Goal: Task Accomplishment & Management: Use online tool/utility

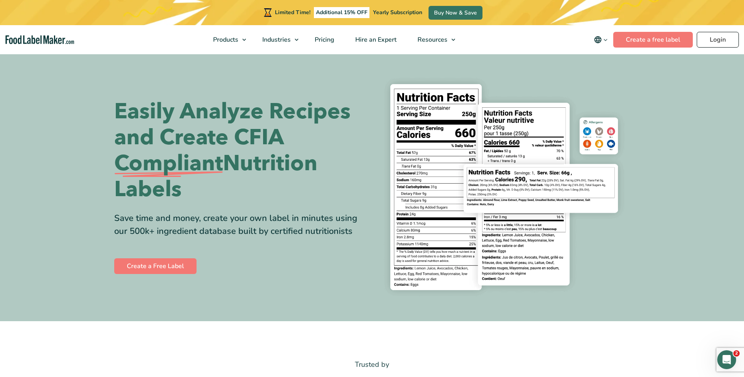
click at [716, 41] on link "Login" at bounding box center [717, 40] width 42 height 16
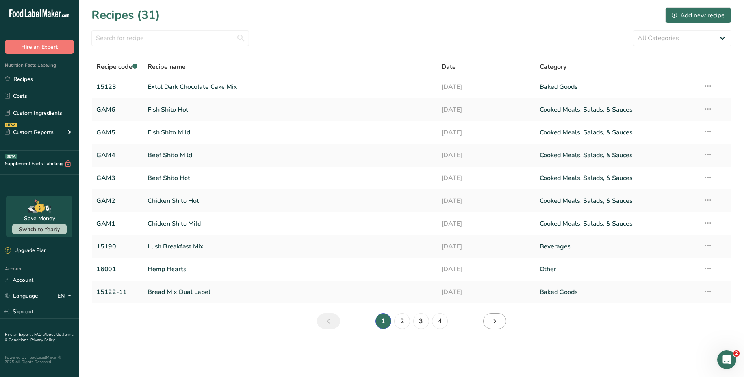
click at [490, 323] on icon "Next page" at bounding box center [494, 322] width 9 height 14
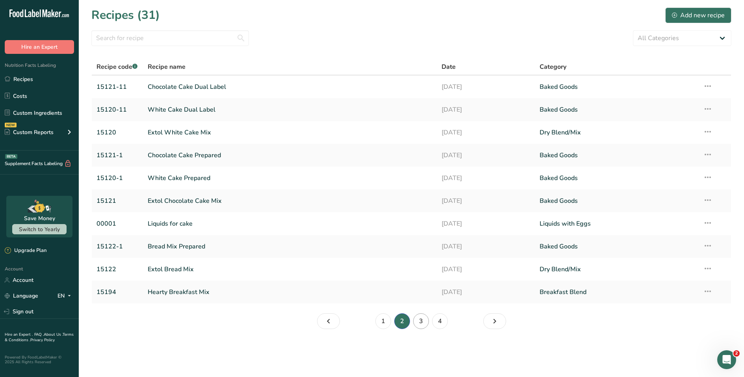
click at [418, 320] on link "3" at bounding box center [421, 322] width 16 height 16
click at [404, 321] on link "2" at bounding box center [402, 322] width 16 height 16
click at [180, 269] on link "Extol Bread Mix" at bounding box center [290, 269] width 285 height 17
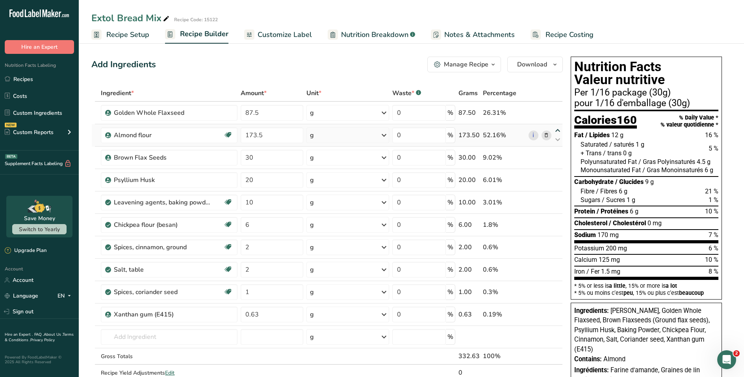
click at [559, 130] on icon at bounding box center [557, 131] width 9 height 6
type input "173.5"
type input "87.5"
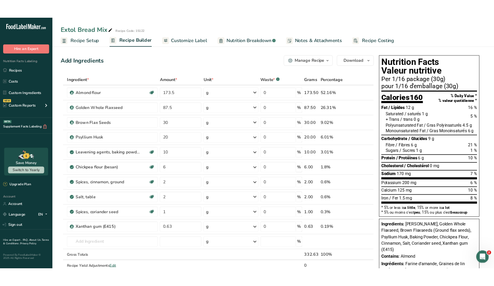
scroll to position [2, 0]
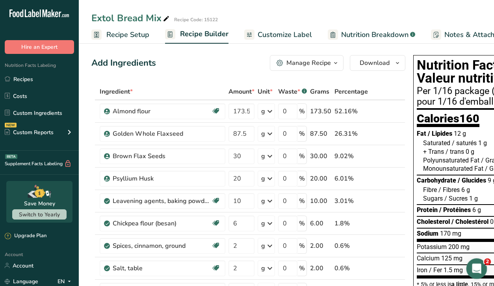
click at [481, 268] on div "Open Intercom Messenger" at bounding box center [475, 268] width 26 height 26
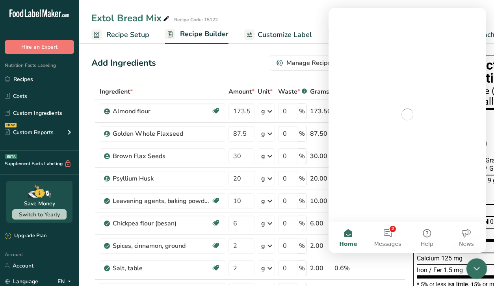
scroll to position [0, 0]
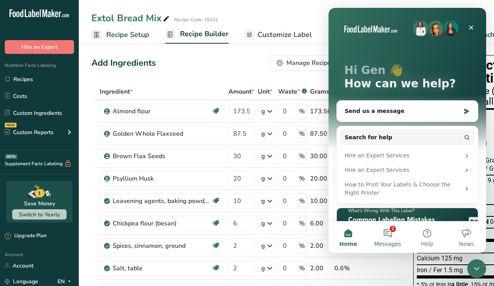
click at [390, 233] on button "2 Messages" at bounding box center [387, 237] width 39 height 31
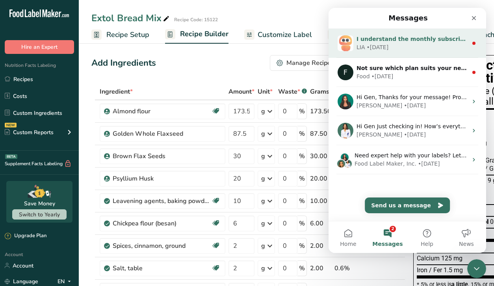
click at [455, 44] on div "LIA • 2w ago" at bounding box center [411, 47] width 111 height 8
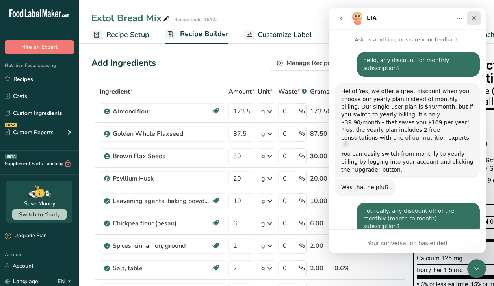
click at [473, 17] on icon "Close" at bounding box center [474, 18] width 4 height 4
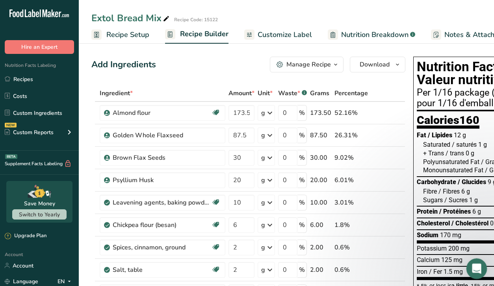
click at [474, 271] on icon "Open Intercom Messenger" at bounding box center [475, 267] width 13 height 13
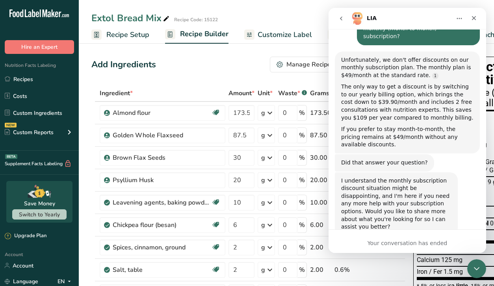
scroll to position [194, 0]
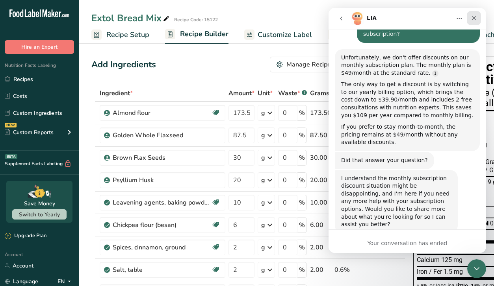
click at [472, 17] on icon "Close" at bounding box center [474, 18] width 4 height 4
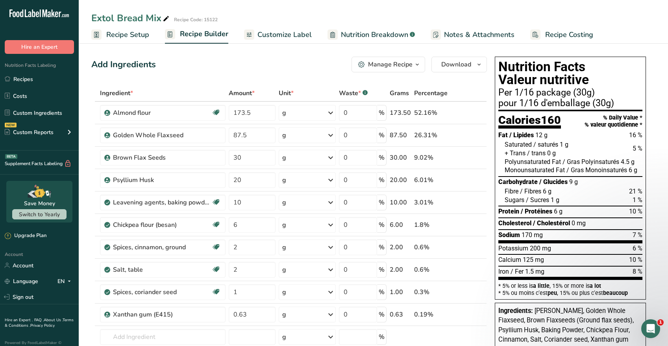
scroll to position [162, 0]
click at [243, 270] on input "2" at bounding box center [252, 270] width 46 height 16
type input "3"
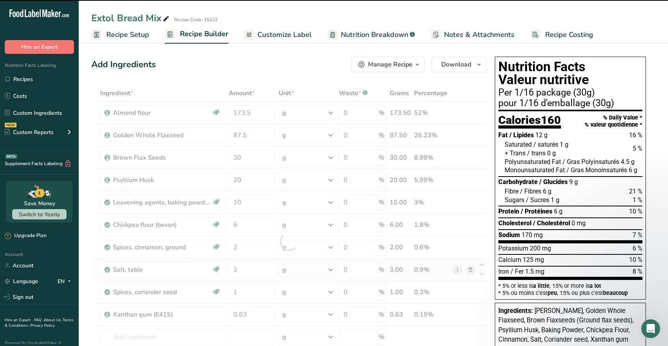
click at [301, 266] on div "Ingredient * Amount * Unit * Waste * .a-a{fill:#347362;}.b-a{fill:#fff;} Grams …" at bounding box center [289, 241] width 396 height 313
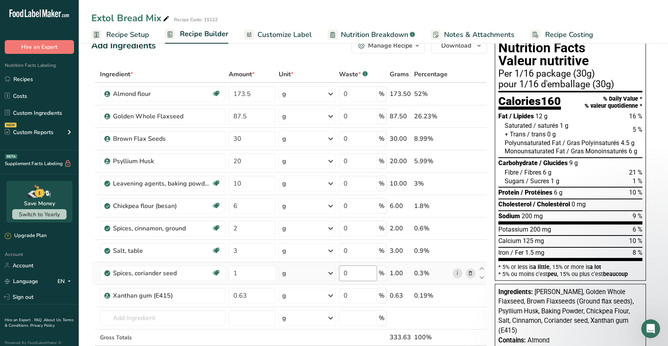
scroll to position [20, 0]
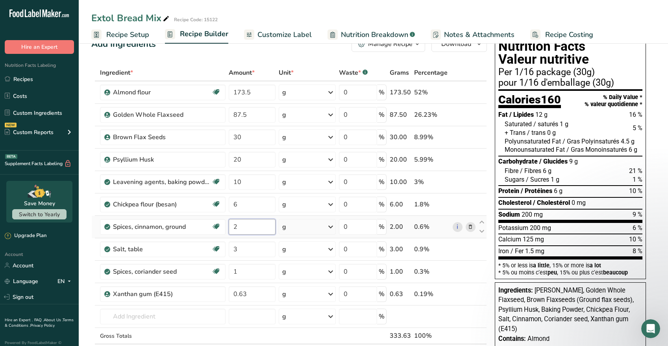
click at [248, 232] on input "2" at bounding box center [252, 227] width 46 height 16
type input "3"
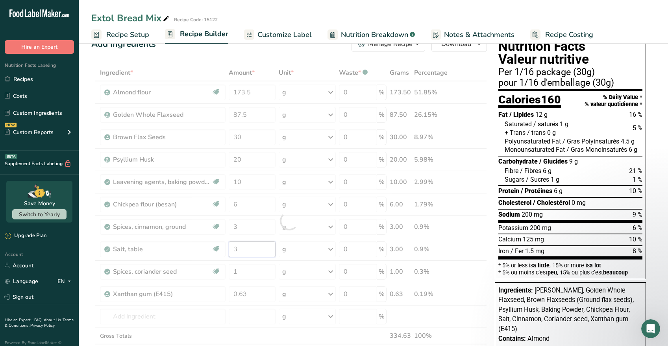
click at [248, 244] on div "Ingredient * Amount * Unit * Waste * .a-a{fill:#347362;}.b-a{fill:#fff;} Grams …" at bounding box center [289, 221] width 396 height 313
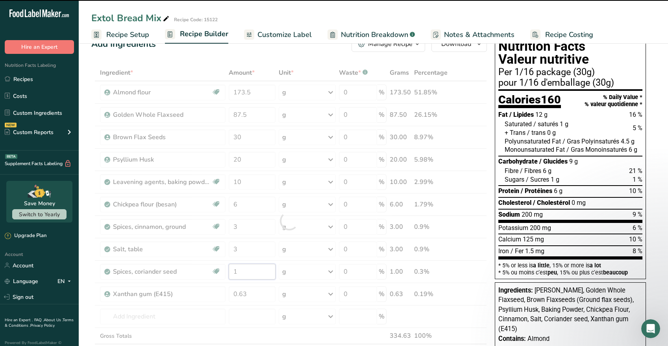
drag, startPoint x: 247, startPoint y: 272, endPoint x: 231, endPoint y: 272, distance: 15.7
click at [231, 272] on div "Ingredient * Amount * Unit * Waste * .a-a{fill:#347362;}.b-a{fill:#fff;} Grams …" at bounding box center [289, 221] width 396 height 313
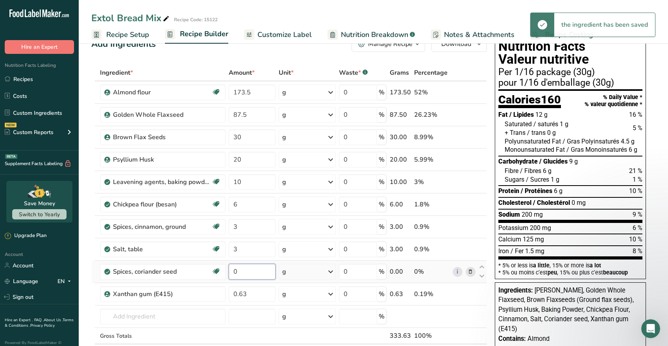
type input "0"
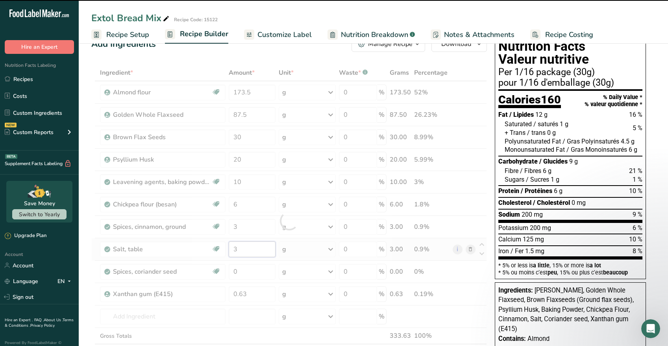
click at [260, 250] on div "Ingredient * Amount * Unit * Waste * .a-a{fill:#347362;}.b-a{fill:#fff;} Grams …" at bounding box center [289, 221] width 396 height 313
click at [241, 228] on div "Ingredient * Amount * Unit * Waste * .a-a{fill:#347362;}.b-a{fill:#fff;} Grams …" at bounding box center [289, 221] width 396 height 313
drag, startPoint x: 242, startPoint y: 182, endPoint x: 235, endPoint y: 182, distance: 7.9
click at [235, 182] on div "Ingredient * Amount * Unit * Waste * .a-a{fill:#347362;}.b-a{fill:#fff;} Grams …" at bounding box center [289, 221] width 396 height 313
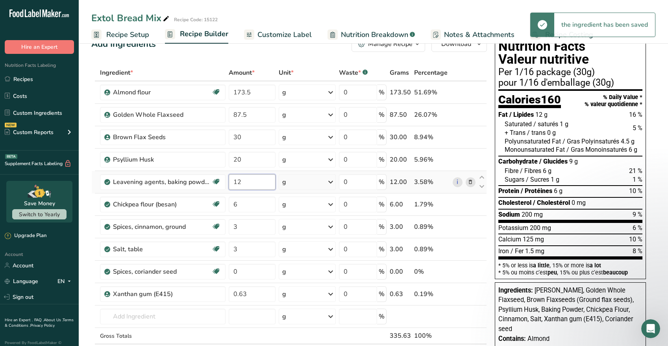
type input "12"
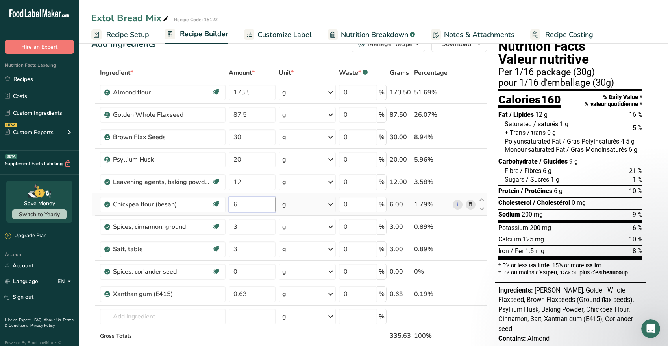
click at [252, 205] on div "Ingredient * Amount * Unit * Waste * .a-a{fill:#347362;}.b-a{fill:#fff;} Grams …" at bounding box center [289, 221] width 396 height 313
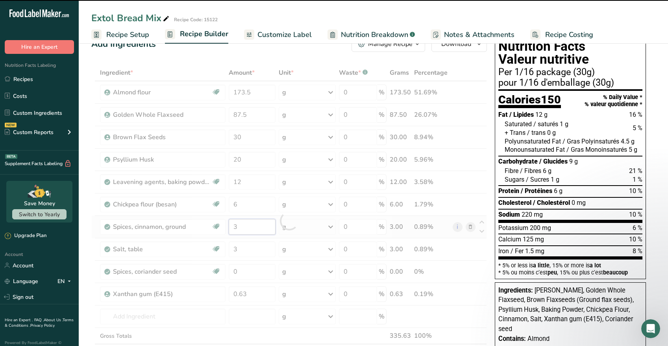
click at [249, 223] on div "Ingredient * Amount * Unit * Waste * .a-a{fill:#347362;}.b-a{fill:#fff;} Grams …" at bounding box center [289, 221] width 396 height 313
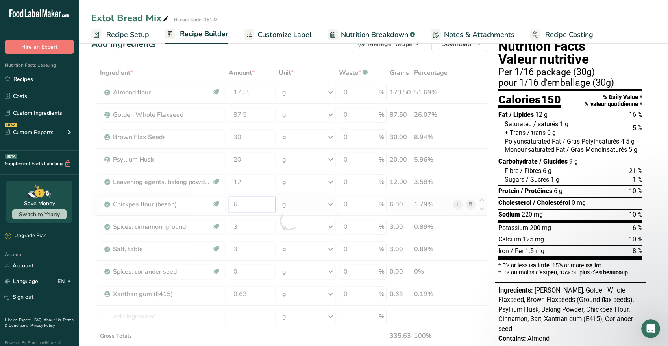
click at [251, 206] on div "Ingredient * Amount * Unit * Waste * .a-a{fill:#347362;}.b-a{fill:#fff;} Grams …" at bounding box center [289, 221] width 396 height 313
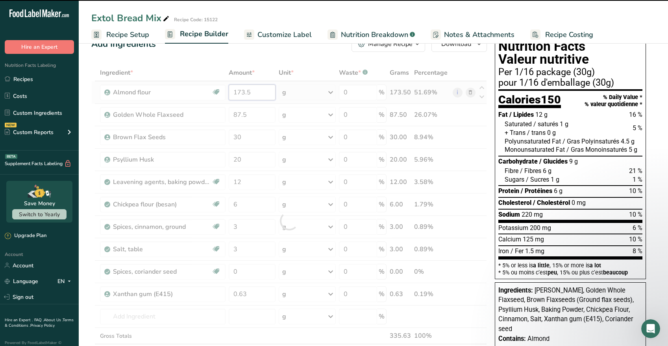
click at [256, 90] on div "Ingredient * Amount * Unit * Waste * .a-a{fill:#347362;}.b-a{fill:#fff;} Grams …" at bounding box center [289, 221] width 396 height 313
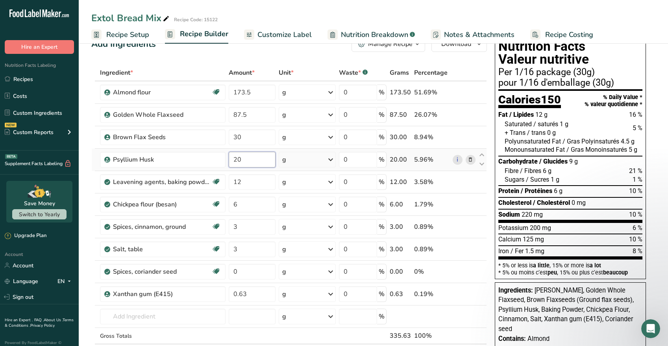
click at [244, 159] on div "Ingredient * Amount * Unit * Waste * .a-a{fill:#347362;}.b-a{fill:#fff;} Grams …" at bounding box center [289, 221] width 396 height 313
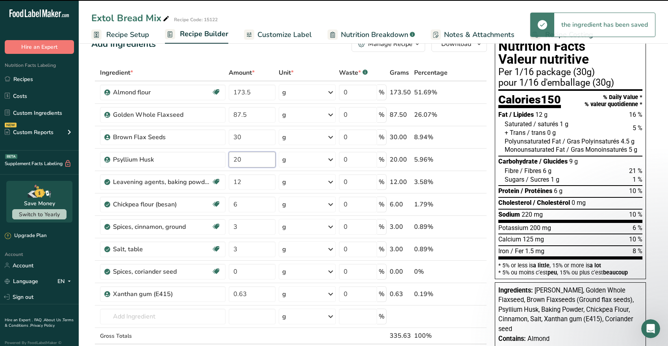
type input "2"
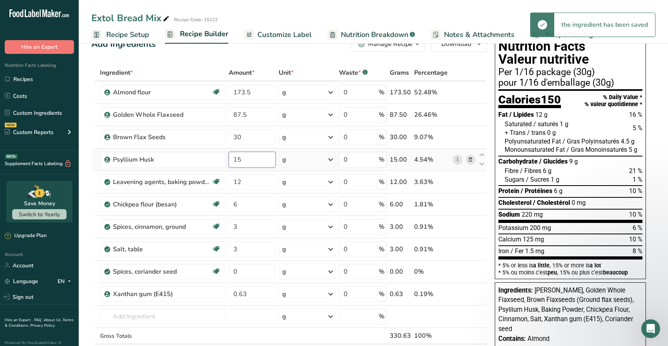
type input "15"
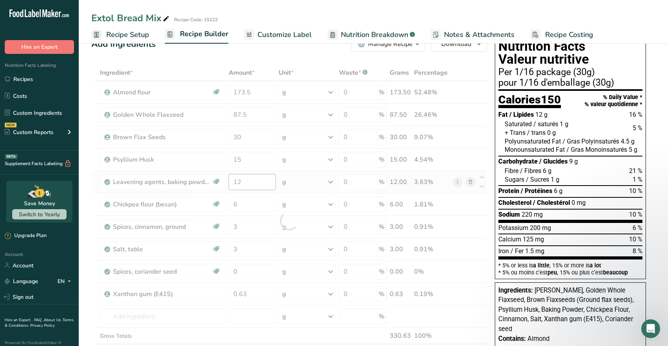
click at [251, 181] on div "Ingredient * Amount * Unit * Waste * .a-a{fill:#347362;}.b-a{fill:#fff;} Grams …" at bounding box center [289, 221] width 396 height 313
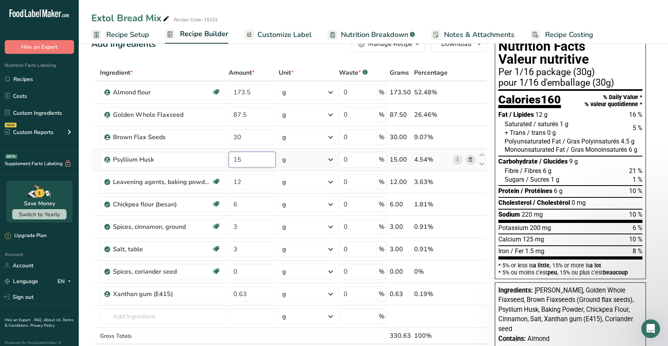
click at [251, 157] on div "Ingredient * Amount * Unit * Waste * .a-a{fill:#347362;}.b-a{fill:#fff;} Grams …" at bounding box center [289, 221] width 396 height 313
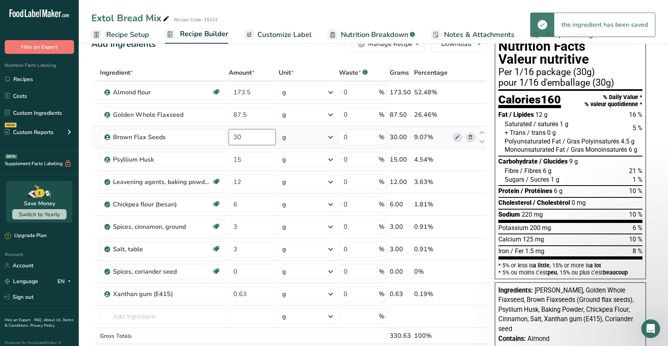
click at [254, 138] on div "Ingredient * Amount * Unit * Waste * .a-a{fill:#347362;}.b-a{fill:#fff;} Grams …" at bounding box center [289, 221] width 396 height 313
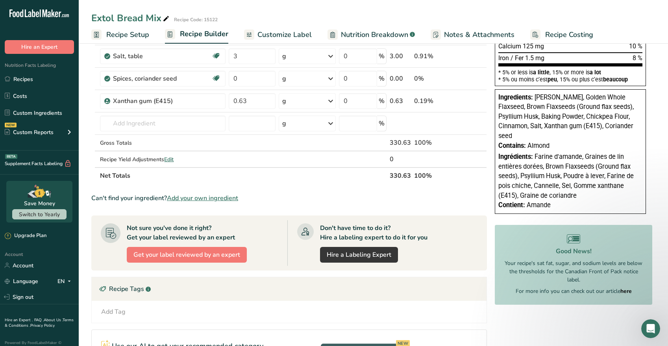
scroll to position [0, 0]
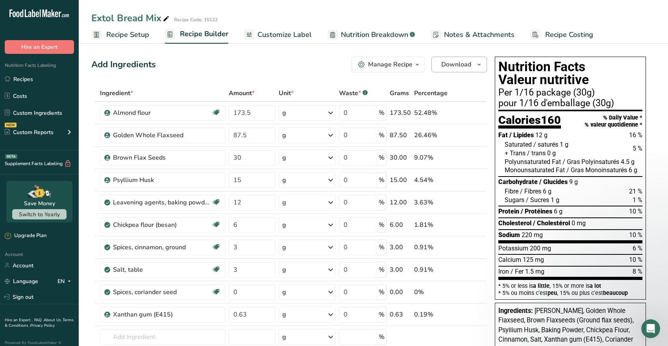
click at [472, 64] on button "Download" at bounding box center [459, 65] width 56 height 16
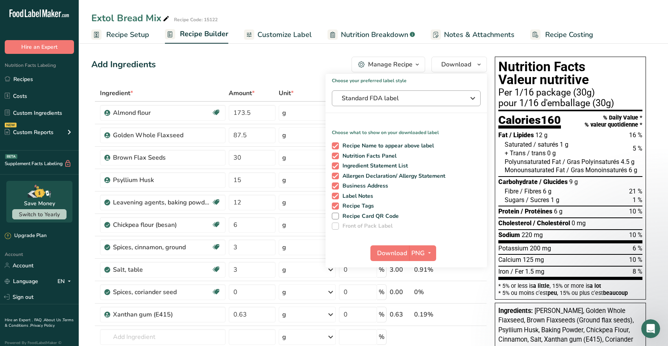
click at [473, 99] on icon "button" at bounding box center [472, 98] width 9 height 14
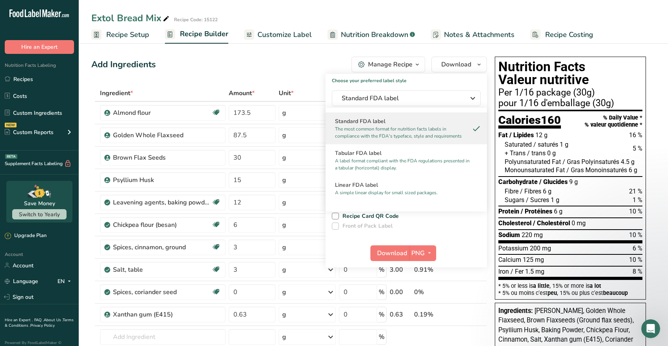
click at [448, 126] on p "The most common format for nutrition facts labels in compliance with the FDA's …" at bounding box center [402, 133] width 135 height 14
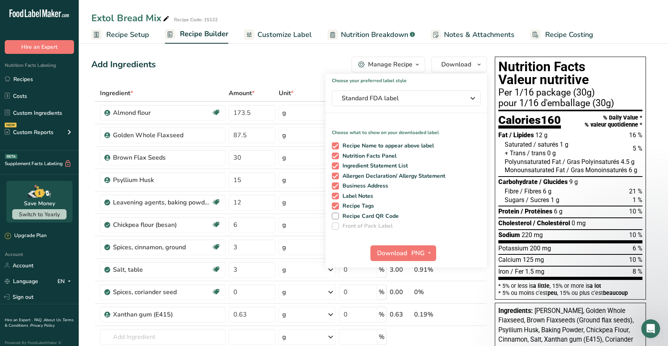
click at [413, 64] on span "button" at bounding box center [417, 64] width 9 height 9
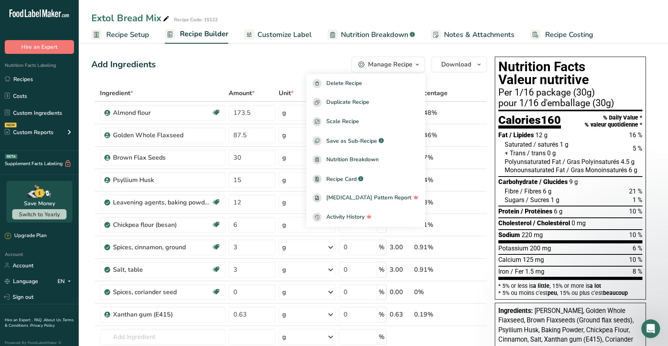
click at [392, 63] on div "Manage Recipe" at bounding box center [390, 64] width 44 height 9
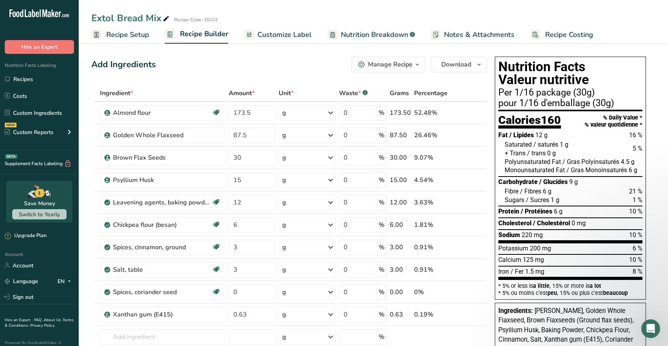
click at [131, 33] on span "Recipe Setup" at bounding box center [127, 35] width 43 height 11
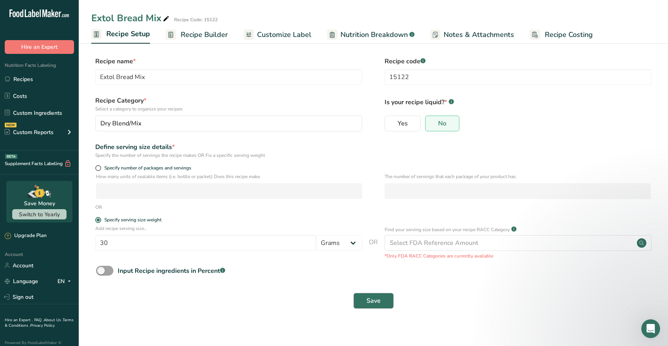
click at [371, 299] on span "Save" at bounding box center [373, 300] width 14 height 9
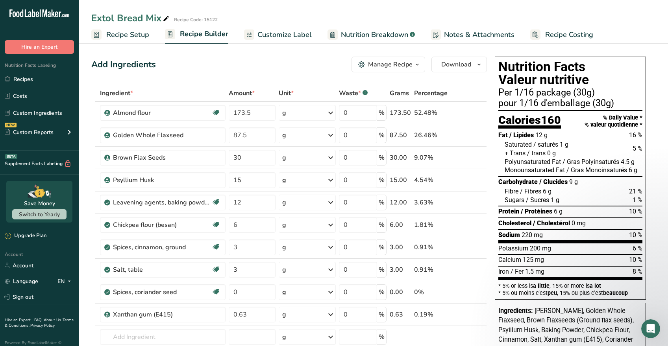
click at [271, 33] on span "Customize Label" at bounding box center [284, 35] width 54 height 11
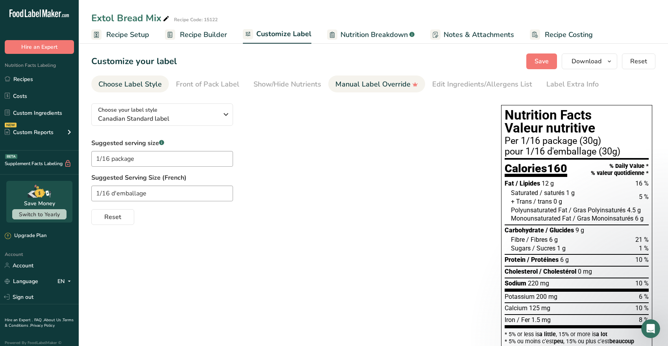
click at [364, 84] on div "Manual Label Override" at bounding box center [376, 84] width 83 height 11
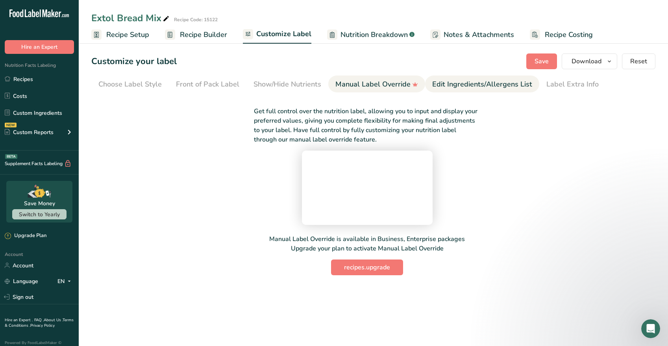
click at [452, 83] on div "Edit Ingredients/Allergens List" at bounding box center [482, 84] width 100 height 11
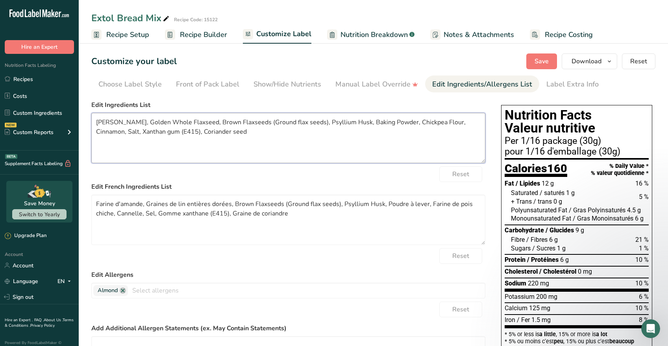
drag, startPoint x: 158, startPoint y: 122, endPoint x: 136, endPoint y: 123, distance: 22.0
click at [136, 123] on textarea "Almond flour, Golden Whole Flaxseed, Brown Flaxseeds (Ground flax seeds), Psyll…" at bounding box center [288, 138] width 394 height 50
click at [190, 122] on textarea "Almond flour, Flaxseeds (Whole Flaxseed, Brown Flaxseeds (Ground flax seeds), P…" at bounding box center [288, 138] width 394 height 50
click at [171, 119] on textarea "Almond flour, Flaxseeds (Whole Flaxseed, Brown Flaxseeds (Ground flax seeds), P…" at bounding box center [288, 138] width 394 height 50
drag, startPoint x: 219, startPoint y: 122, endPoint x: 349, endPoint y: 120, distance: 129.9
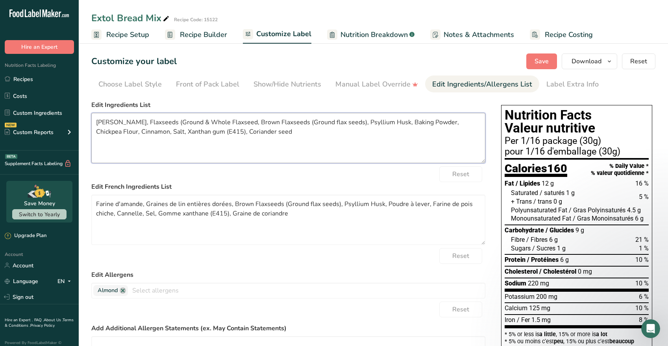
click at [349, 120] on textarea "Almond flour, Flaxseeds (Ground & Whole Flaxseed, Brown Flaxseeds (Ground flax …" at bounding box center [288, 138] width 394 height 50
click at [222, 123] on textarea "Almond flour, Flaxseeds (Ground & Whole), Psyllium Husk, Baking Powder, Chickpe…" at bounding box center [288, 138] width 394 height 50
click at [262, 122] on textarea "Almond flour, Flaxseeds (Ground & Whole), Psyllium Husk, Baking Powder, Chickpe…" at bounding box center [288, 138] width 394 height 50
click at [439, 122] on textarea "Almond flour, Flaxseeds (Ground & Whole), Psyllium Husk Powder, Baking Powder, …" at bounding box center [288, 138] width 394 height 50
click at [140, 135] on textarea "Almond flour, Flaxseeds (Ground & Whole), Psyllium Husk Powder, Baking Powder, …" at bounding box center [288, 138] width 394 height 50
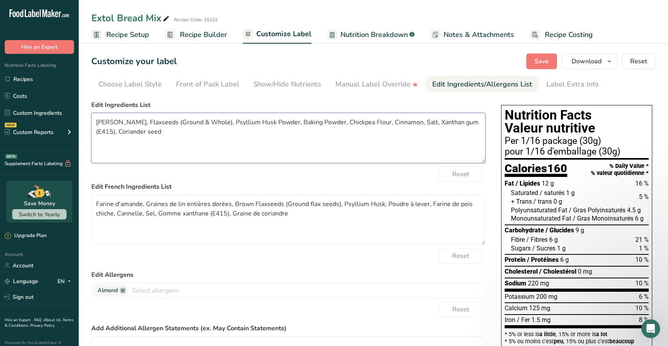
drag, startPoint x: 163, startPoint y: 133, endPoint x: 95, endPoint y: 135, distance: 68.5
click at [95, 135] on textarea "Almond flour, Flaxseeds (Ground & Whole), Psyllium Husk Powder, Baking Powder, …" at bounding box center [288, 138] width 394 height 50
type textarea "Almond flour, Flaxseeds (Ground & Whole), Psyllium Husk Powder, Baking Powder, …"
click at [304, 225] on textarea "Farine d'amande, Graines de lin entières dorées, Brown Flaxseeds (Ground flax s…" at bounding box center [288, 220] width 394 height 50
click at [386, 140] on textarea "Almond flour, Flaxseeds (Ground & Whole), Psyllium Husk Powder, Baking Powder, …" at bounding box center [288, 138] width 394 height 50
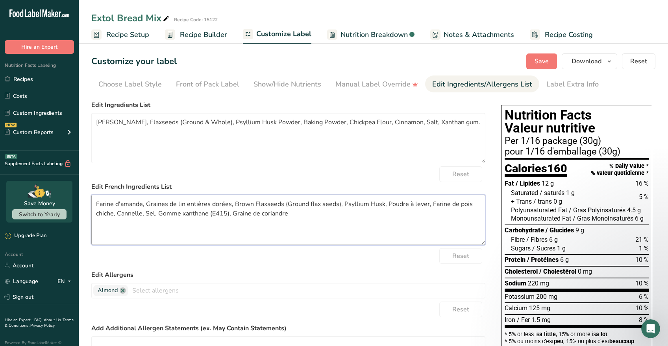
click at [313, 222] on textarea "Farine d'amande, Graines de lin entières dorées, Brown Flaxseeds (Ground flax s…" at bounding box center [288, 220] width 394 height 50
click at [538, 59] on span "Save" at bounding box center [542, 61] width 14 height 9
drag, startPoint x: 98, startPoint y: 122, endPoint x: 470, endPoint y: 122, distance: 372.0
click at [470, 122] on textarea "Almond flour, Flaxseeds (Ground & Whole), Psyllium Husk Powder, Baking Powder, …" at bounding box center [288, 138] width 394 height 50
drag, startPoint x: 289, startPoint y: 215, endPoint x: 108, endPoint y: 207, distance: 181.2
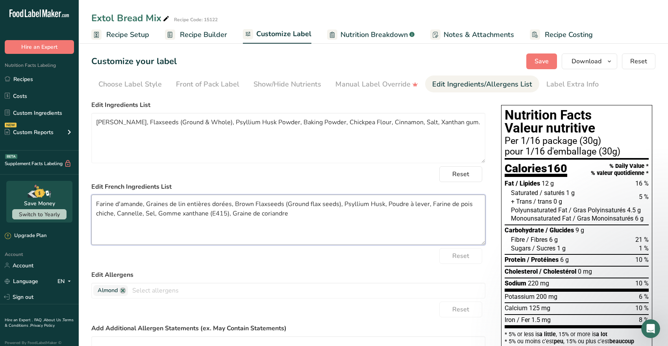
click at [94, 204] on textarea "Farine d'amande, Graines de lin entières dorées, Brown Flaxseeds (Ground flax s…" at bounding box center [288, 220] width 394 height 50
paste textarea "graines de lin (moulues et entières), poudre de cosses de psyllium, levure chim…"
click at [149, 205] on textarea "Farine d'amande, graines de lin (moulues et entières), poudre de cosses de psyl…" at bounding box center [288, 220] width 394 height 50
click at [180, 204] on textarea "Farine d'amande, Graines de lin (moulues et entières), poudre de cosses de psyl…" at bounding box center [288, 220] width 394 height 50
click at [253, 206] on textarea "Farine d'amande, Graines de lin (moulues et entières), poudre de cosses de psyl…" at bounding box center [288, 220] width 394 height 50
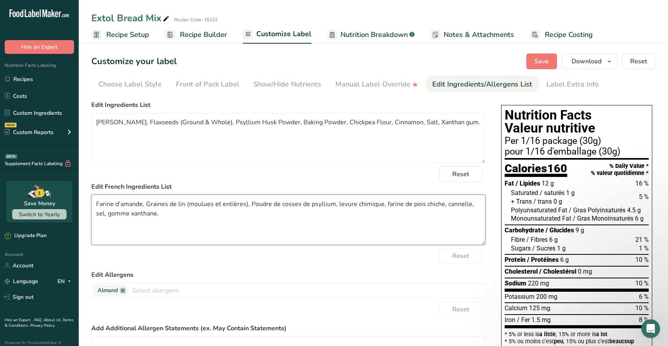
click at [339, 205] on textarea "Farine d'amande, Graines de lin (moulues et entières), Poudre de cosses de psyl…" at bounding box center [288, 220] width 394 height 50
click at [387, 207] on textarea "Farine d'amande, Graines de lin (moulues et entières), Poudre de cosses de psyl…" at bounding box center [288, 220] width 394 height 50
click at [450, 205] on textarea "Farine d'amande, Graines de lin (moulues et entières), Poudre de cosses de psyl…" at bounding box center [288, 220] width 394 height 50
click at [99, 214] on textarea "Farine d'amande, Graines de lin (moulues et entières), Poudre de cosses de psyl…" at bounding box center [288, 220] width 394 height 50
click at [113, 215] on textarea "Farine d'amande, Graines de lin (moulues et entières), Poudre de cosses de psyl…" at bounding box center [288, 220] width 394 height 50
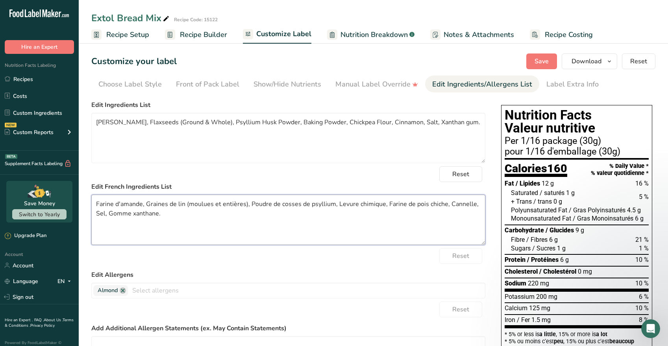
click at [172, 217] on textarea "Farine d'amande, Graines de lin (moulues et entières), Poudre de cosses de psyl…" at bounding box center [288, 220] width 394 height 50
type textarea "Farine d'amande, Graines de lin (moulues et entières), Poudre de cosses de psyl…"
click at [544, 59] on span "Save" at bounding box center [542, 61] width 14 height 9
click at [543, 61] on span "Save" at bounding box center [542, 61] width 14 height 9
click at [581, 62] on span "Download" at bounding box center [587, 61] width 30 height 9
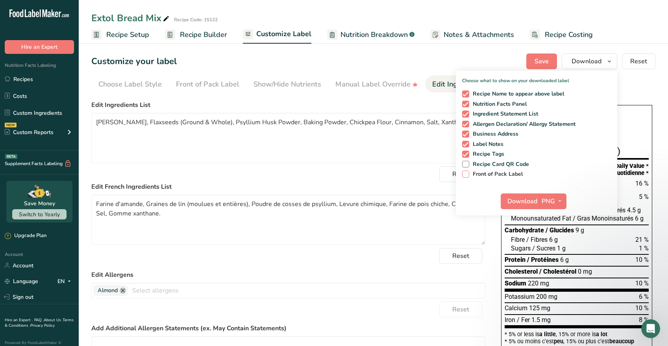
click at [466, 174] on span at bounding box center [465, 174] width 7 height 7
click at [466, 174] on input "Front of Pack Label" at bounding box center [464, 174] width 5 height 5
checkbox input "true"
click at [524, 200] on span "Download" at bounding box center [522, 201] width 30 height 9
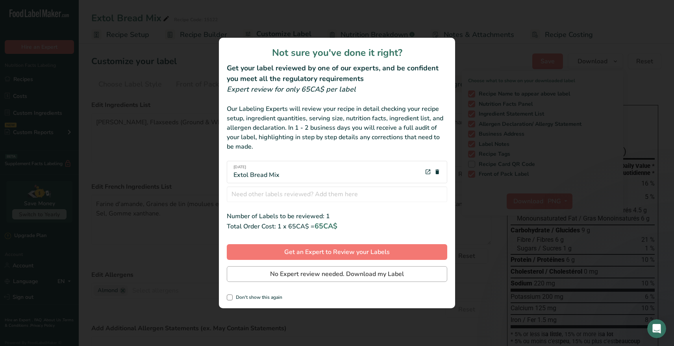
click at [364, 274] on span "No Expert review needed. Download my Label" at bounding box center [337, 274] width 134 height 9
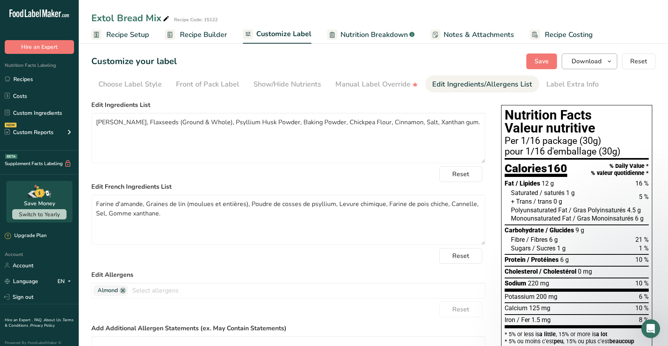
click at [593, 63] on span "Download" at bounding box center [587, 61] width 30 height 9
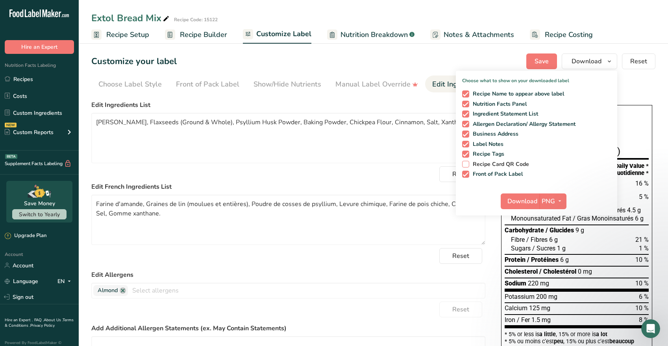
click at [466, 165] on span at bounding box center [465, 164] width 7 height 7
click at [466, 165] on input "Recipe Card QR Code" at bounding box center [464, 164] width 5 height 5
checkbox input "true"
click at [559, 200] on icon "button" at bounding box center [560, 201] width 6 height 10
click at [554, 254] on link "PDF" at bounding box center [553, 256] width 25 height 13
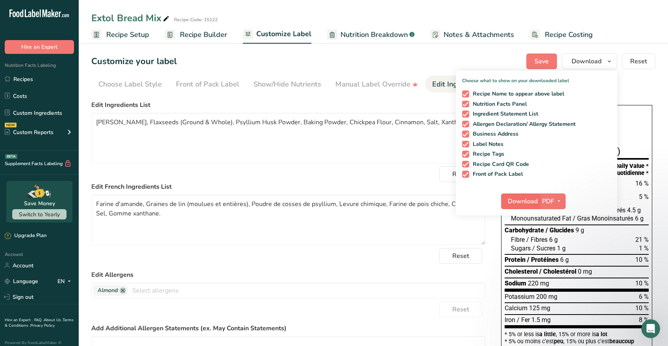
click at [532, 201] on span "Download" at bounding box center [523, 201] width 30 height 9
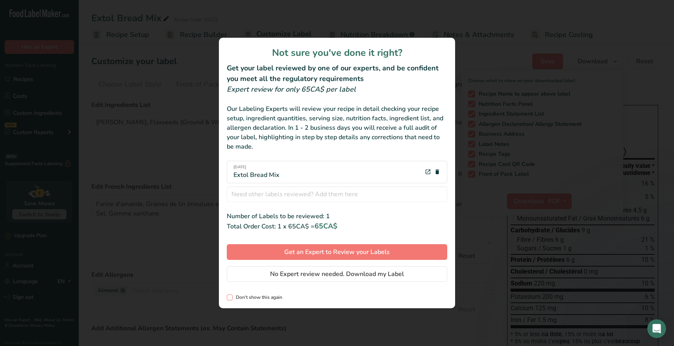
click at [230, 297] on span "review labels modal" at bounding box center [230, 298] width 6 height 6
click at [230, 297] on input "Don't show this again" at bounding box center [229, 297] width 5 height 5
checkbox input "true"
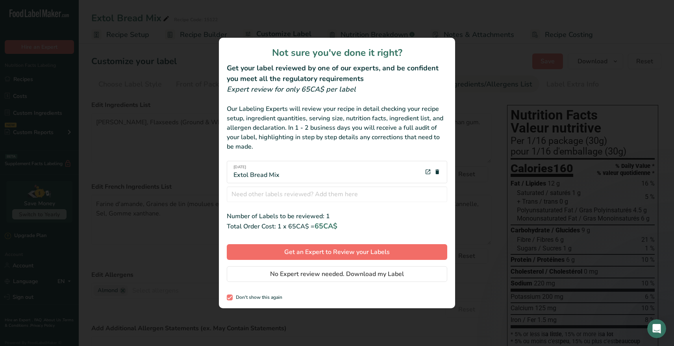
click at [374, 252] on span "Get an Expert to Review your Labels" at bounding box center [336, 252] width 105 height 9
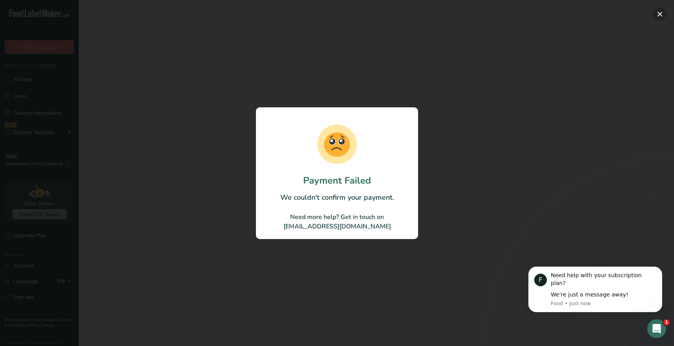
click at [660, 13] on button "button" at bounding box center [659, 14] width 13 height 13
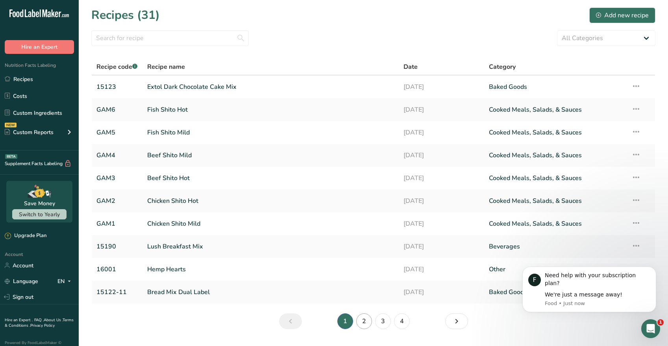
click at [362, 319] on link "2" at bounding box center [364, 322] width 16 height 16
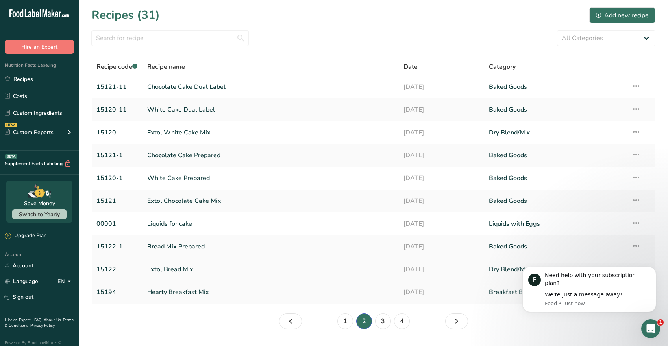
click at [181, 270] on link "Extol Bread Mix" at bounding box center [270, 269] width 247 height 17
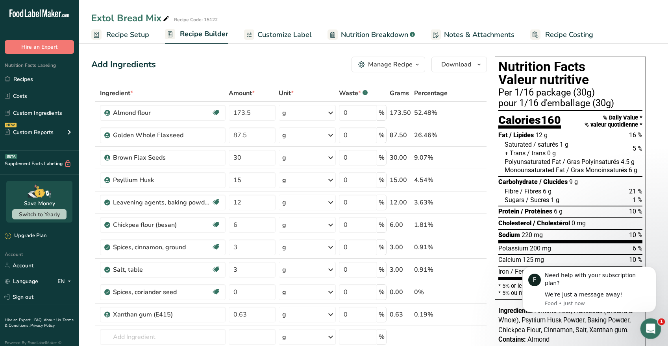
click at [648, 327] on icon "Open Intercom Messenger" at bounding box center [649, 328] width 13 height 13
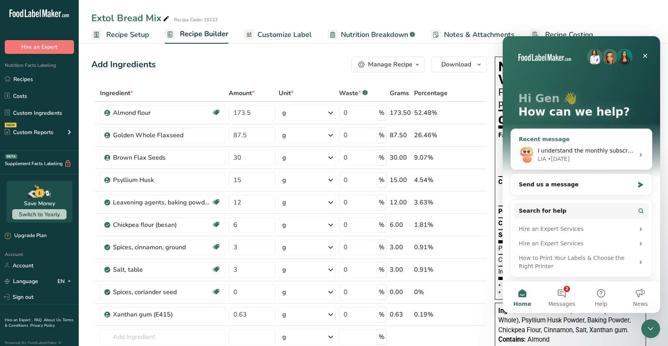
click at [638, 157] on icon "Intercom messenger" at bounding box center [641, 155] width 6 height 6
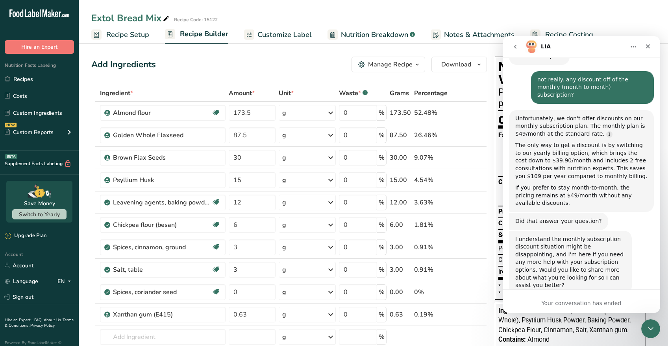
scroll to position [162, 0]
click at [647, 45] on icon "Close" at bounding box center [648, 46] width 6 height 6
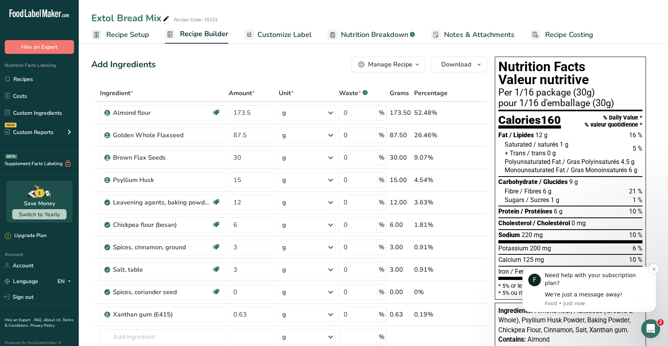
scroll to position [108, 0]
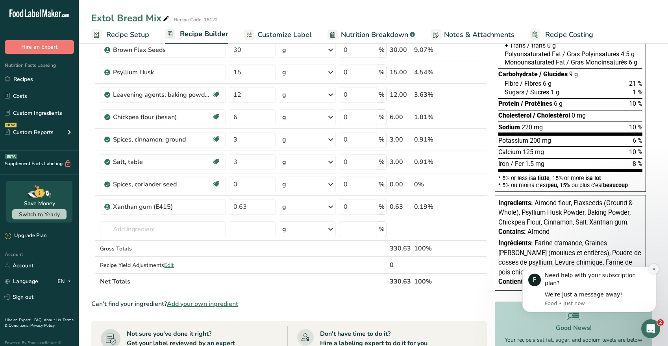
click at [653, 272] on icon "Dismiss notification" at bounding box center [654, 269] width 4 height 4
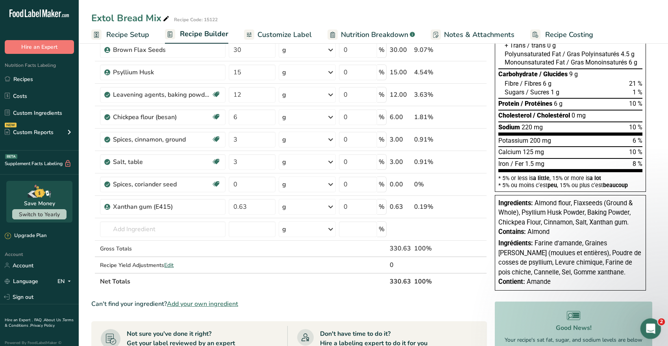
click at [654, 327] on icon "Open Intercom Messenger" at bounding box center [649, 328] width 13 height 13
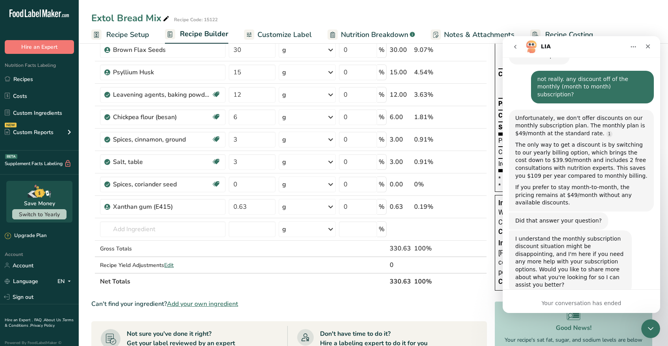
scroll to position [162, 0]
click at [516, 46] on icon "go back" at bounding box center [515, 47] width 6 height 6
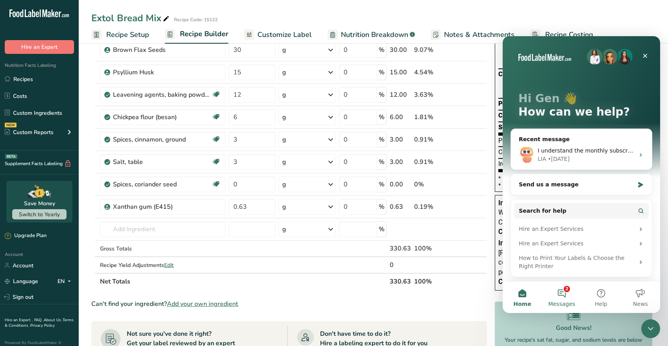
click at [564, 297] on button "2 Messages" at bounding box center [561, 297] width 39 height 31
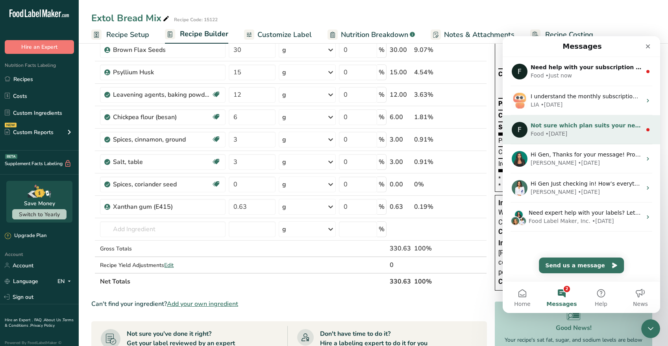
click at [646, 129] on circle "Intercom messenger" at bounding box center [647, 129] width 3 height 3
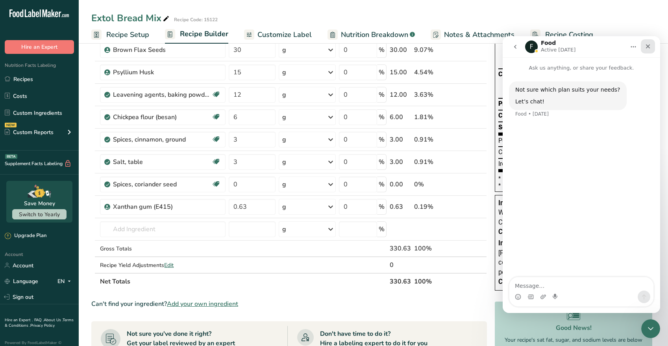
click at [646, 44] on icon "Close" at bounding box center [648, 46] width 4 height 4
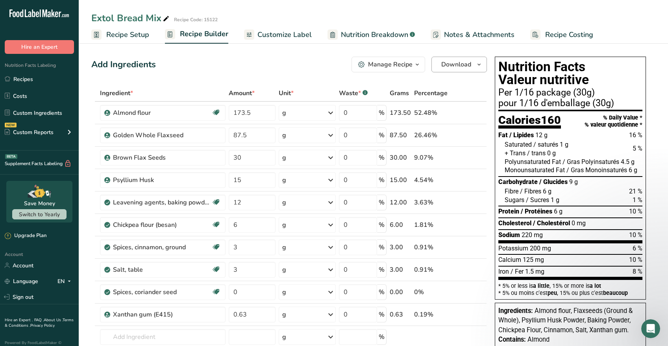
click at [479, 65] on icon "button" at bounding box center [479, 65] width 6 height 10
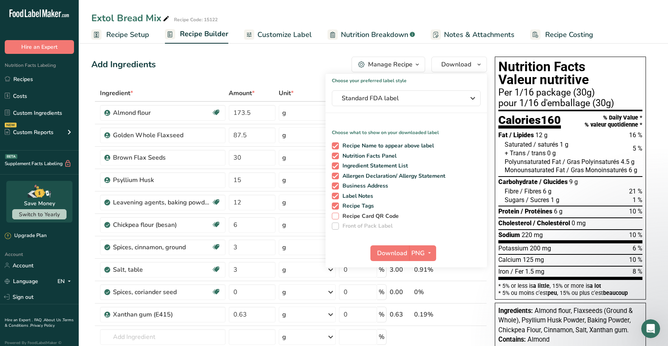
click at [336, 216] on span at bounding box center [335, 216] width 7 height 7
click at [336, 216] on input "Recipe Card QR Code" at bounding box center [334, 216] width 5 height 5
checkbox input "true"
click at [429, 253] on icon "button" at bounding box center [429, 253] width 6 height 10
click at [403, 255] on span "Download" at bounding box center [392, 253] width 30 height 9
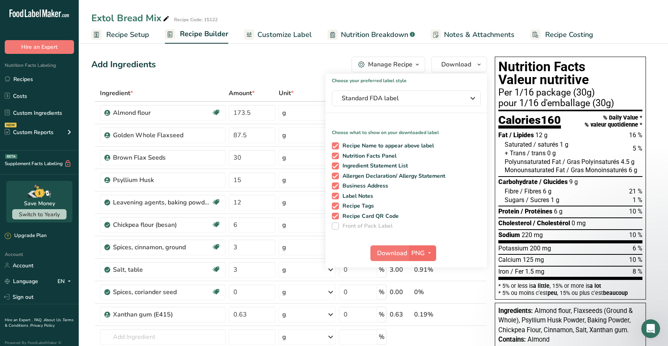
click at [429, 252] on icon "button" at bounding box center [429, 253] width 6 height 10
click at [422, 308] on link "PDF" at bounding box center [423, 308] width 25 height 13
click at [402, 252] on span "Download" at bounding box center [392, 253] width 30 height 9
click at [417, 65] on icon "button" at bounding box center [417, 65] width 6 height 10
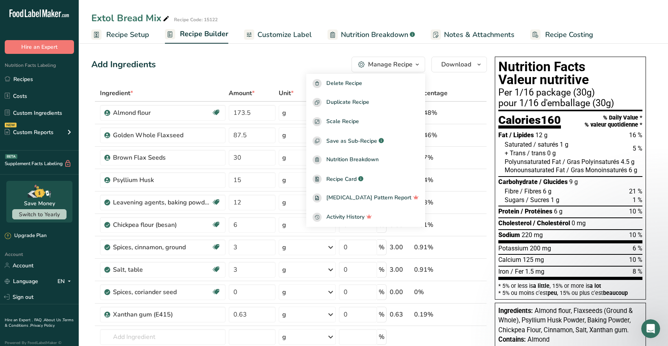
click at [417, 65] on icon "button" at bounding box center [417, 65] width 6 height 10
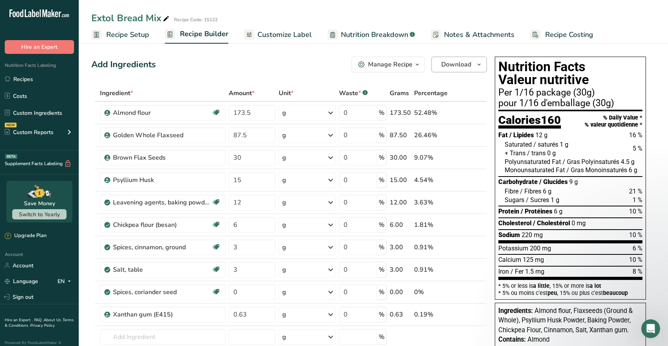
click at [453, 66] on span "Download" at bounding box center [456, 64] width 30 height 9
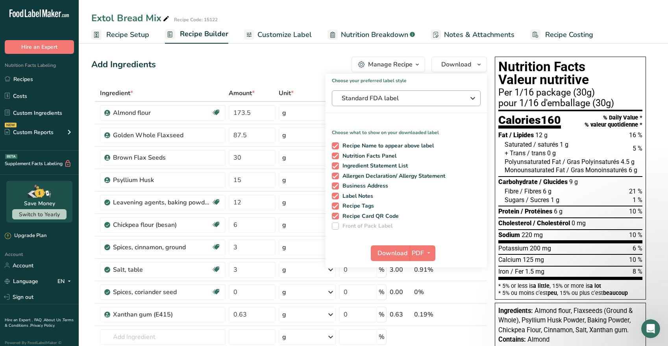
click at [470, 98] on icon "button" at bounding box center [472, 98] width 9 height 14
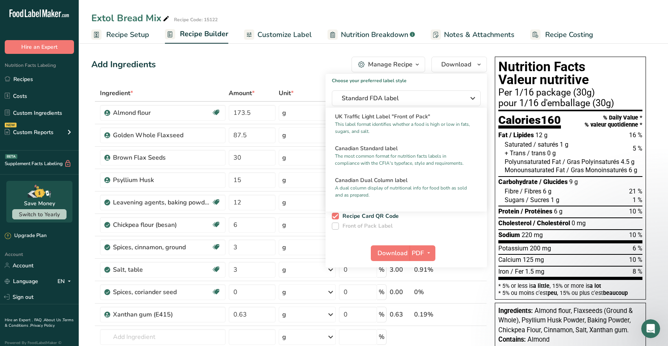
scroll to position [289, 0]
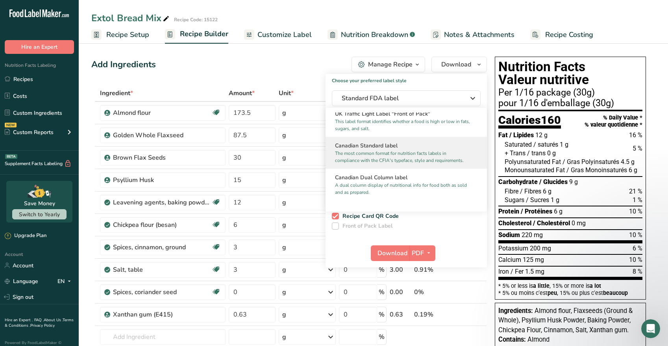
click at [395, 159] on p "The most common format for nutrition facts labels in compliance with the CFIA's…" at bounding box center [402, 157] width 135 height 14
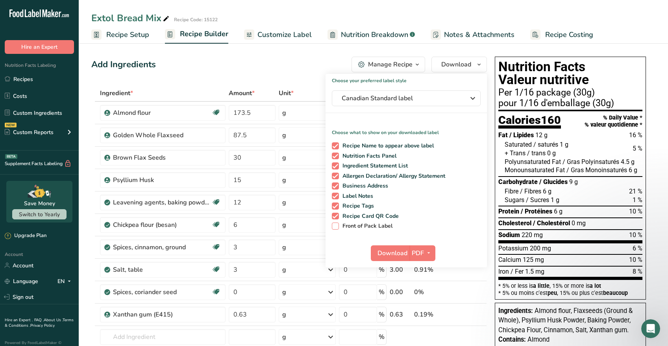
click at [366, 227] on span "Front of Pack Label" at bounding box center [366, 226] width 54 height 7
click at [337, 227] on input "Front of Pack Label" at bounding box center [334, 226] width 5 height 5
checkbox input "true"
click at [397, 253] on span "Download" at bounding box center [392, 253] width 30 height 9
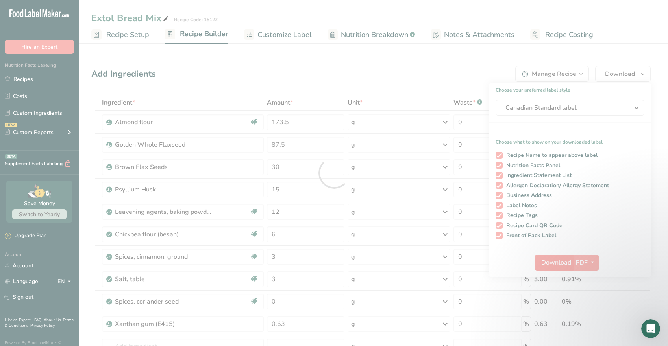
scroll to position [0, 0]
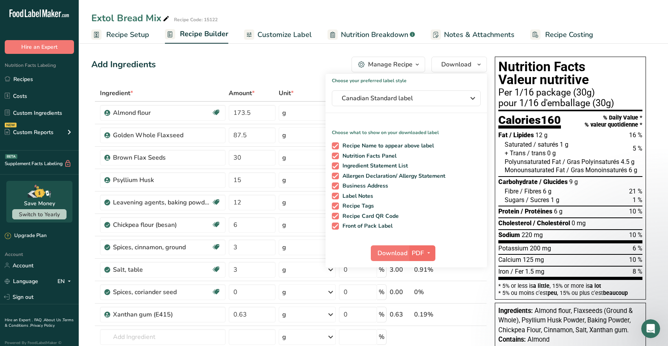
click at [428, 253] on icon "button" at bounding box center [429, 253] width 6 height 10
click at [423, 268] on link "PNG" at bounding box center [422, 269] width 25 height 13
click at [398, 252] on span "Download" at bounding box center [392, 253] width 30 height 9
click at [275, 33] on span "Customize Label" at bounding box center [284, 35] width 54 height 11
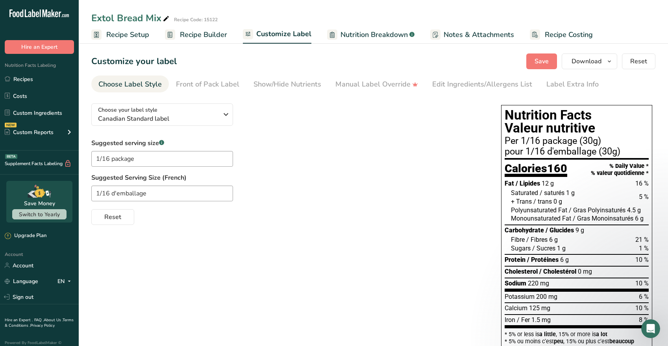
click at [356, 34] on span "Nutrition Breakdown" at bounding box center [373, 35] width 67 height 11
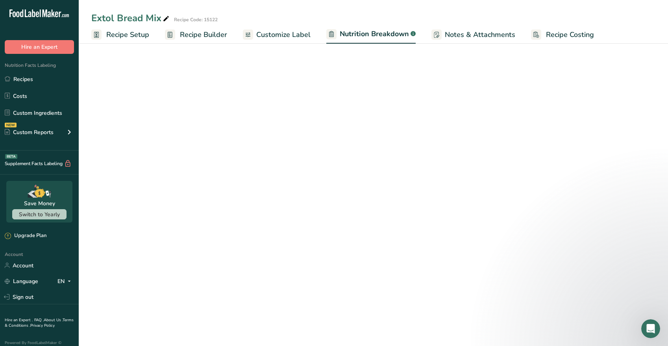
select select "Calories"
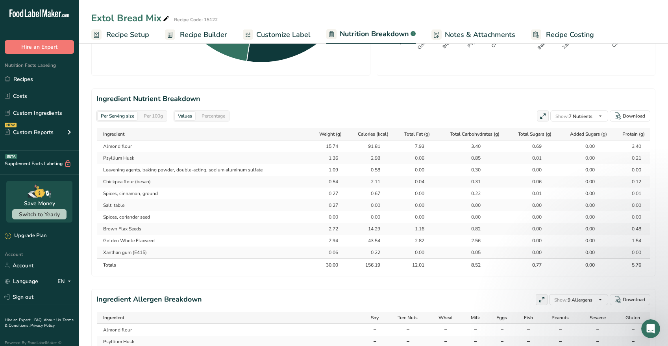
scroll to position [315, 0]
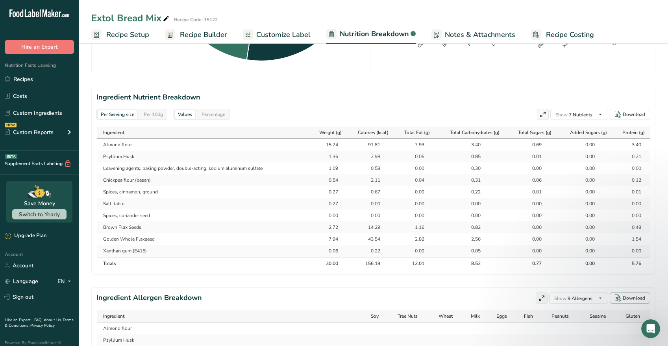
click at [631, 302] on div "Download" at bounding box center [634, 298] width 22 height 7
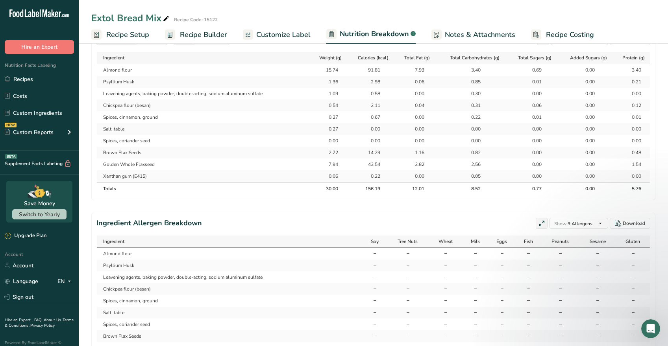
scroll to position [446, 0]
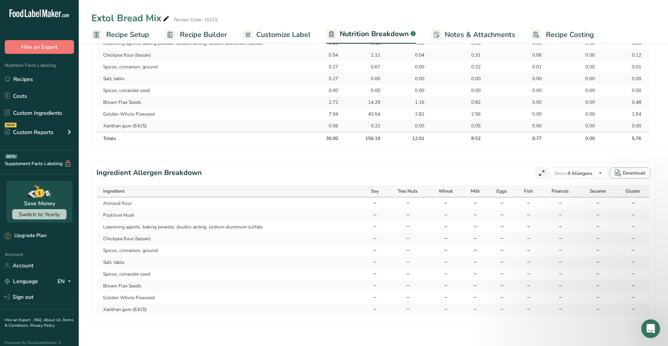
click at [628, 173] on div "Download" at bounding box center [634, 173] width 22 height 7
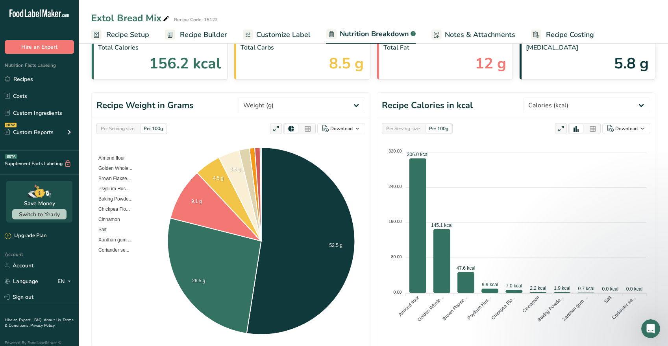
scroll to position [0, 0]
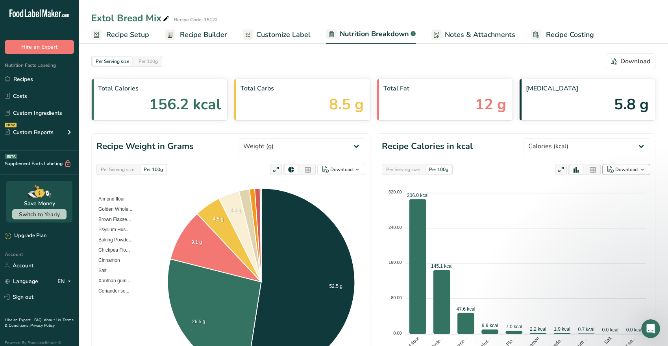
click at [623, 168] on div "Download" at bounding box center [626, 169] width 22 height 7
click at [617, 184] on div "As image (.png)" at bounding box center [623, 185] width 43 height 10
select select "Calories"
click at [616, 184] on div "As image (.png)" at bounding box center [623, 185] width 43 height 10
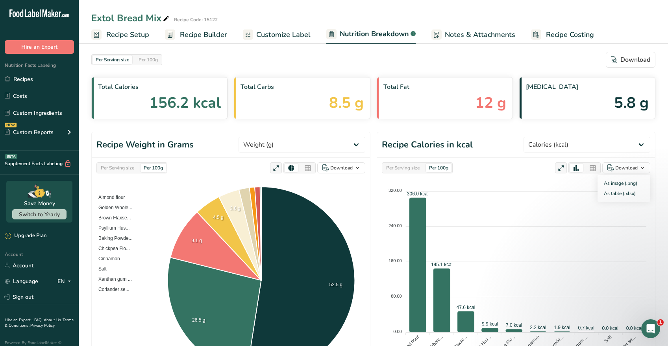
scroll to position [3, 0]
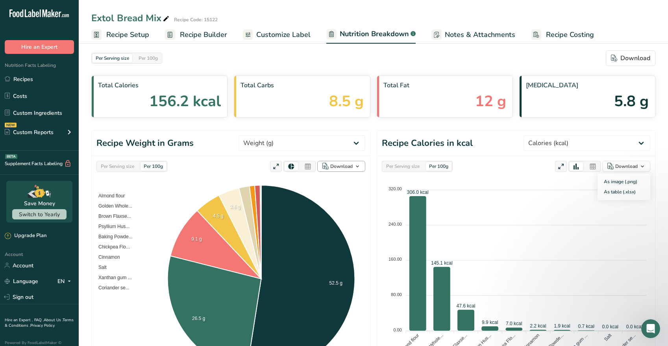
click at [346, 167] on div "Download" at bounding box center [341, 166] width 22 height 7
click at [346, 166] on div "Download" at bounding box center [341, 166] width 22 height 7
click at [333, 180] on div "As image (.png)" at bounding box center [338, 182] width 43 height 10
click at [290, 35] on span "Customize Label" at bounding box center [283, 35] width 54 height 11
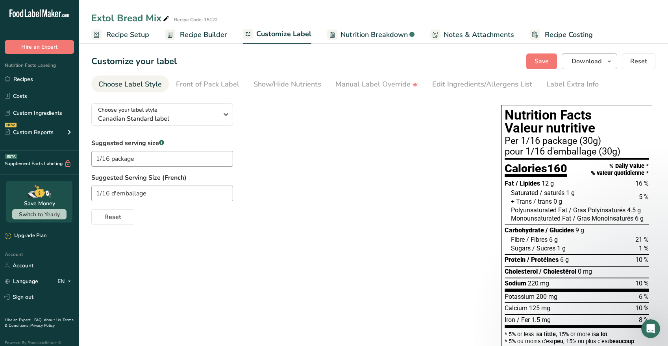
click at [609, 61] on icon "button" at bounding box center [609, 62] width 6 height 10
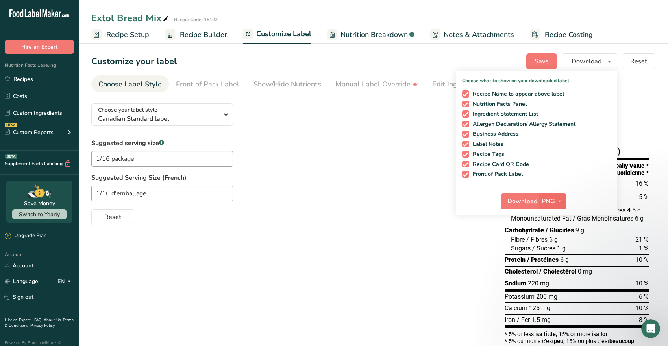
click at [562, 204] on icon "button" at bounding box center [560, 201] width 6 height 10
click at [553, 241] on link "SVG" at bounding box center [553, 243] width 25 height 13
click at [531, 201] on span "Download" at bounding box center [522, 201] width 30 height 9
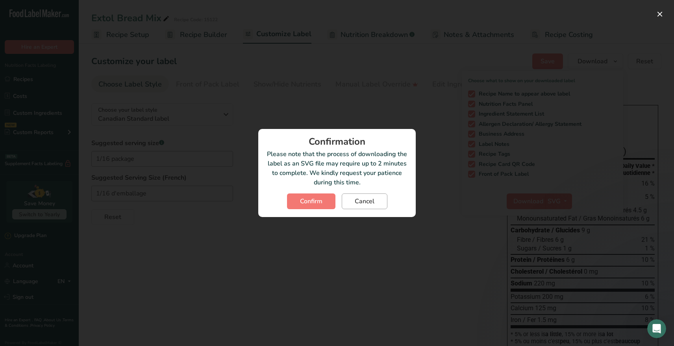
click at [360, 202] on span "Cancel" at bounding box center [365, 201] width 20 height 9
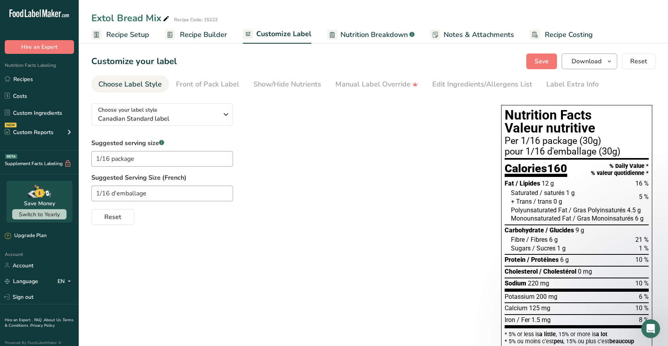
click at [580, 64] on span "Download" at bounding box center [587, 61] width 30 height 9
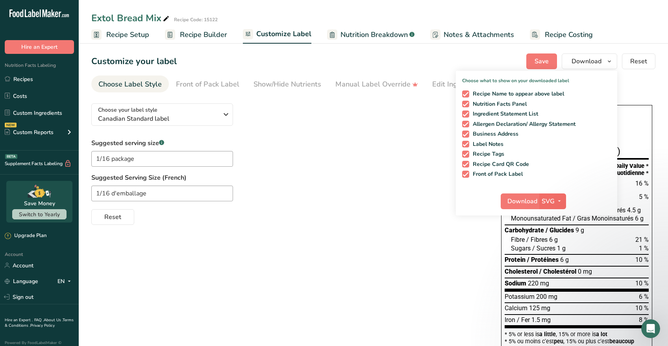
click at [559, 203] on icon "button" at bounding box center [559, 201] width 6 height 10
click at [554, 229] on link "BMP" at bounding box center [553, 230] width 25 height 13
click at [528, 202] on span "Download" at bounding box center [522, 201] width 30 height 9
click at [540, 58] on span "Save" at bounding box center [542, 61] width 14 height 9
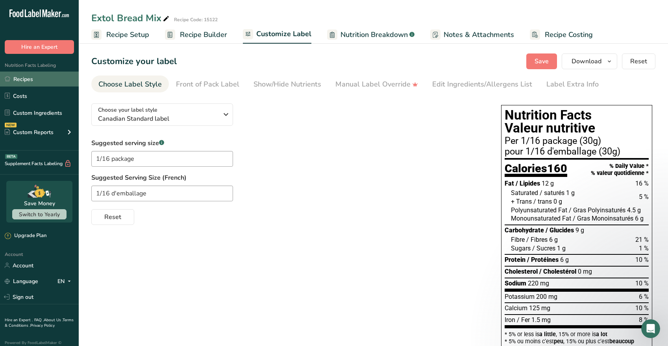
click at [22, 79] on link "Recipes" at bounding box center [39, 79] width 79 height 15
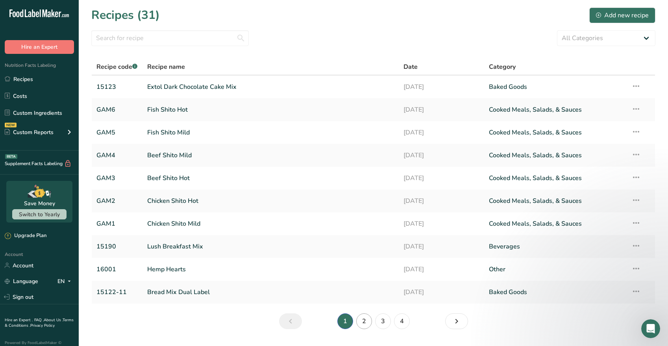
click at [364, 320] on link "2" at bounding box center [364, 322] width 16 height 16
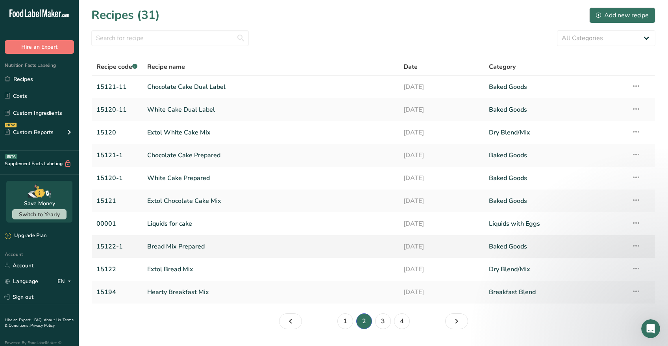
click at [189, 245] on link "Bread Mix Prepared" at bounding box center [270, 247] width 247 height 17
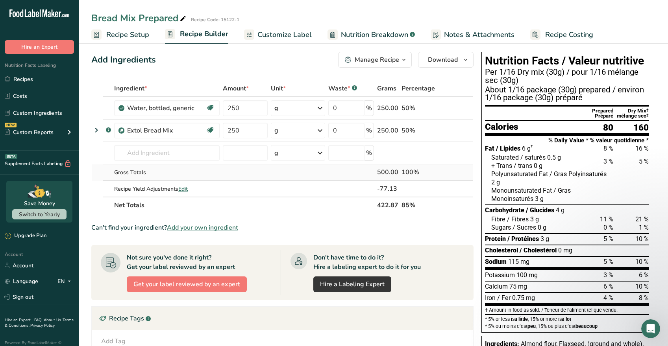
scroll to position [6, 0]
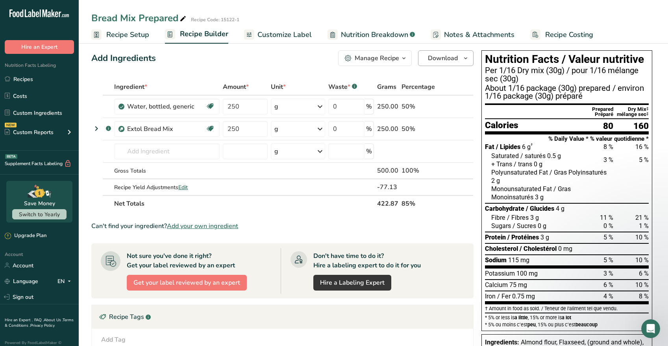
click at [464, 58] on icon "button" at bounding box center [466, 59] width 6 height 10
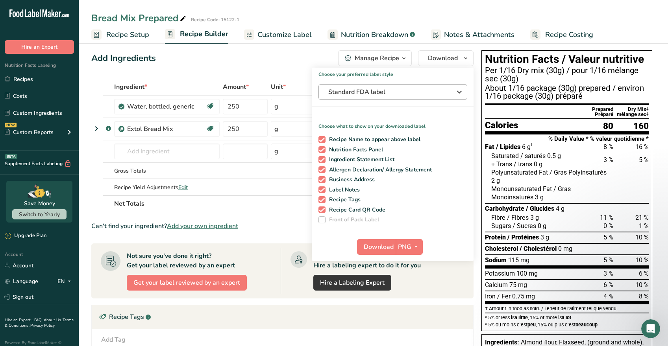
click at [405, 90] on span "Standard FDA label" at bounding box center [387, 91] width 118 height 9
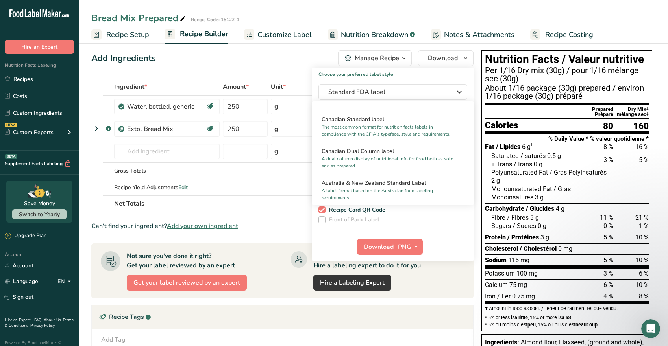
scroll to position [320, 0]
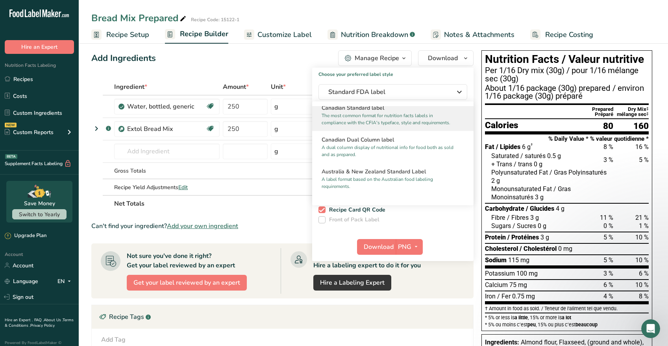
click at [386, 124] on p "The most common format for nutrition facts labels in compliance with the CFIA's…" at bounding box center [389, 119] width 135 height 14
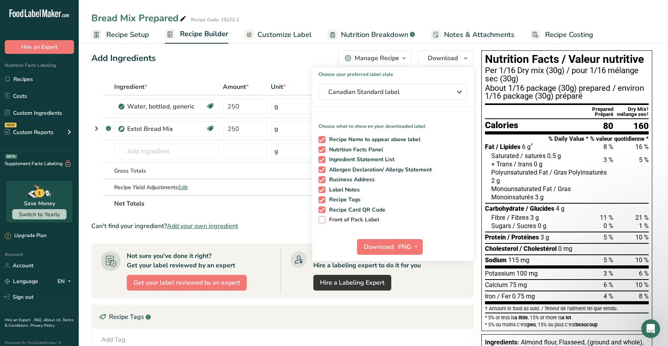
click at [322, 218] on span at bounding box center [321, 219] width 7 height 7
click at [322, 218] on input "Front of Pack Label" at bounding box center [320, 219] width 5 height 5
checkbox input "true"
click at [399, 247] on span "PNG" at bounding box center [404, 246] width 13 height 9
click at [410, 261] on link "PNG" at bounding box center [410, 263] width 25 height 13
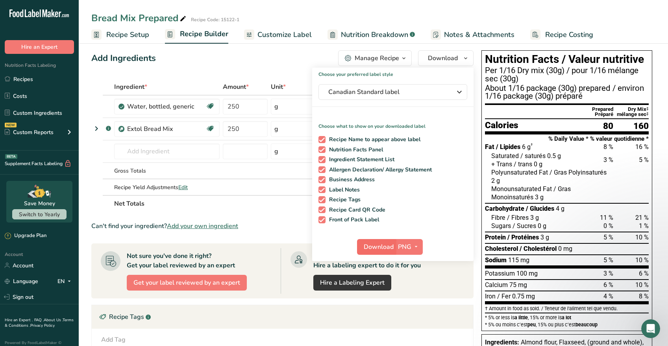
click at [389, 248] on span "Download" at bounding box center [379, 246] width 30 height 9
click at [290, 73] on div "Add Ingredients Manage Recipe Delete Recipe Duplicate Recipe Scale Recipe Save …" at bounding box center [284, 284] width 387 height 475
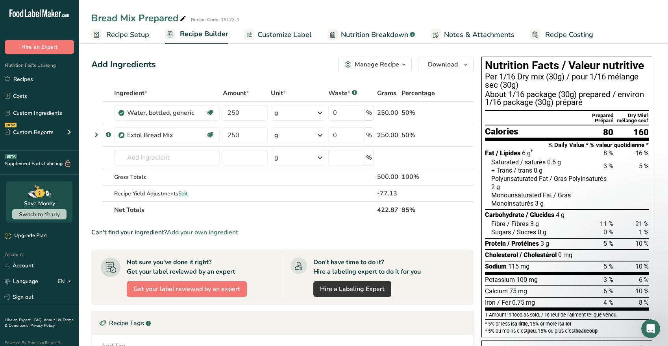
click at [302, 36] on span "Customize Label" at bounding box center [284, 35] width 54 height 11
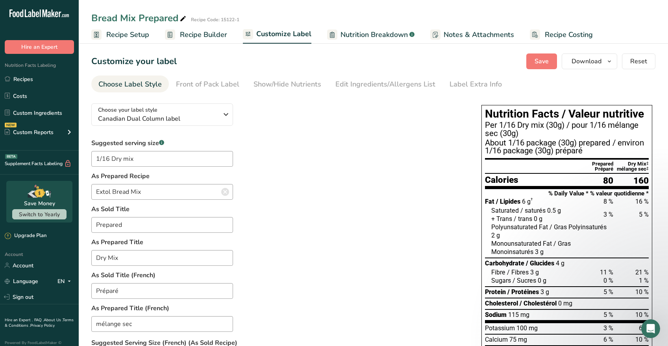
click at [352, 36] on span "Nutrition Breakdown" at bounding box center [373, 35] width 67 height 11
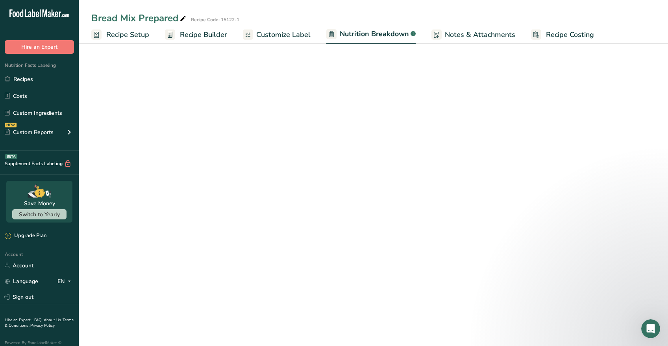
select select "Calories"
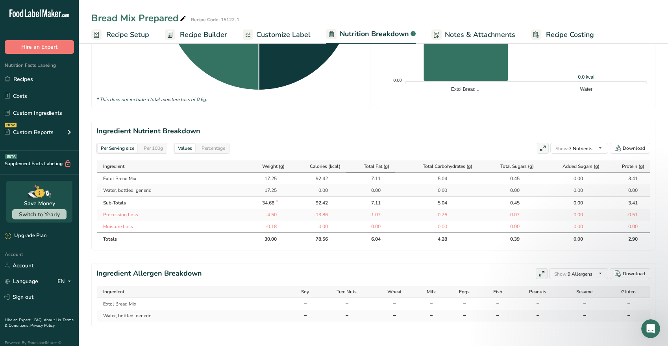
scroll to position [285, 0]
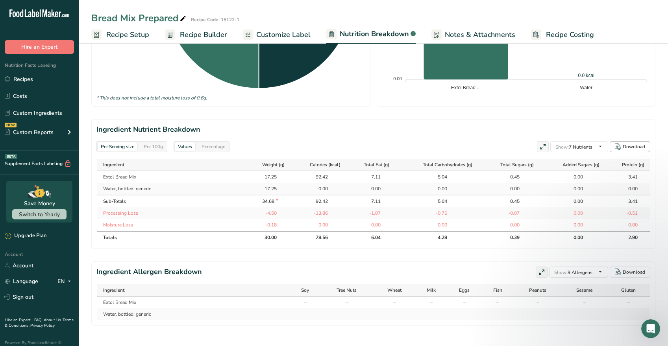
click at [638, 147] on div "Download" at bounding box center [634, 146] width 22 height 7
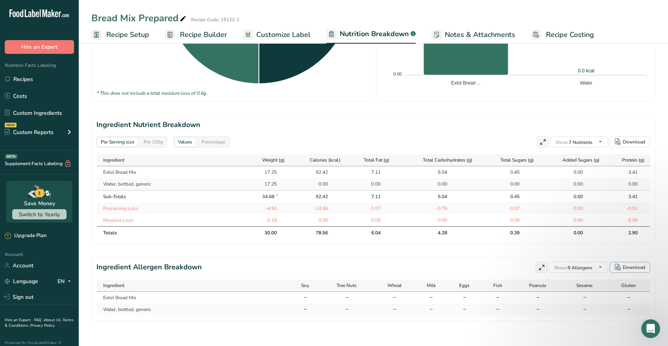
click at [636, 266] on div "Download" at bounding box center [634, 267] width 22 height 7
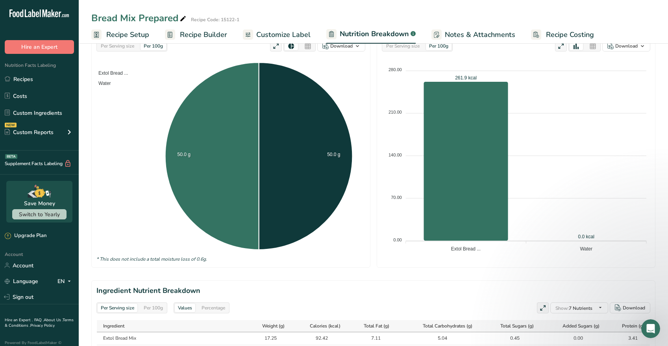
scroll to position [0, 0]
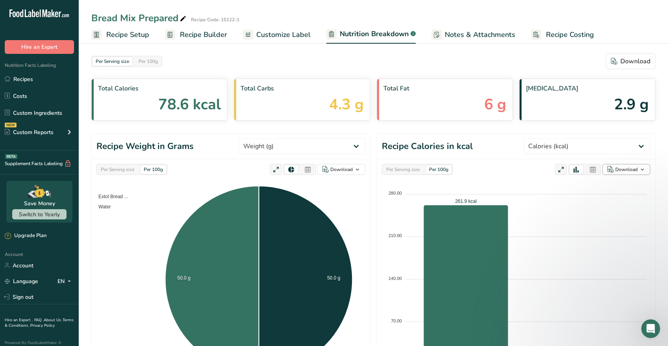
click at [631, 170] on div "Download" at bounding box center [626, 169] width 22 height 7
click at [616, 185] on div "As image (.png)" at bounding box center [623, 185] width 43 height 10
click at [356, 170] on icon "button" at bounding box center [357, 170] width 6 height 10
click at [329, 184] on div "As image (.png)" at bounding box center [338, 185] width 43 height 10
click at [373, 39] on span "Nutrition Breakdown" at bounding box center [374, 34] width 69 height 11
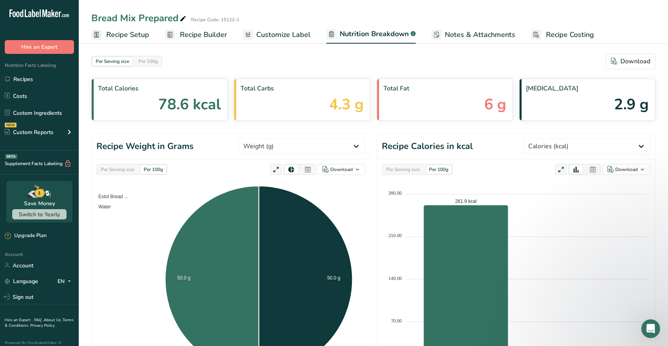
drag, startPoint x: 294, startPoint y: 35, endPoint x: 256, endPoint y: 33, distance: 37.4
click at [293, 35] on span "Customize Label" at bounding box center [283, 35] width 54 height 11
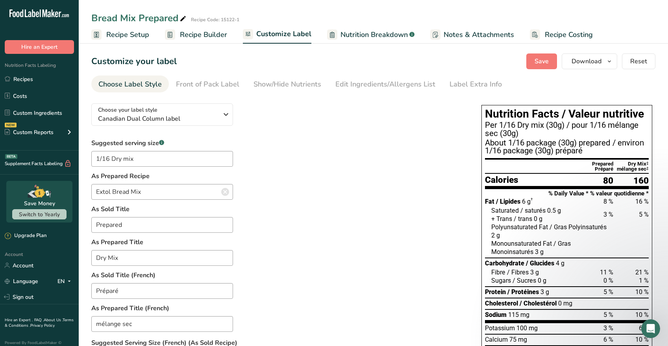
click at [202, 35] on span "Recipe Builder" at bounding box center [203, 35] width 47 height 11
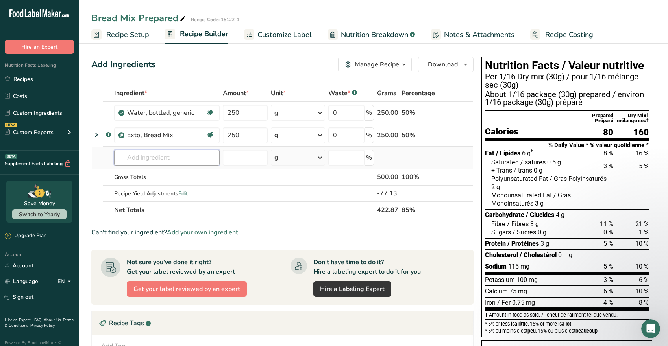
click at [190, 156] on input "text" at bounding box center [166, 158] width 105 height 16
click at [457, 135] on icon at bounding box center [457, 135] width 6 height 8
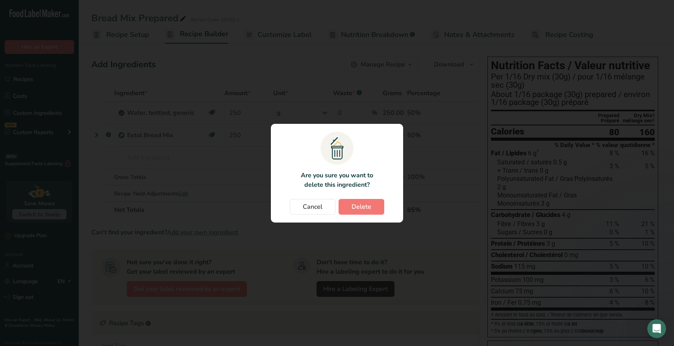
click at [359, 206] on span "Delete" at bounding box center [362, 206] width 20 height 9
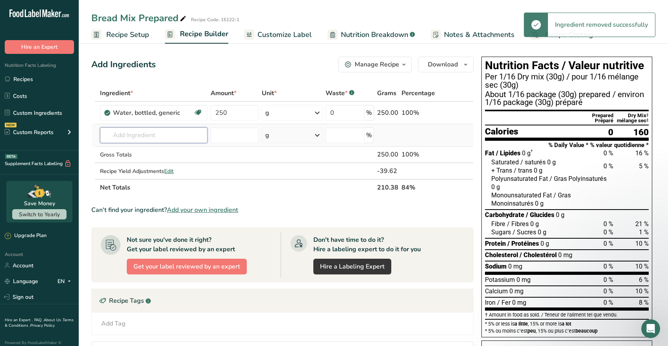
click at [149, 136] on input "text" at bounding box center [153, 136] width 107 height 16
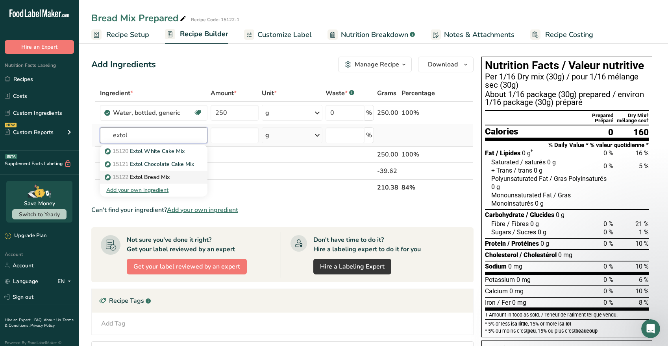
type input "extol"
click at [168, 176] on p "15122 Extol Bread Mix" at bounding box center [137, 177] width 63 height 8
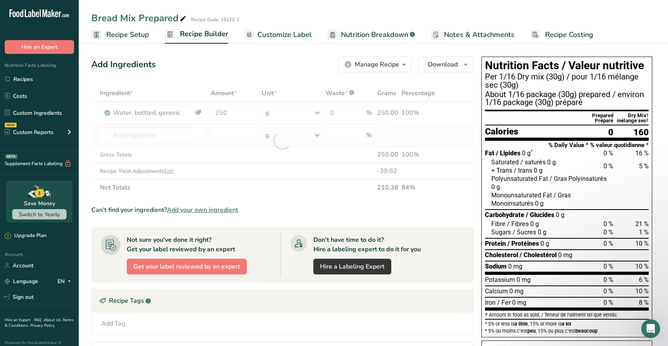
type input "Extol Bread Mix"
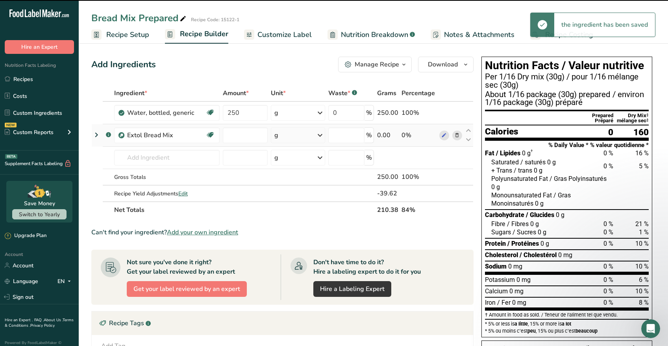
type input "0"
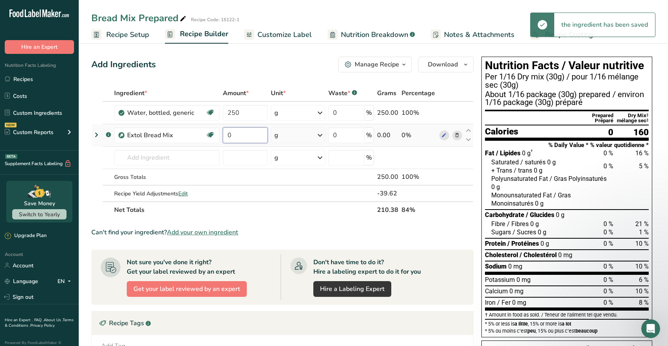
click at [231, 137] on input "0" at bounding box center [245, 136] width 45 height 16
type input "250"
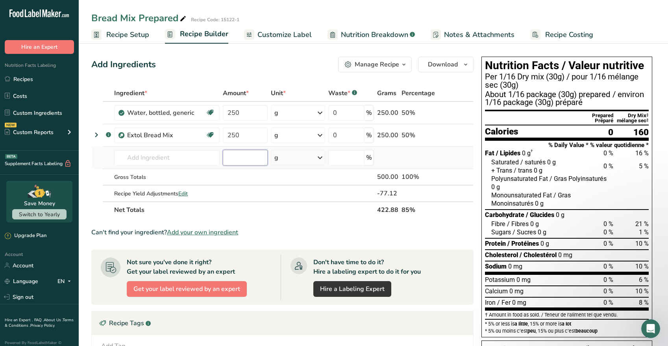
click at [237, 159] on div "Ingredient * Amount * Unit * Waste * .a-a{fill:#347362;}.b-a{fill:#fff;} Grams …" at bounding box center [282, 151] width 382 height 133
click at [455, 214] on th at bounding box center [451, 210] width 26 height 17
click at [542, 188] on div "Polyunsaturated Fat / Gras Polyinsaturés 2 g" at bounding box center [552, 183] width 122 height 17
drag, startPoint x: 547, startPoint y: 202, endPoint x: 490, endPoint y: 179, distance: 61.5
click at [490, 179] on section "Fat / Lipides 6 g † 8 % 16 % Saturated / saturés 0.5 g 3 % 5 % + Trans / trans …" at bounding box center [567, 211] width 164 height 127
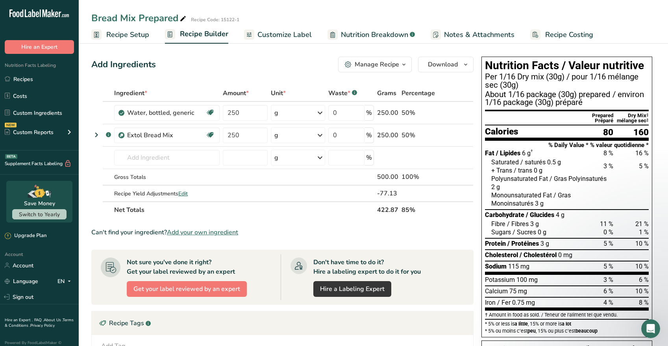
click at [613, 184] on div "Polyunsaturated Fat / Gras Polyinsaturés 2 g" at bounding box center [552, 183] width 122 height 17
click at [608, 183] on div "Polyunsaturated Fat / Gras Polyinsaturés 2 g" at bounding box center [552, 183] width 122 height 17
click at [609, 177] on div "Polyunsaturated Fat / Gras Polyinsaturés 2 g" at bounding box center [552, 183] width 122 height 17
drag, startPoint x: 493, startPoint y: 178, endPoint x: 629, endPoint y: 203, distance: 138.4
click at [642, 206] on section "Fat / Lipides 6 g † 8 % 16 % Saturated / saturés 0.5 g 3 % 5 % + Trans / trans …" at bounding box center [567, 211] width 164 height 127
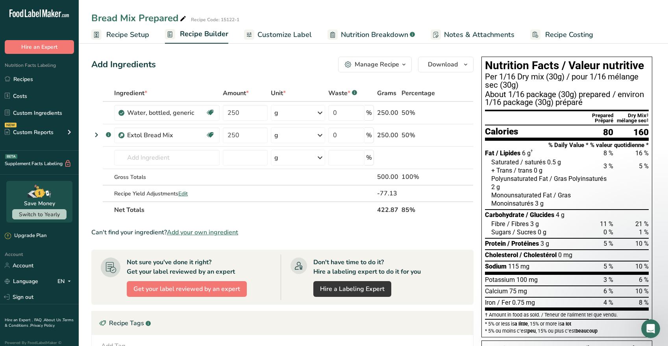
click at [628, 192] on div at bounding box center [630, 199] width 35 height 17
click at [467, 65] on icon "button" at bounding box center [466, 65] width 6 height 10
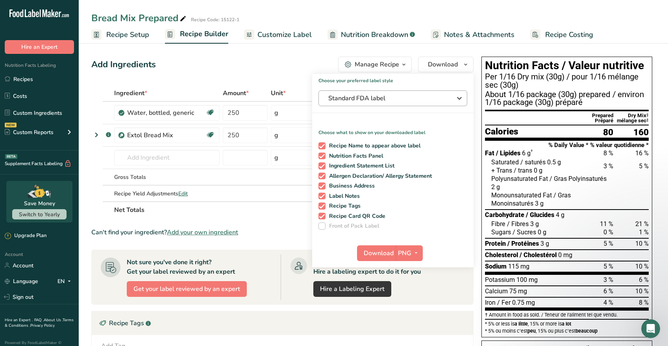
click at [391, 96] on span "Standard FDA label" at bounding box center [387, 98] width 118 height 9
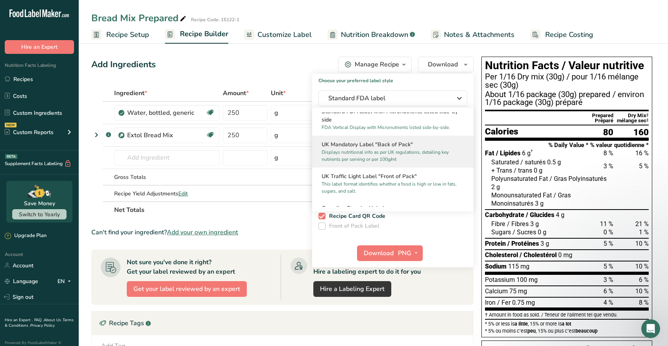
scroll to position [289, 0]
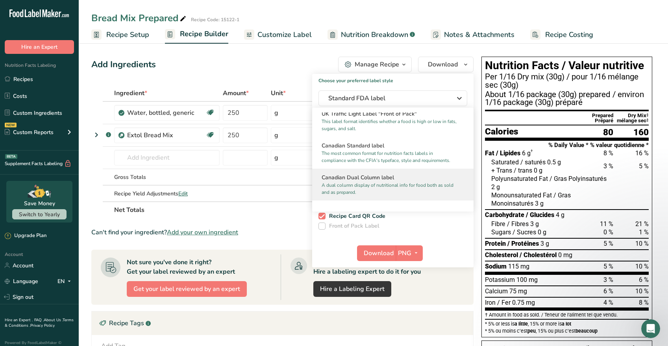
click at [396, 191] on p "A dual column display of nutritional info for food both as sold and as prepared." at bounding box center [389, 189] width 135 height 14
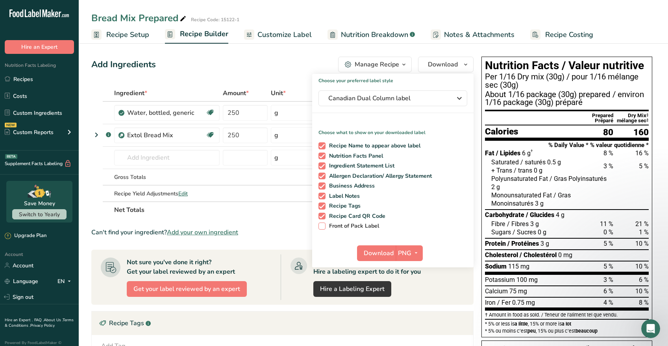
click at [327, 225] on span "Front of Pack Label" at bounding box center [353, 226] width 54 height 7
click at [324, 225] on input "Front of Pack Label" at bounding box center [320, 226] width 5 height 5
checkbox input "true"
click at [385, 252] on span "Download" at bounding box center [379, 253] width 30 height 9
click at [415, 252] on icon "button" at bounding box center [416, 253] width 6 height 10
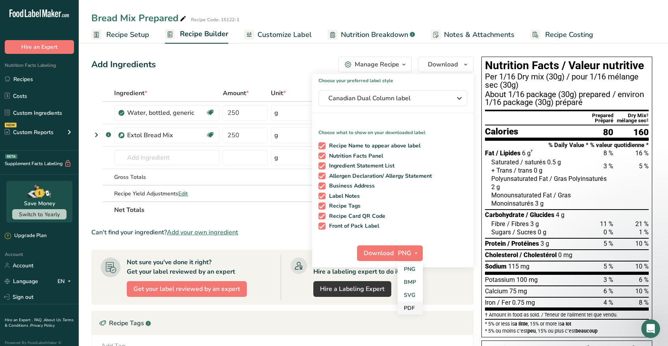
click at [406, 307] on link "PDF" at bounding box center [410, 308] width 25 height 13
click at [384, 250] on span "Download" at bounding box center [379, 253] width 30 height 9
click at [270, 35] on span "Customize Label" at bounding box center [284, 35] width 54 height 11
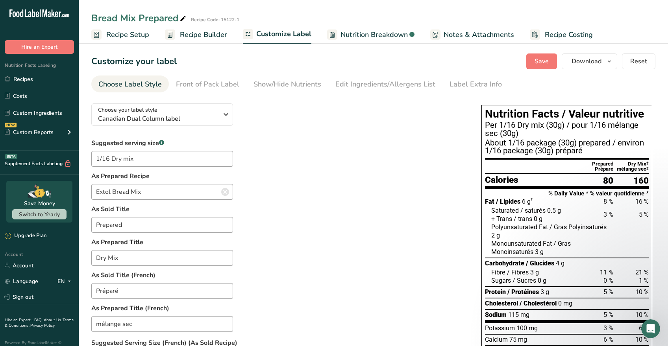
drag, startPoint x: 491, startPoint y: 227, endPoint x: 554, endPoint y: 248, distance: 66.1
click at [554, 248] on section "Fat / Lipides 6 g † 8 % 16 % Saturated / saturés 0.5 g 3 % 5 % + Trans / trans …" at bounding box center [567, 260] width 164 height 127
drag, startPoint x: 543, startPoint y: 250, endPoint x: 538, endPoint y: 250, distance: 5.1
click at [538, 250] on span "3 g" at bounding box center [539, 252] width 9 height 8
click at [544, 251] on div "Monounsaturated Fat / Gras Monoinsaturés 3 g" at bounding box center [552, 248] width 122 height 17
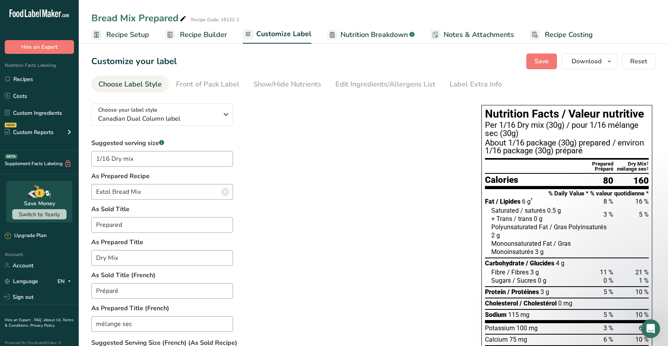
drag, startPoint x: 543, startPoint y: 251, endPoint x: 528, endPoint y: 250, distance: 15.0
click at [528, 250] on div "Monounsaturated Fat / Gras Monoinsaturés 3 g" at bounding box center [552, 248] width 122 height 17
click at [544, 251] on span "3 g" at bounding box center [539, 252] width 9 height 8
click at [489, 225] on div at bounding box center [488, 231] width 6 height 17
drag, startPoint x: 490, startPoint y: 225, endPoint x: 512, endPoint y: 225, distance: 22.0
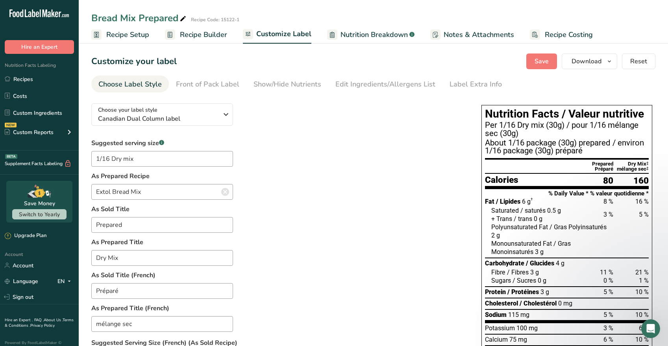
click at [512, 225] on div "Polyunsaturated Fat / Gras Polyinsaturés 2 g" at bounding box center [567, 231] width 164 height 17
drag, startPoint x: 564, startPoint y: 241, endPoint x: 558, endPoint y: 239, distance: 5.9
click at [564, 242] on span "/ Gras Monoinsaturés" at bounding box center [531, 248] width 80 height 16
drag, startPoint x: 491, startPoint y: 225, endPoint x: 569, endPoint y: 250, distance: 81.9
click at [569, 250] on section "Fat / Lipides 6 g † 8 % 16 % Saturated / saturés 0.5 g 3 % 5 % + Trans / trans …" at bounding box center [567, 260] width 164 height 127
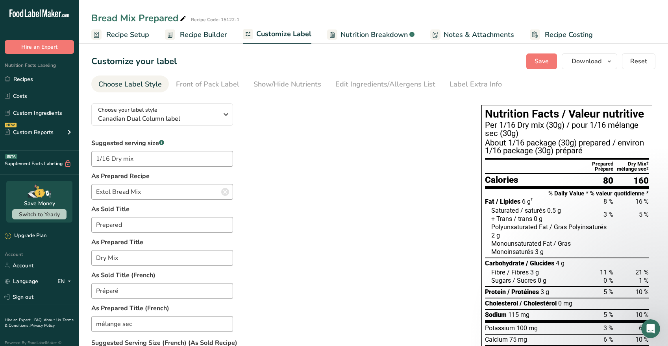
drag, startPoint x: 544, startPoint y: 250, endPoint x: 577, endPoint y: 252, distance: 32.8
click at [576, 253] on div "Monounsaturated Fat / Gras Monoinsaturés 3 g" at bounding box center [552, 248] width 122 height 17
drag, startPoint x: 544, startPoint y: 251, endPoint x: 538, endPoint y: 250, distance: 6.0
click at [538, 250] on span "3 g" at bounding box center [539, 252] width 9 height 8
click at [552, 250] on div "Monounsaturated Fat / Gras Monoinsaturés 3 g" at bounding box center [552, 248] width 122 height 17
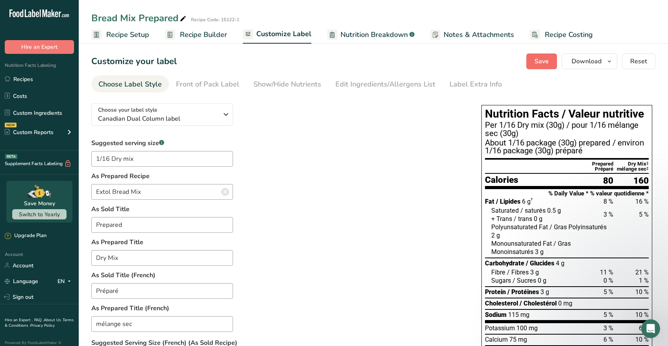
click at [545, 61] on span "Save" at bounding box center [542, 61] width 14 height 9
click at [609, 61] on icon "button" at bounding box center [609, 62] width 6 height 10
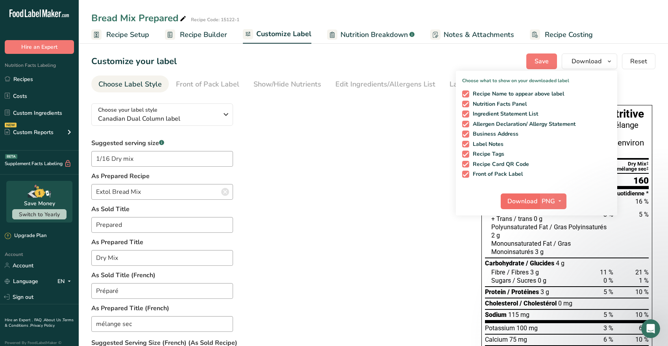
click at [528, 201] on span "Download" at bounding box center [522, 201] width 30 height 9
click at [610, 60] on icon "button" at bounding box center [609, 62] width 6 height 10
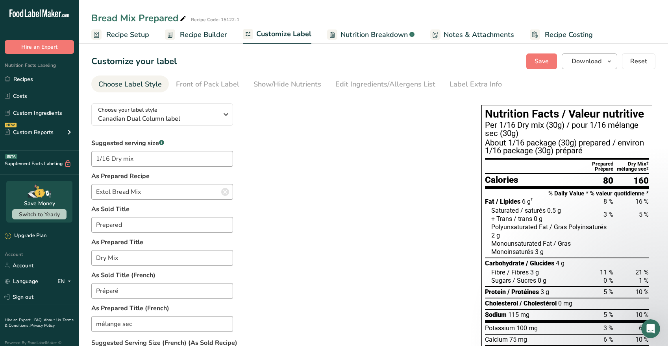
click at [610, 61] on icon "button" at bounding box center [609, 62] width 6 height 10
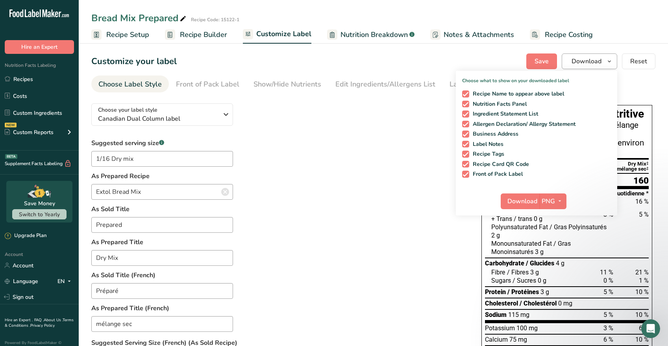
click at [609, 61] on icon "button" at bounding box center [609, 62] width 6 height 10
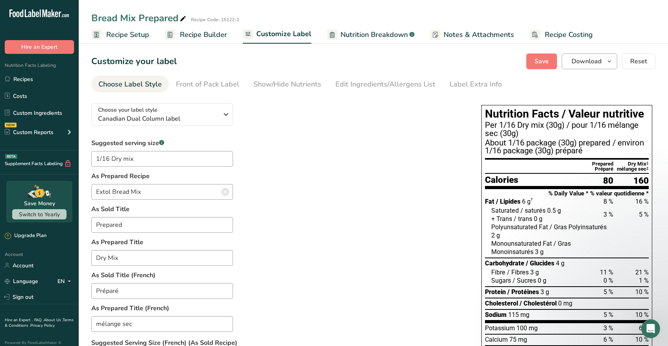
click at [609, 59] on icon "button" at bounding box center [609, 62] width 6 height 10
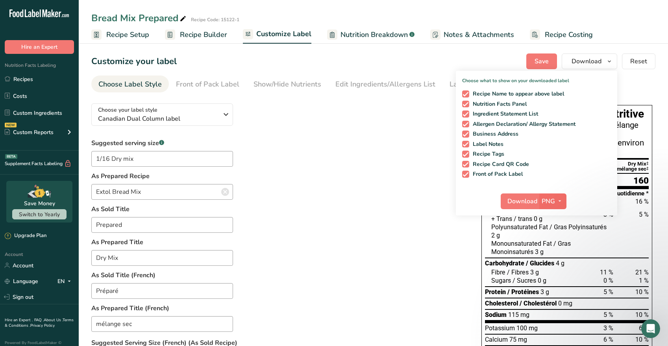
click at [561, 200] on icon "button" at bounding box center [560, 201] width 6 height 10
click at [555, 255] on link "PDF" at bounding box center [553, 256] width 25 height 13
click at [529, 200] on span "Download" at bounding box center [523, 201] width 30 height 9
click at [609, 62] on icon "button" at bounding box center [609, 62] width 6 height 10
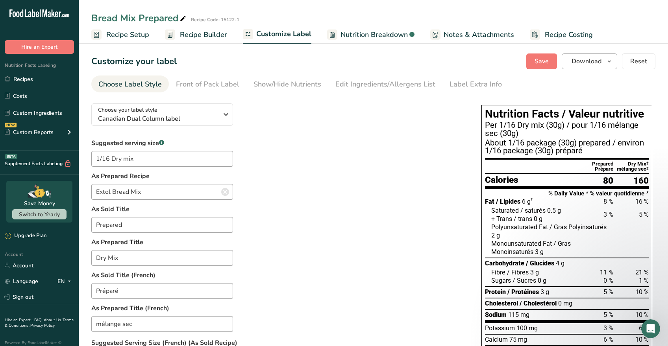
click at [609, 62] on icon "button" at bounding box center [609, 62] width 6 height 10
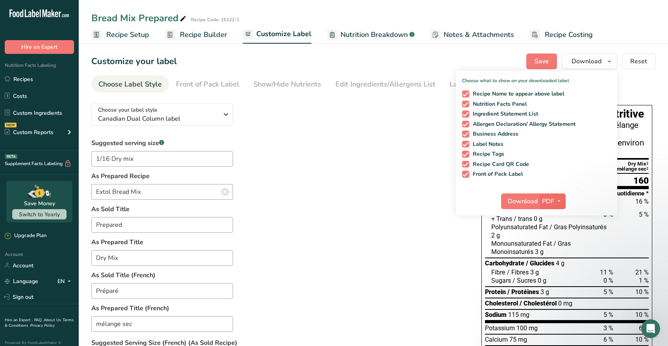
click at [561, 201] on icon "button" at bounding box center [559, 201] width 6 height 10
click at [360, 198] on div "Suggested serving size .a-a{fill:#347362;}.b-a{fill:#fff;} 1/16 Dry mix As Prep…" at bounding box center [278, 307] width 374 height 337
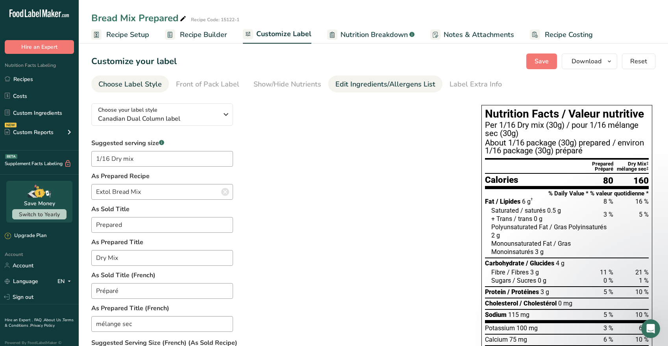
click at [362, 84] on div "Edit Ingredients/Allergens List" at bounding box center [385, 84] width 100 height 11
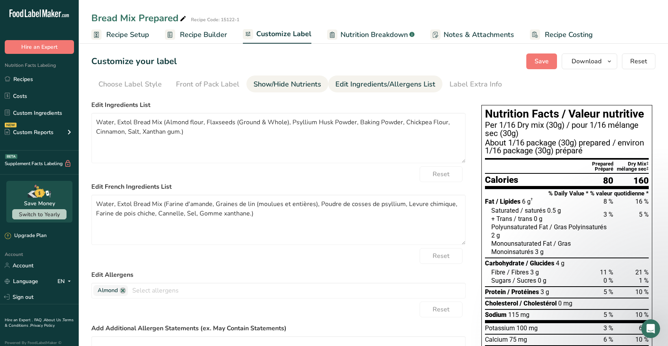
click at [290, 85] on div "Show/Hide Nutrients" at bounding box center [287, 84] width 68 height 11
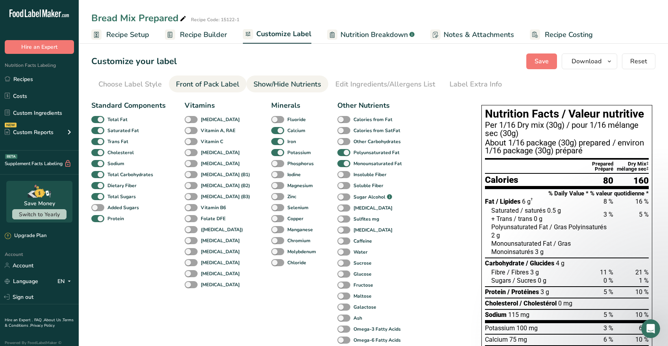
click at [232, 84] on div "Front of Pack Label" at bounding box center [207, 84] width 63 height 11
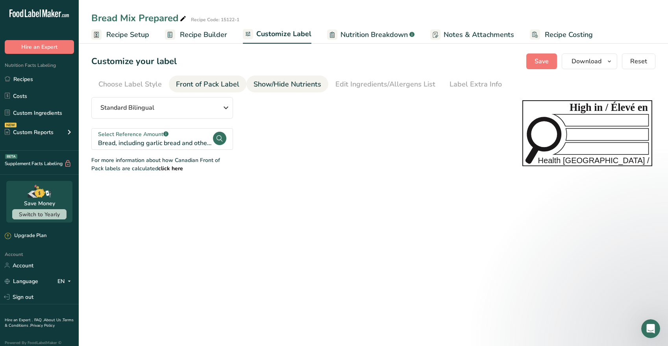
click at [284, 83] on div "Show/Hide Nutrients" at bounding box center [287, 84] width 68 height 11
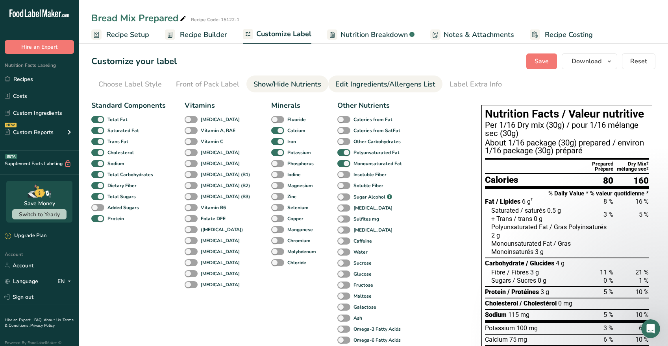
click at [361, 83] on div "Edit Ingredients/Allergens List" at bounding box center [385, 84] width 100 height 11
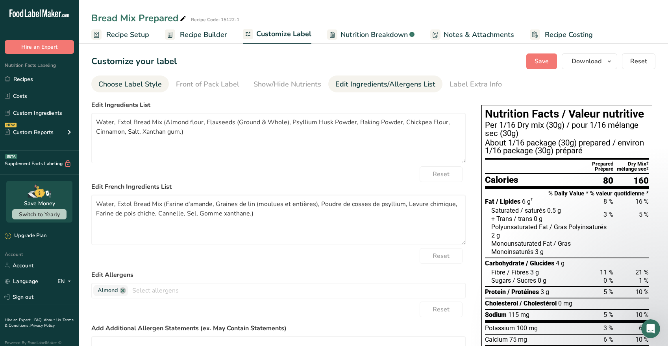
click at [152, 84] on div "Choose Label Style" at bounding box center [129, 84] width 63 height 11
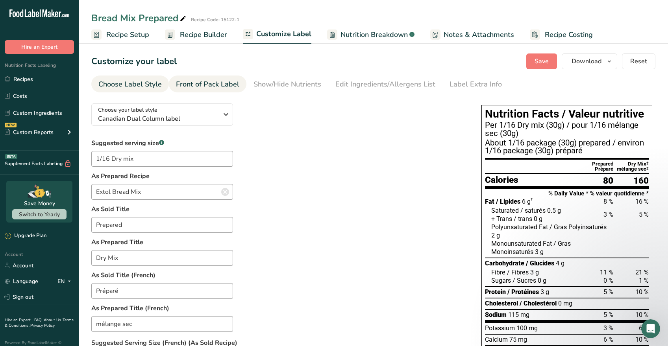
click at [220, 83] on div "Front of Pack Label" at bounding box center [207, 84] width 63 height 11
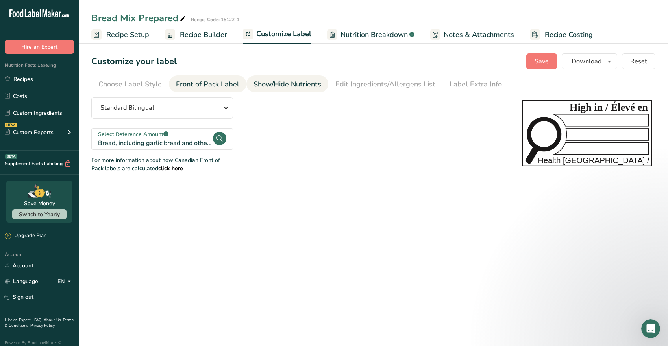
click at [278, 85] on div "Show/Hide Nutrients" at bounding box center [287, 84] width 68 height 11
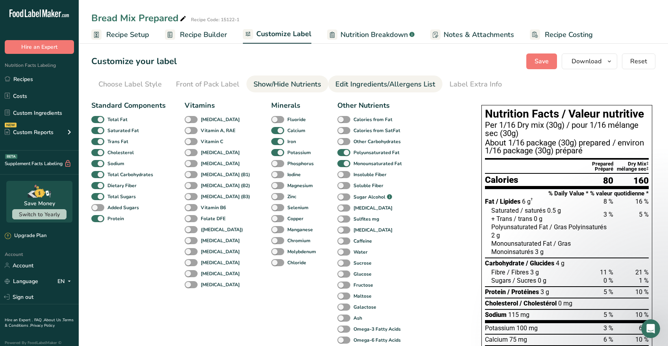
click at [373, 83] on div "Edit Ingredients/Allergens List" at bounding box center [385, 84] width 100 height 11
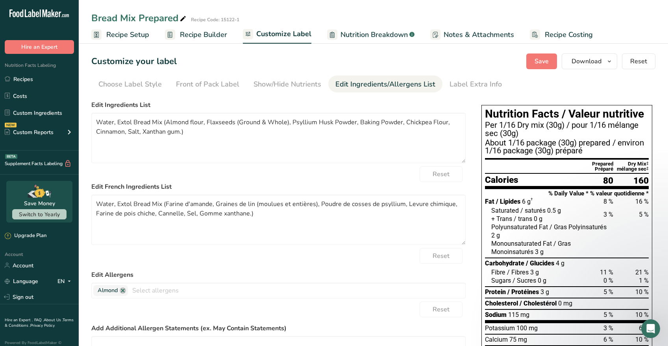
click at [365, 35] on span "Nutrition Breakdown" at bounding box center [373, 35] width 67 height 11
select select "Calories"
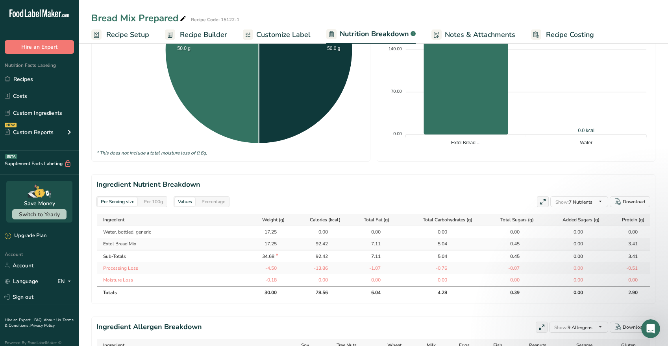
scroll to position [290, 0]
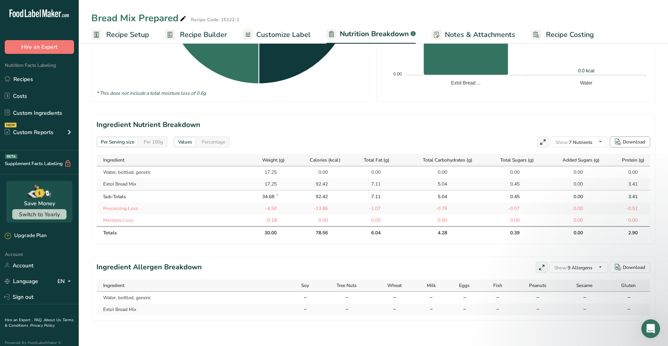
click at [634, 142] on div "Download" at bounding box center [634, 142] width 22 height 7
click at [625, 271] on div "Download" at bounding box center [634, 267] width 22 height 7
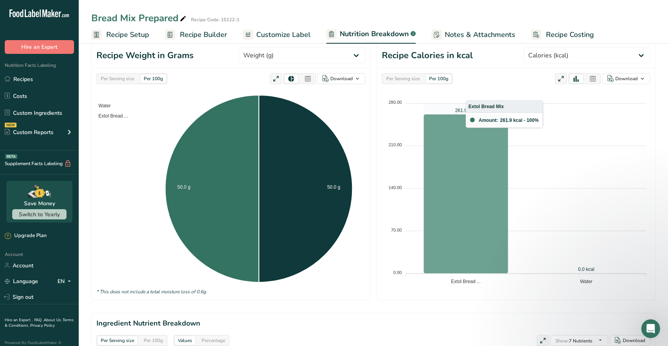
scroll to position [93, 0]
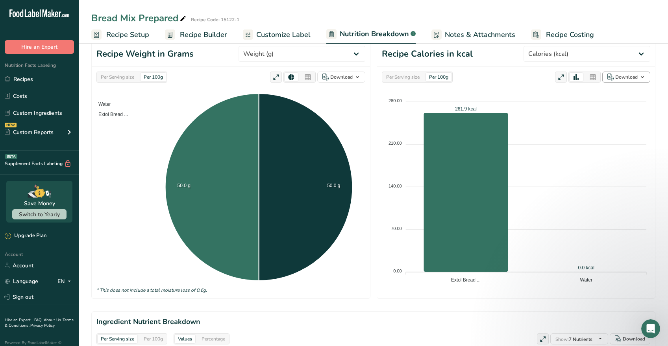
click at [629, 76] on div "Download" at bounding box center [626, 77] width 22 height 7
click at [612, 94] on div "As image (.png)" at bounding box center [623, 92] width 43 height 10
click at [344, 76] on div "Download" at bounding box center [341, 77] width 22 height 7
click at [329, 92] on div "As image (.png)" at bounding box center [338, 92] width 43 height 10
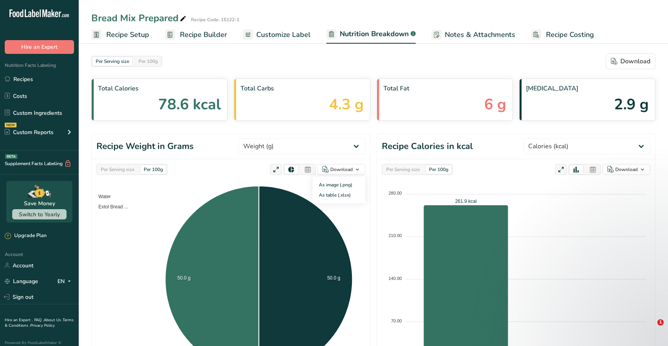
select select "Calories"
click at [281, 34] on span "Customize Label" at bounding box center [283, 35] width 54 height 11
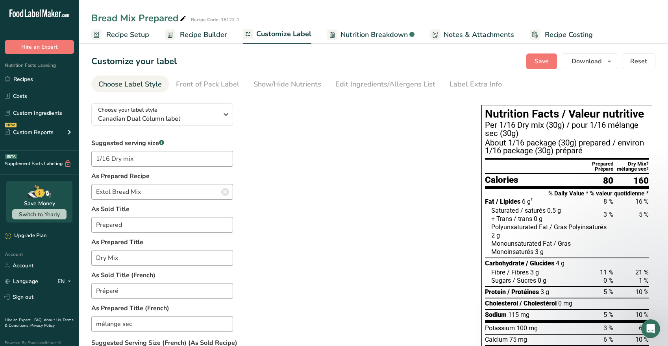
click at [219, 32] on span "Recipe Builder" at bounding box center [203, 35] width 47 height 11
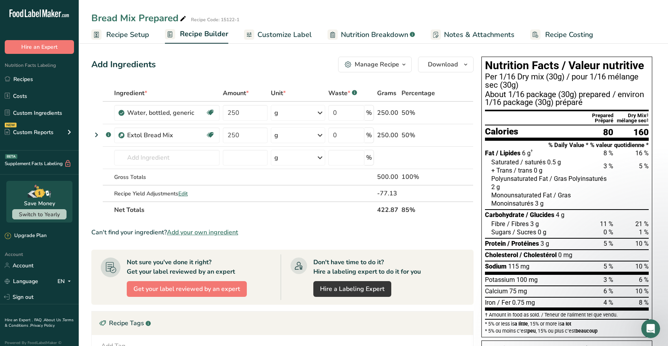
click at [390, 35] on span "Nutrition Breakdown" at bounding box center [374, 35] width 67 height 11
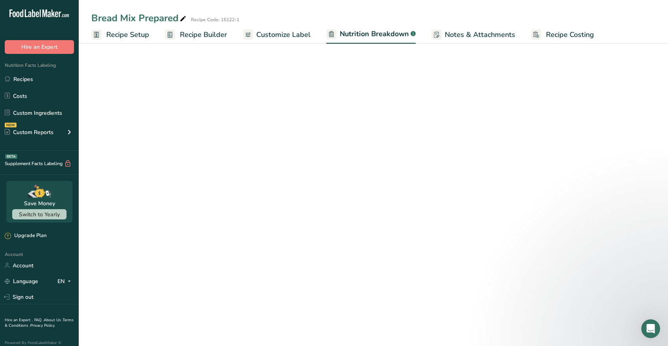
select select "Calories"
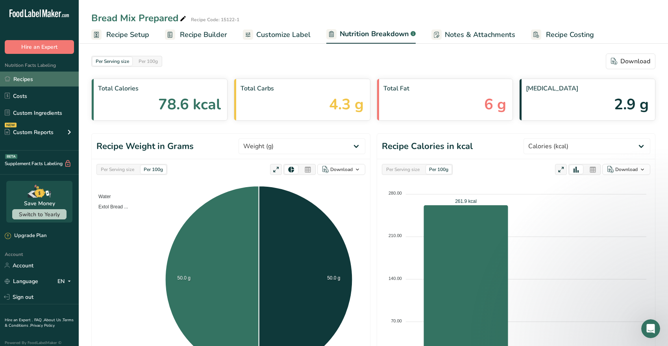
click at [23, 78] on link "Recipes" at bounding box center [39, 79] width 79 height 15
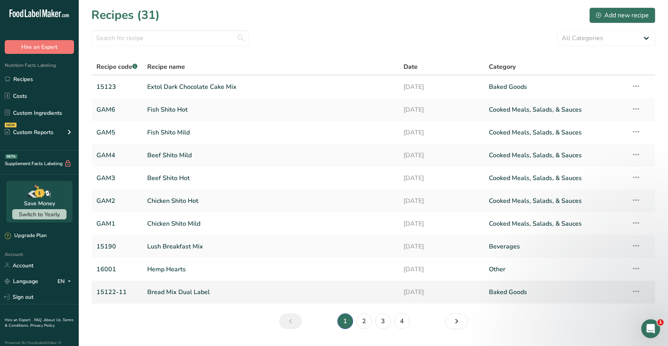
click at [199, 291] on link "Bread Mix Dual Label" at bounding box center [270, 292] width 247 height 17
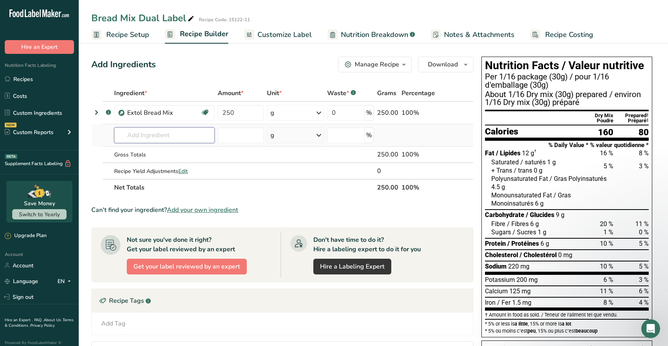
click at [163, 135] on input "text" at bounding box center [164, 136] width 100 height 16
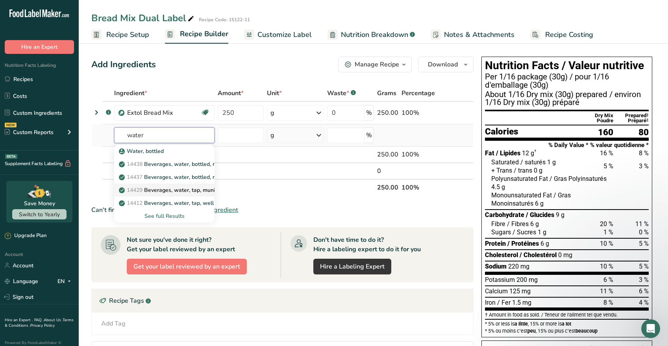
type input "water"
click at [200, 191] on p "14429 Beverages, water, tap, municipal" at bounding box center [173, 190] width 106 height 8
type input "Beverages, water, tap, municipal"
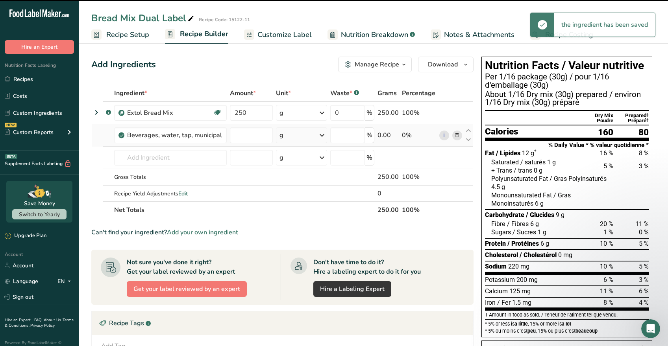
type input "0"
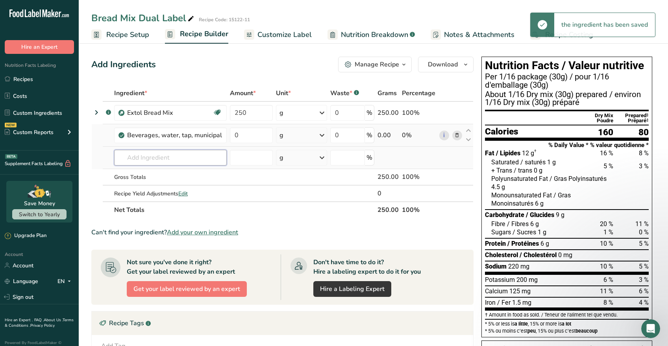
click at [184, 157] on input "text" at bounding box center [170, 158] width 113 height 16
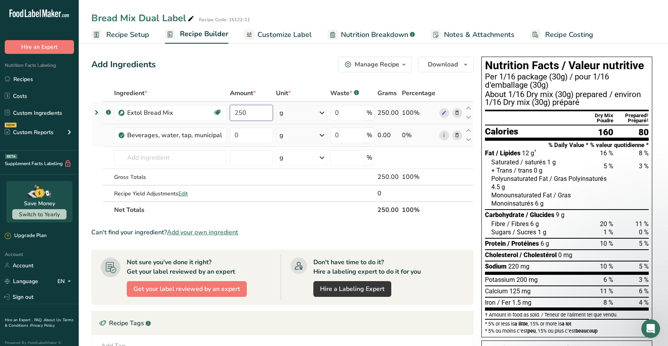
click at [257, 114] on input "250" at bounding box center [251, 113] width 43 height 16
click at [458, 113] on div "Ingredient * Amount * Unit * Waste * .a-a{fill:#347362;}.b-a{fill:#fff;} Grams …" at bounding box center [282, 151] width 382 height 133
click at [457, 112] on icon at bounding box center [457, 113] width 6 height 8
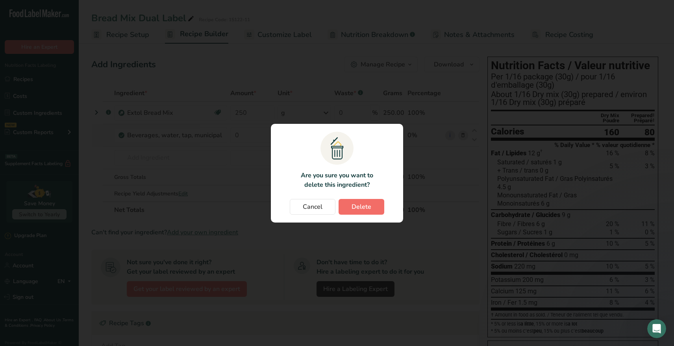
click at [354, 206] on span "Delete" at bounding box center [362, 206] width 20 height 9
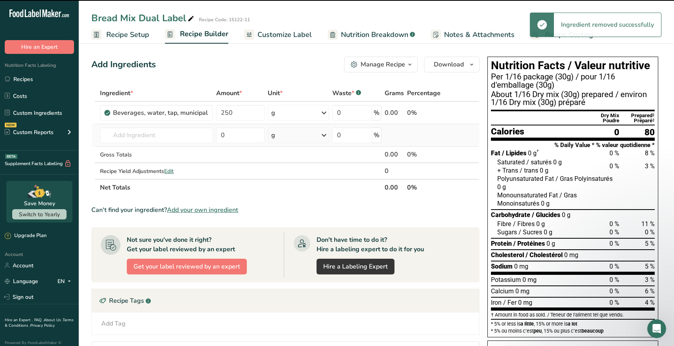
type input "0"
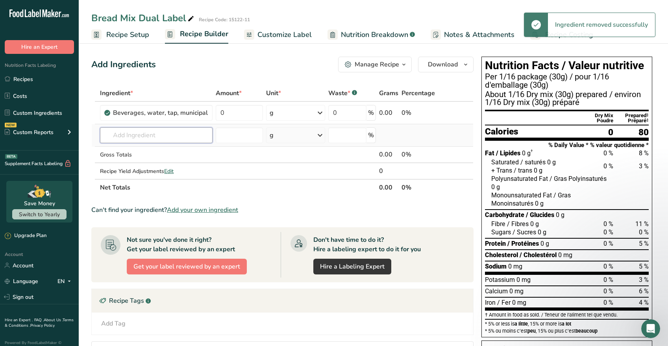
click at [164, 139] on input "text" at bounding box center [156, 136] width 113 height 16
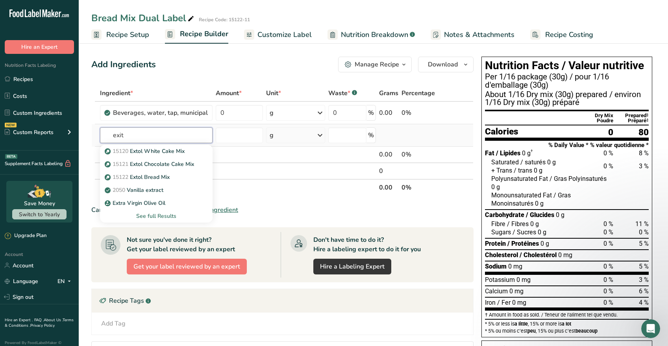
type input "exit"
drag, startPoint x: 165, startPoint y: 138, endPoint x: 154, endPoint y: 178, distance: 40.8
click at [154, 178] on p "15122 Extol Bread Mix" at bounding box center [137, 177] width 63 height 8
type input "Extol Bread Mix"
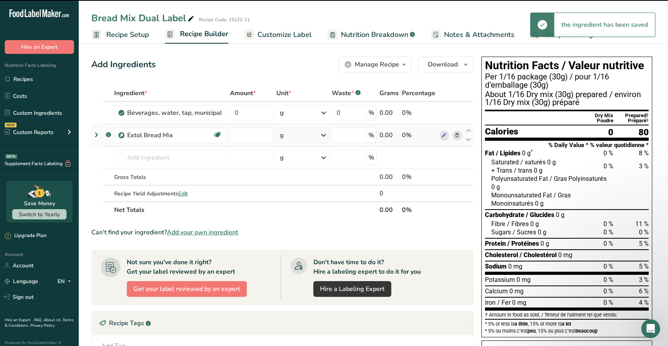
type input "0"
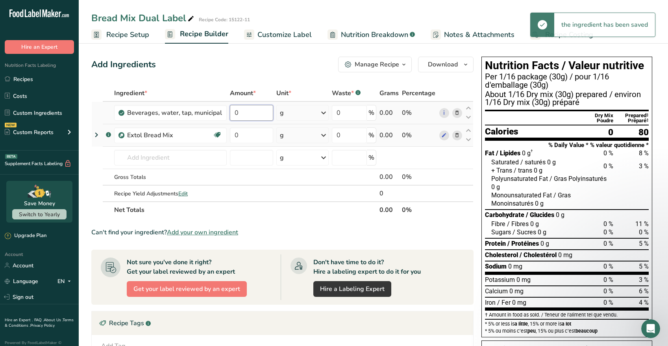
click at [238, 115] on input "0" at bounding box center [251, 113] width 43 height 16
type input "250"
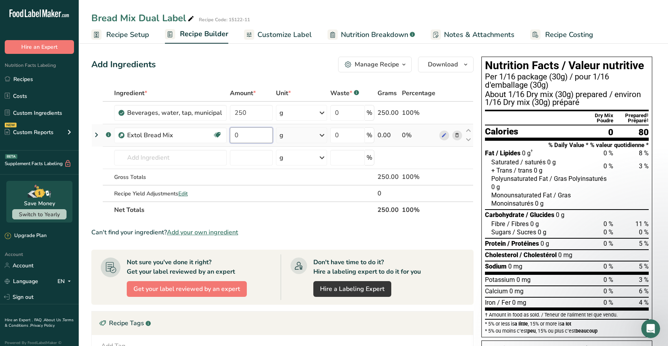
click at [242, 135] on div "Ingredient * Amount * Unit * Waste * .a-a{fill:#347362;}.b-a{fill:#fff;} Grams …" at bounding box center [282, 151] width 382 height 133
type input "0"
type input "250"
click at [263, 137] on input "250" at bounding box center [251, 136] width 43 height 16
click at [261, 112] on div "Ingredient * Amount * Unit * Waste * .a-a{fill:#347362;}.b-a{fill:#fff;} Grams …" at bounding box center [282, 151] width 382 height 133
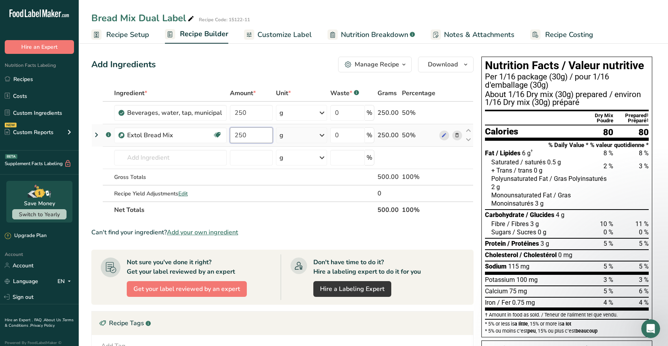
click at [253, 135] on div "Ingredient * Amount * Unit * Waste * .a-a{fill:#347362;}.b-a{fill:#fff;} Grams …" at bounding box center [282, 151] width 382 height 133
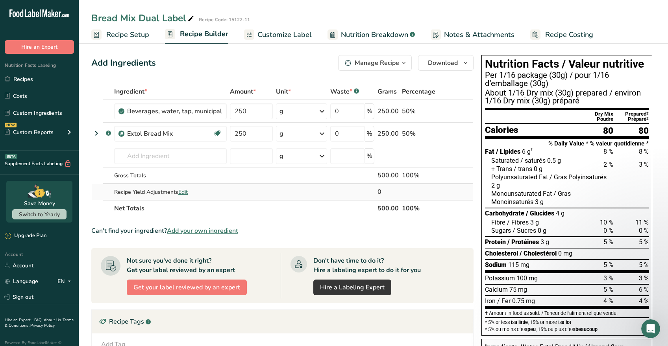
click at [186, 192] on div "Ingredient * Amount * Unit * Waste * .a-a{fill:#347362;}.b-a{fill:#fff;} Grams …" at bounding box center [282, 149] width 382 height 133
click at [183, 191] on span "Edit" at bounding box center [182, 192] width 9 height 7
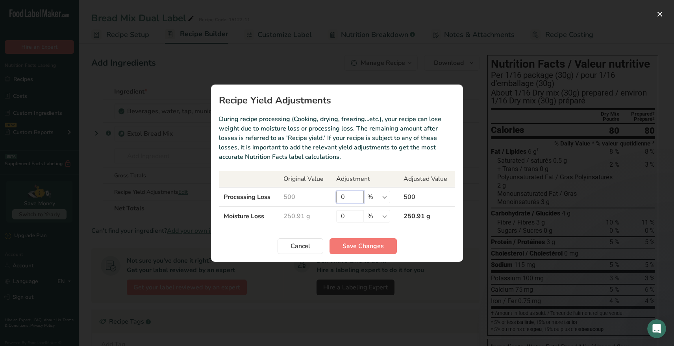
drag, startPoint x: 350, startPoint y: 196, endPoint x: 330, endPoint y: 195, distance: 20.1
click at [336, 196] on input "0" at bounding box center [350, 197] width 28 height 13
type input "2"
click at [351, 217] on input "0" at bounding box center [350, 216] width 28 height 13
drag, startPoint x: 351, startPoint y: 217, endPoint x: 340, endPoint y: 216, distance: 10.7
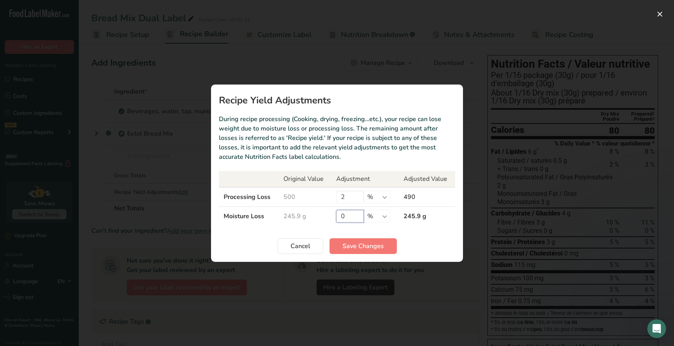
click at [340, 216] on input "0" at bounding box center [350, 216] width 28 height 13
type input "5"
click at [370, 248] on span "Save Changes" at bounding box center [362, 246] width 41 height 9
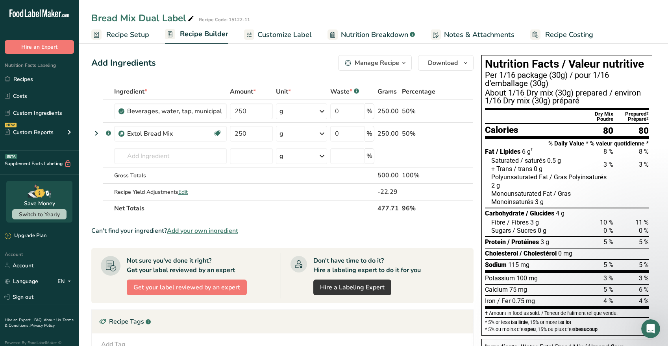
click at [145, 35] on span "Recipe Setup" at bounding box center [127, 35] width 43 height 11
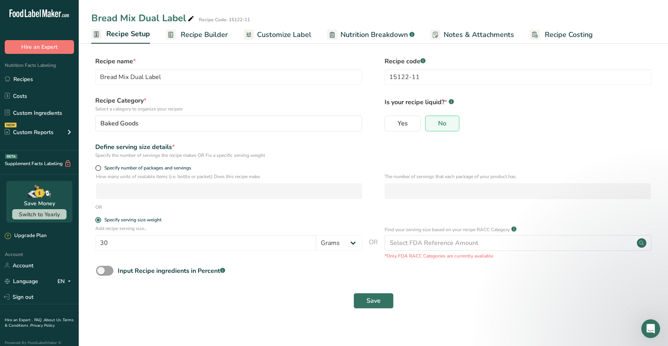
click at [195, 33] on span "Recipe Builder" at bounding box center [204, 35] width 47 height 11
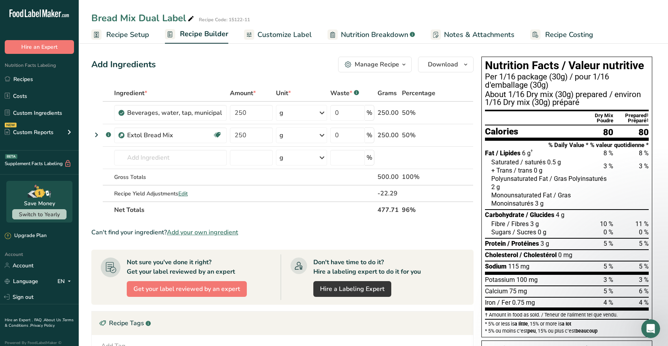
click at [286, 32] on span "Customize Label" at bounding box center [284, 35] width 54 height 11
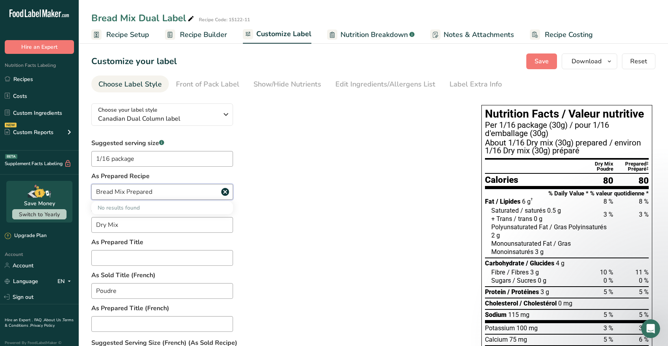
click at [161, 192] on input "Bread Mix Prepared" at bounding box center [162, 192] width 142 height 16
drag, startPoint x: 169, startPoint y: 192, endPoint x: 156, endPoint y: 193, distance: 13.0
click at [156, 193] on input "Bread Mix Prepared" at bounding box center [162, 192] width 142 height 16
drag, startPoint x: 156, startPoint y: 193, endPoint x: 97, endPoint y: 194, distance: 59.4
click at [97, 194] on input "Bread Mix Prepared" at bounding box center [162, 192] width 142 height 16
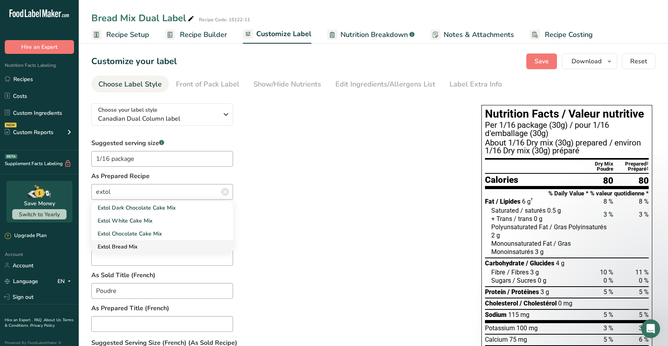
click at [130, 246] on span "Extol Bread Mix" at bounding box center [118, 246] width 40 height 7
type input "Extol Bread Mix"
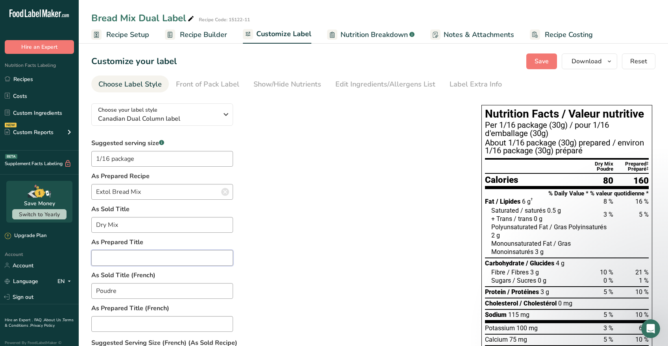
click at [145, 258] on input "text" at bounding box center [162, 258] width 142 height 16
click at [109, 158] on input "1/16 package" at bounding box center [162, 159] width 142 height 16
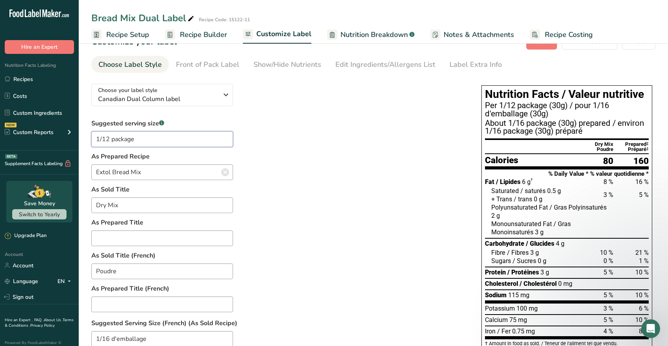
scroll to position [51, 0]
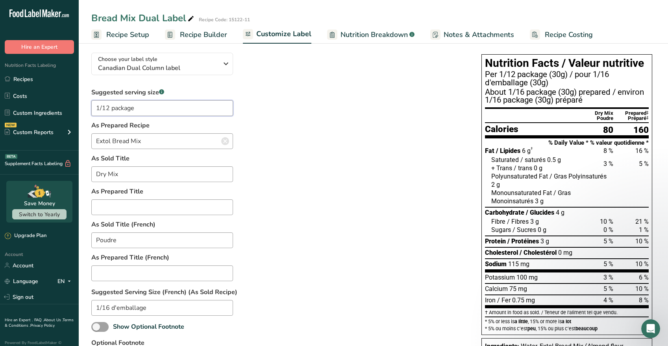
type input "1/12 package"
drag, startPoint x: 108, startPoint y: 308, endPoint x: 112, endPoint y: 310, distance: 4.6
click at [108, 309] on input "1/16 d'emballage" at bounding box center [162, 308] width 142 height 16
type input "1/12 d'emballage"
click at [198, 271] on input "text" at bounding box center [162, 274] width 142 height 16
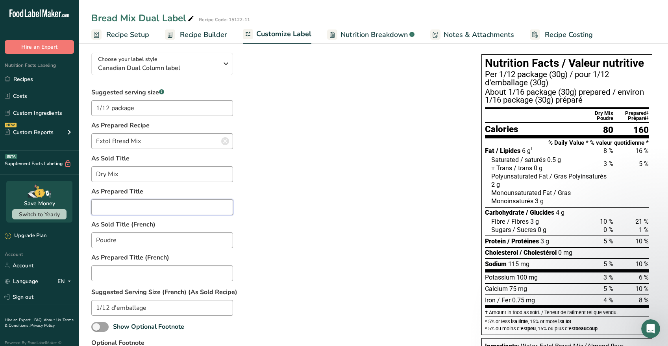
click at [221, 213] on input "text" at bounding box center [162, 208] width 142 height 16
click at [191, 243] on input "Poudre" at bounding box center [162, 241] width 142 height 16
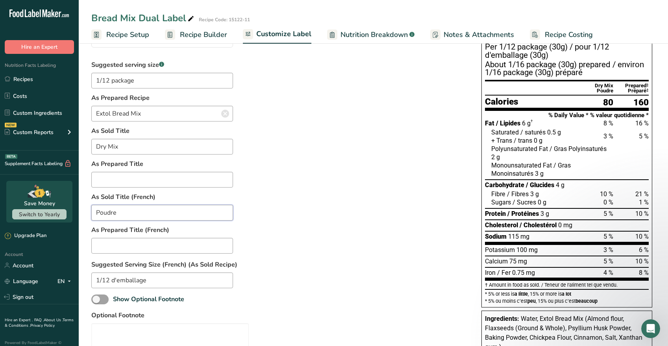
scroll to position [0, 0]
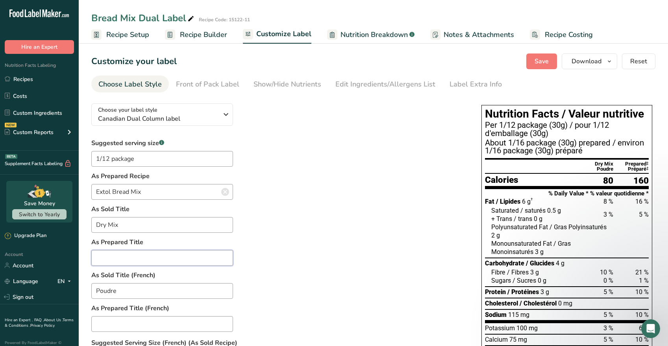
click at [141, 257] on input "text" at bounding box center [162, 258] width 142 height 16
click at [223, 114] on icon "button" at bounding box center [225, 114] width 9 height 14
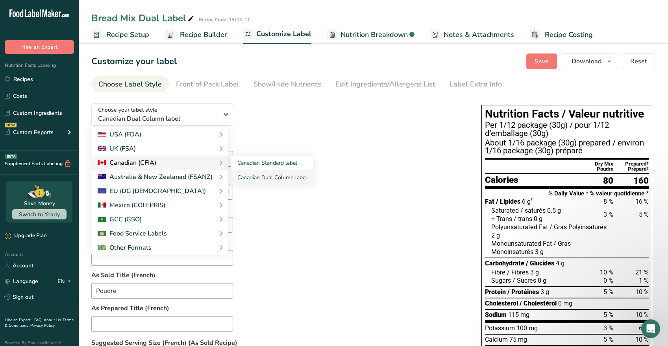
click at [172, 164] on div "Canadian (CFIA)" at bounding box center [160, 162] width 124 height 9
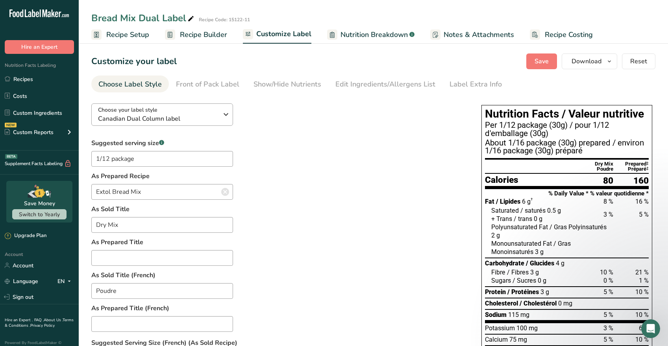
click at [222, 112] on icon "button" at bounding box center [225, 114] width 9 height 14
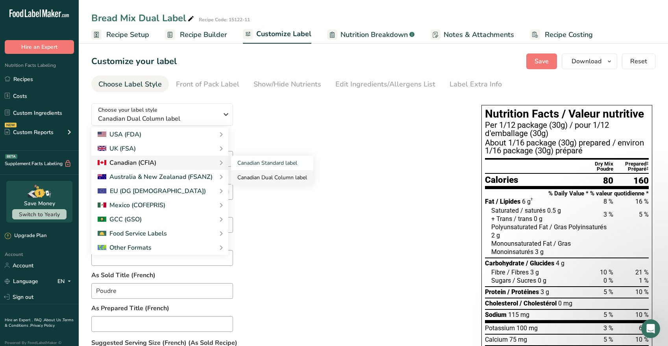
click at [282, 177] on link "Canadian Dual Column label" at bounding box center [272, 177] width 82 height 15
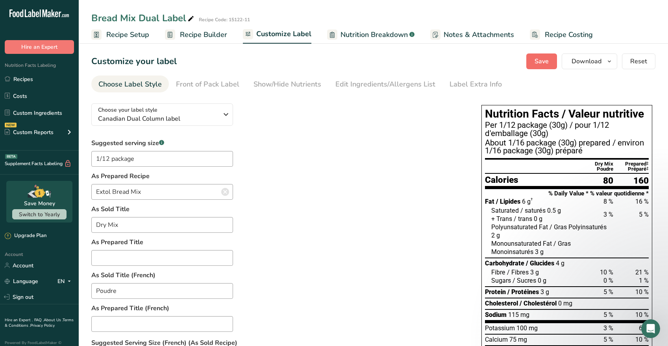
click at [539, 61] on span "Save" at bounding box center [542, 61] width 14 height 9
drag, startPoint x: 122, startPoint y: 228, endPoint x: 97, endPoint y: 227, distance: 24.8
click at [96, 228] on input "Dry Mix" at bounding box center [162, 225] width 142 height 16
type input "Prepared"
click at [121, 254] on input "text" at bounding box center [162, 258] width 142 height 16
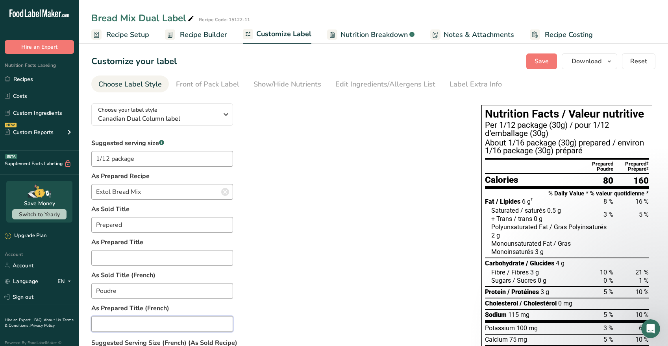
click at [112, 326] on input "text" at bounding box center [162, 324] width 142 height 16
type input "Poudre"
click at [126, 224] on input "Prepared" at bounding box center [162, 225] width 142 height 16
click at [115, 257] on input "text" at bounding box center [162, 258] width 142 height 16
type input "D"
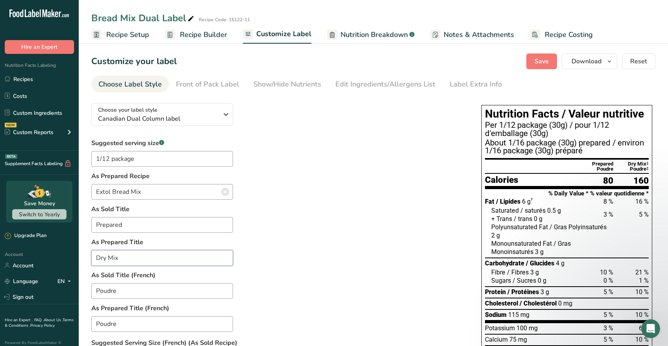
type input "Dry Mix"
drag, startPoint x: 118, startPoint y: 324, endPoint x: 101, endPoint y: 322, distance: 17.0
click at [101, 322] on input "Poudre" at bounding box center [162, 324] width 142 height 16
type input "P"
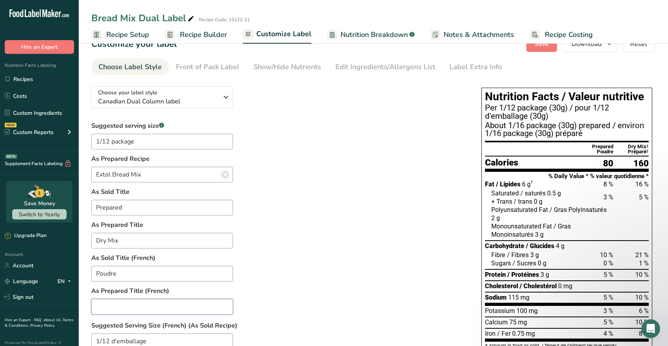
scroll to position [16, 0]
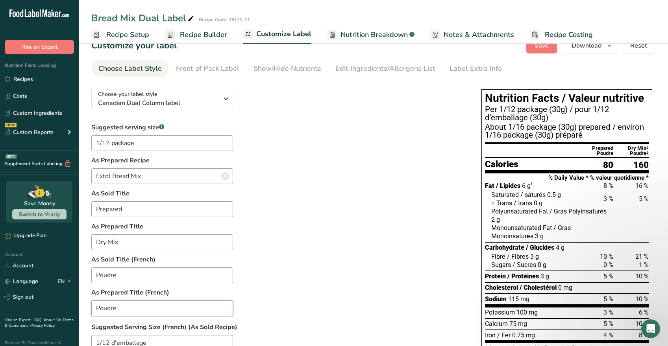
type input "Poudre"
drag, startPoint x: 121, startPoint y: 276, endPoint x: 95, endPoint y: 275, distance: 26.4
click at [95, 275] on input "Poudre" at bounding box center [162, 276] width 142 height 16
type input "s"
drag, startPoint x: 120, startPoint y: 305, endPoint x: 93, endPoint y: 305, distance: 26.8
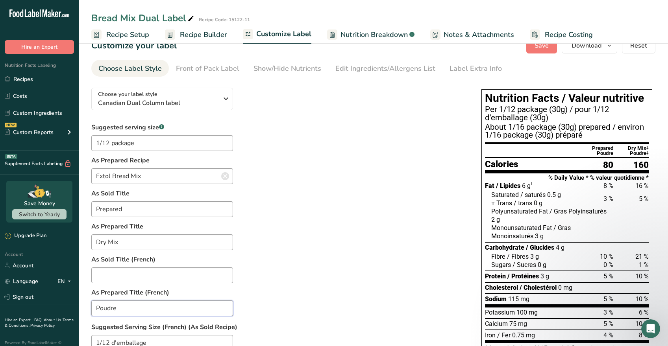
click at [93, 305] on input "Poudre" at bounding box center [162, 309] width 142 height 16
paste input "préparé"
click at [100, 309] on input "préparé" at bounding box center [162, 309] width 142 height 16
click at [153, 314] on input "Préparé" at bounding box center [162, 309] width 142 height 16
type input "Préparé"
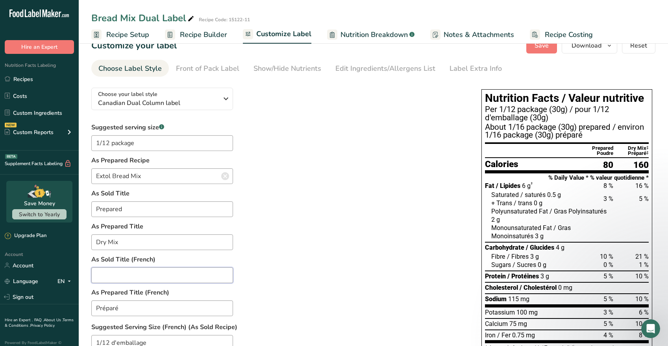
click at [165, 272] on input "text" at bounding box center [162, 276] width 142 height 16
click at [210, 69] on div "Front of Pack Label" at bounding box center [207, 68] width 63 height 11
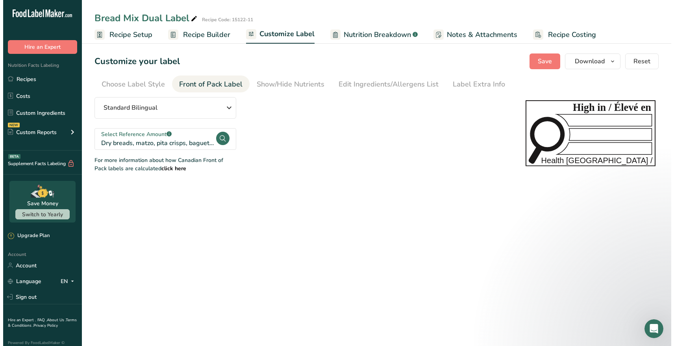
scroll to position [0, 0]
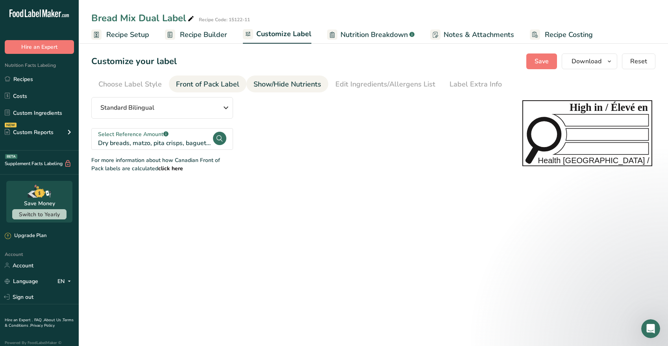
click at [274, 81] on div "Show/Hide Nutrients" at bounding box center [287, 84] width 68 height 11
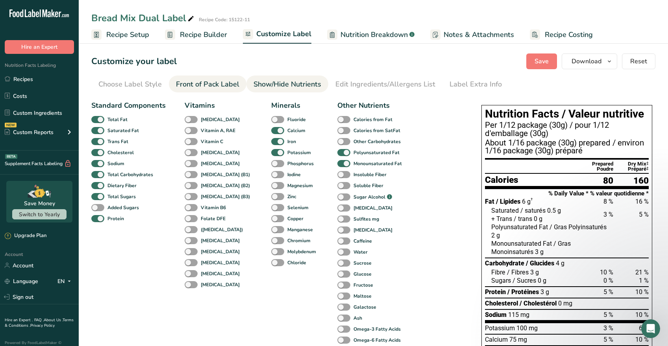
click at [186, 82] on div "Front of Pack Label" at bounding box center [207, 84] width 63 height 11
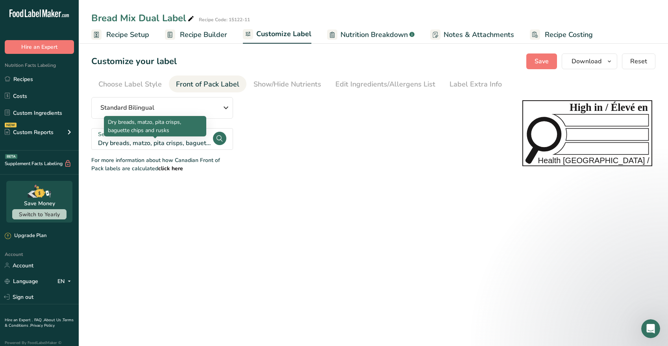
click at [204, 142] on div "Dry breads, matzo, pita crisps, baguette chips and rusks" at bounding box center [155, 143] width 114 height 9
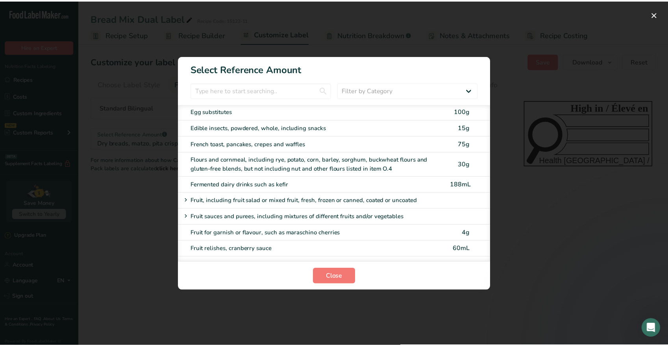
scroll to position [1024, 0]
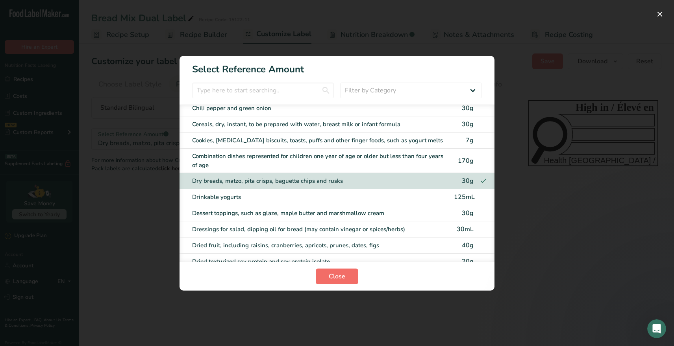
click at [335, 275] on span "Close" at bounding box center [337, 276] width 17 height 9
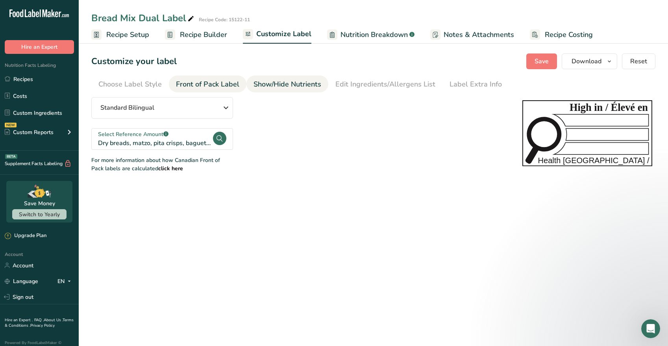
click at [276, 86] on div "Show/Hide Nutrients" at bounding box center [287, 84] width 68 height 11
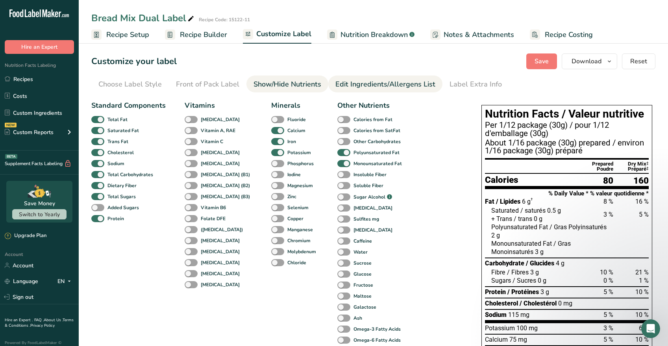
click at [339, 83] on div "Edit Ingredients/Allergens List" at bounding box center [385, 84] width 100 height 11
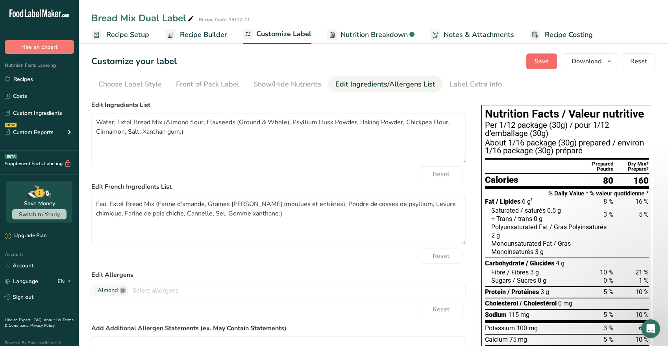
click at [545, 59] on span "Save" at bounding box center [542, 61] width 14 height 9
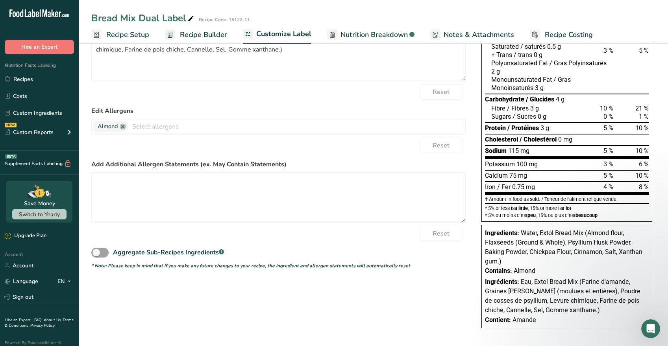
scroll to position [0, 0]
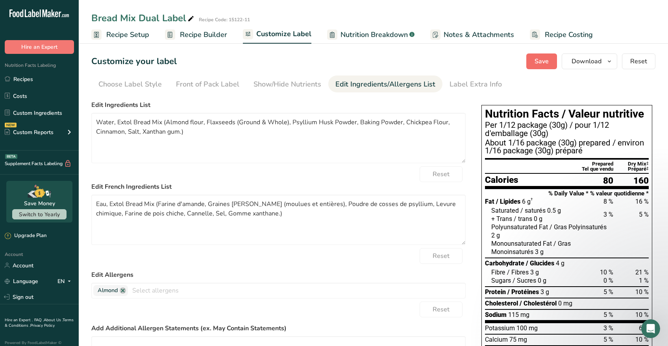
click at [551, 61] on button "Save" at bounding box center [541, 62] width 31 height 16
click at [612, 60] on icon "button" at bounding box center [609, 62] width 6 height 10
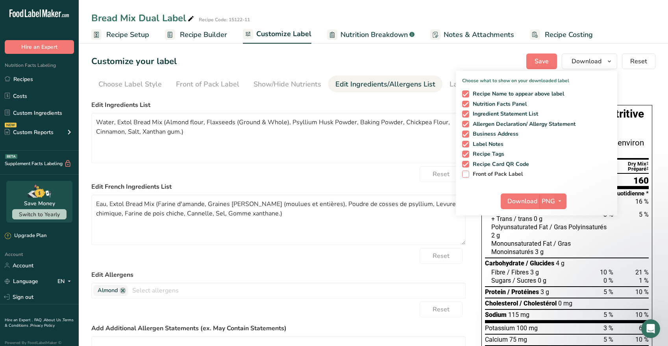
click at [467, 174] on span at bounding box center [465, 174] width 7 height 7
click at [467, 174] on input "Front of Pack Label" at bounding box center [464, 174] width 5 height 5
checkbox input "true"
click at [539, 201] on button "Download" at bounding box center [520, 202] width 39 height 16
click at [559, 201] on icon "button" at bounding box center [560, 201] width 6 height 10
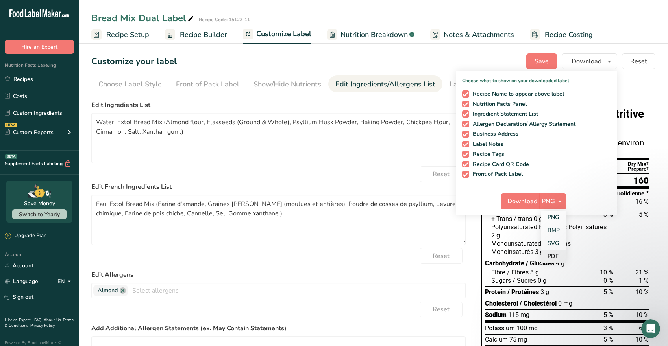
click at [552, 255] on link "PDF" at bounding box center [553, 256] width 25 height 13
click at [529, 203] on span "Download" at bounding box center [523, 201] width 30 height 9
click at [561, 201] on icon "button" at bounding box center [559, 201] width 6 height 10
click at [554, 228] on link "BMP" at bounding box center [552, 230] width 25 height 13
click at [528, 201] on span "Download" at bounding box center [522, 201] width 30 height 9
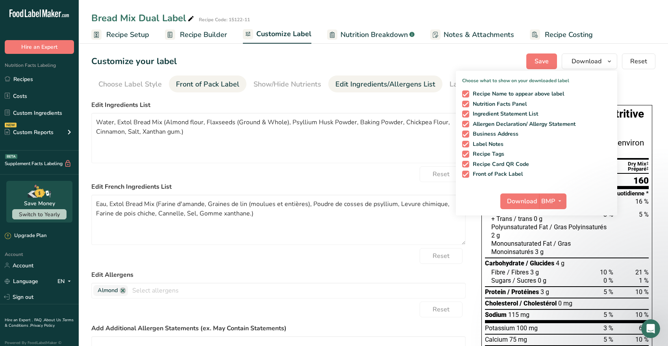
click at [228, 84] on div "Front of Pack Label" at bounding box center [207, 84] width 63 height 11
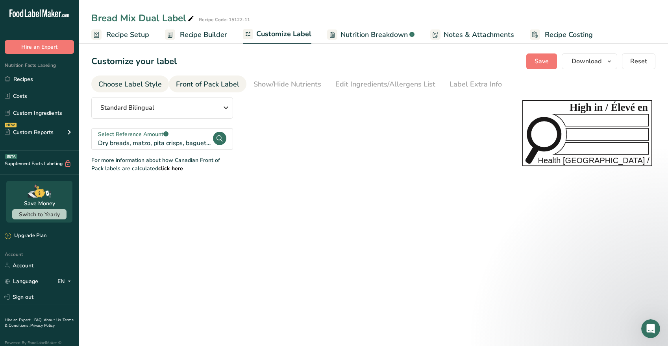
click at [148, 85] on div "Choose Label Style" at bounding box center [129, 84] width 63 height 11
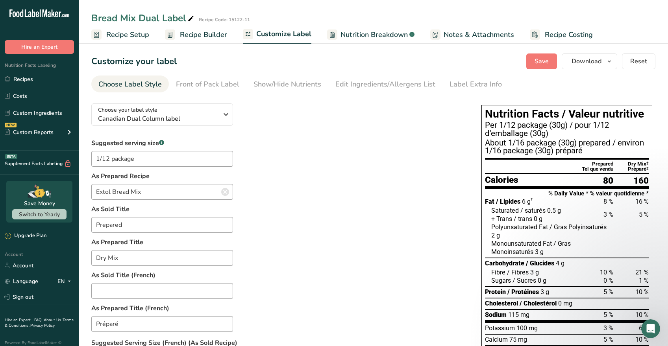
click at [213, 35] on span "Recipe Builder" at bounding box center [203, 35] width 47 height 11
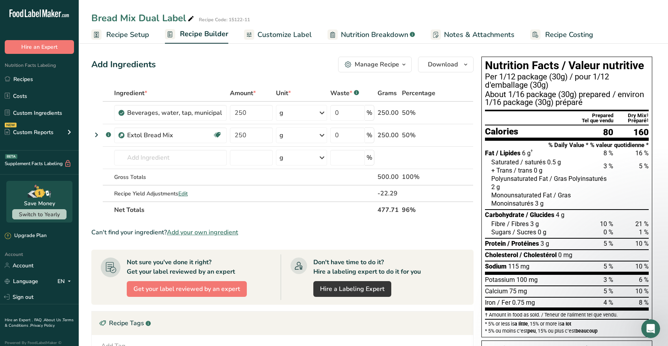
click at [390, 37] on span "Nutrition Breakdown" at bounding box center [374, 35] width 67 height 11
select select "Calories"
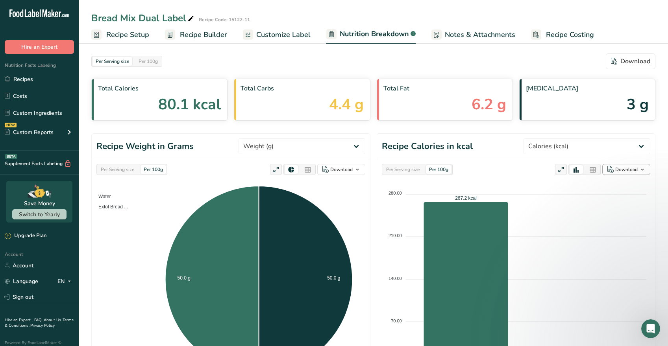
click at [642, 168] on icon "button" at bounding box center [642, 170] width 6 height 10
click at [619, 184] on div "As image (.png)" at bounding box center [623, 185] width 43 height 10
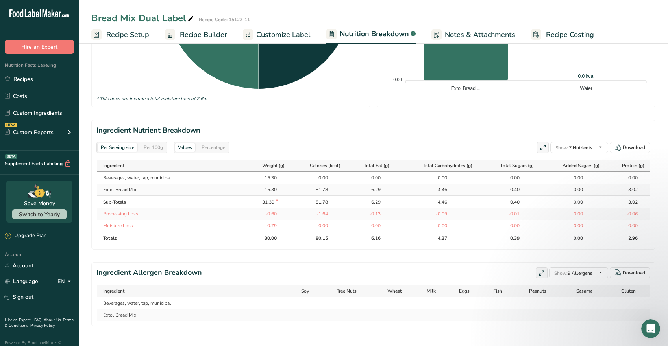
scroll to position [286, 0]
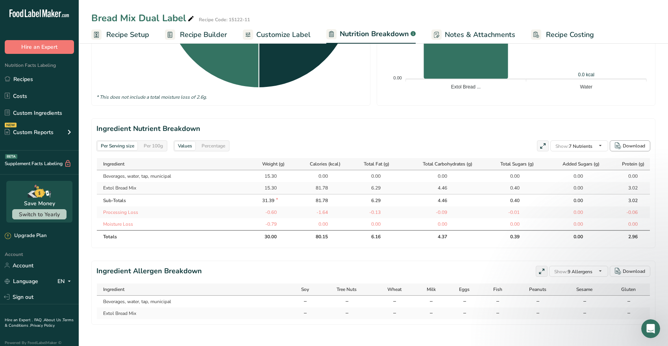
click at [631, 146] on div "Download" at bounding box center [634, 145] width 22 height 7
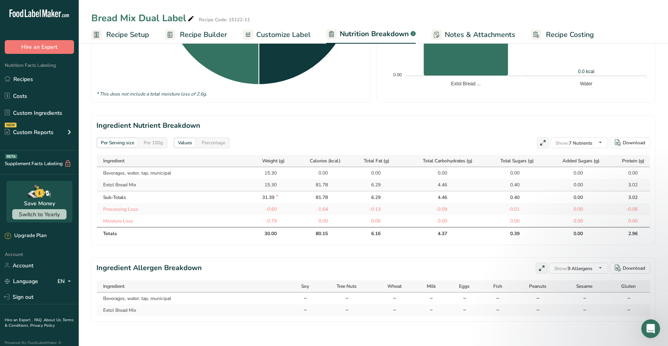
scroll to position [296, 0]
click at [634, 267] on div "Download" at bounding box center [634, 267] width 22 height 7
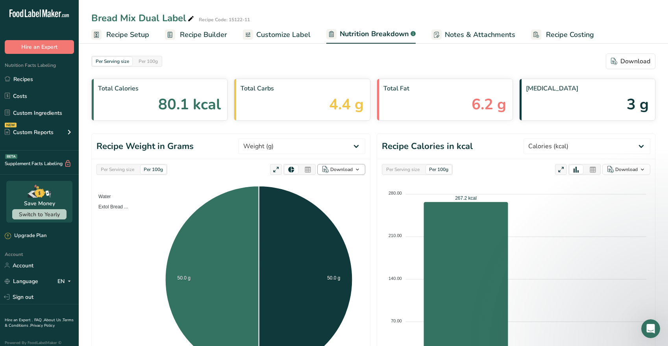
click at [346, 170] on div "Download" at bounding box center [341, 169] width 22 height 7
click at [333, 187] on div "As image (.png)" at bounding box center [338, 185] width 43 height 10
click at [273, 34] on span "Customize Label" at bounding box center [283, 35] width 54 height 11
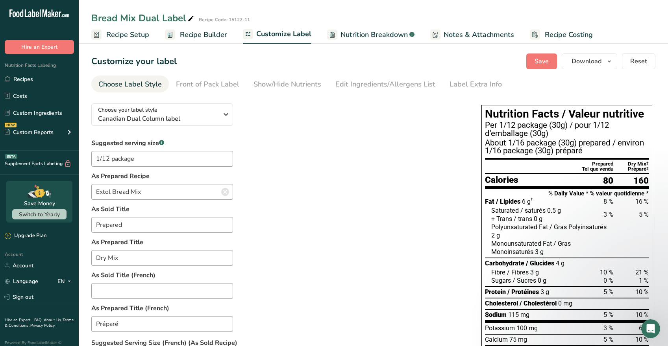
click at [210, 36] on span "Recipe Builder" at bounding box center [203, 35] width 47 height 11
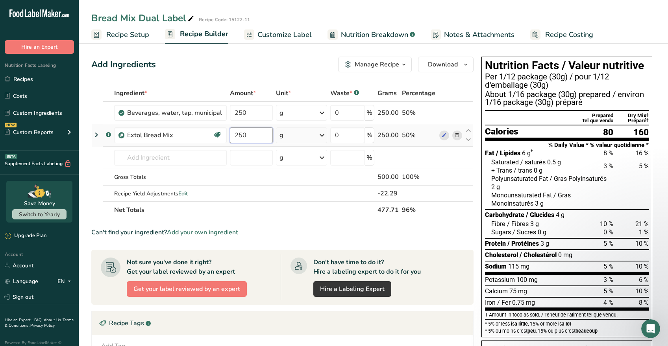
click at [255, 135] on input "250" at bounding box center [251, 136] width 43 height 16
click at [30, 79] on link "Recipes" at bounding box center [39, 79] width 79 height 15
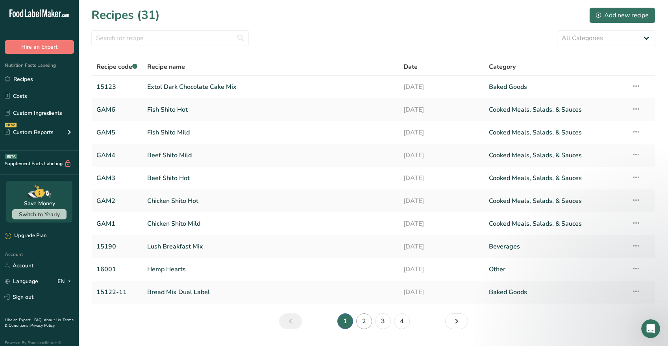
click at [368, 321] on link "2" at bounding box center [364, 322] width 16 height 16
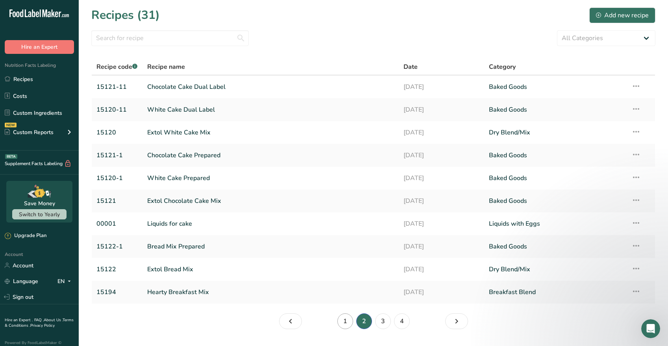
click at [346, 320] on link "1" at bounding box center [345, 322] width 16 height 16
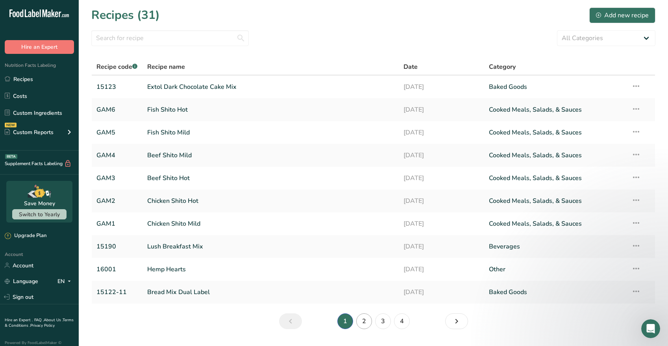
click at [364, 321] on link "2" at bounding box center [364, 322] width 16 height 16
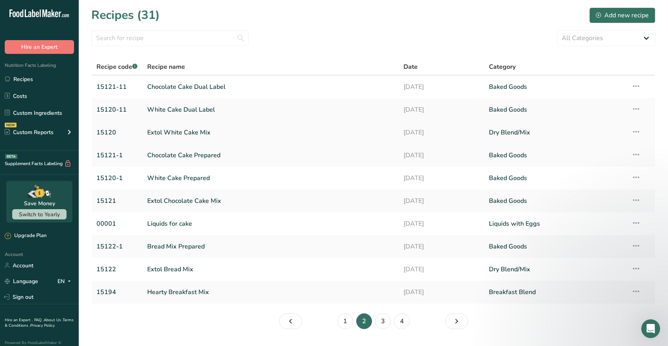
click at [168, 131] on link "Extol White Cake Mix" at bounding box center [270, 132] width 247 height 17
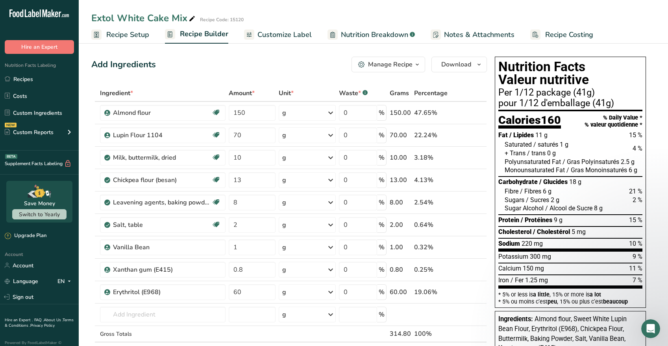
click at [265, 60] on div "Add Ingredients Manage Recipe Delete Recipe Duplicate Recipe Scale Recipe Save …" at bounding box center [289, 65] width 396 height 16
click at [481, 287] on icon at bounding box center [481, 288] width 9 height 6
type input "60"
type input "0.8"
click at [484, 266] on icon at bounding box center [481, 266] width 9 height 6
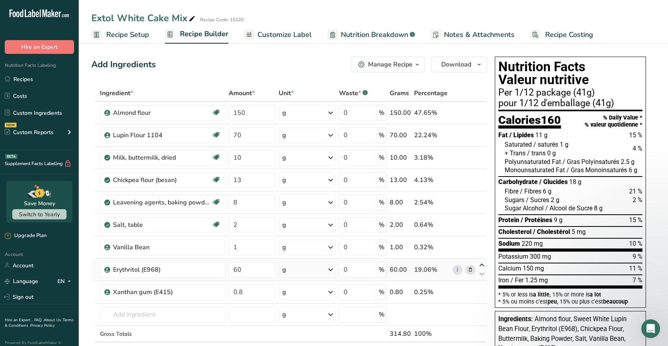
type input "60"
type input "1"
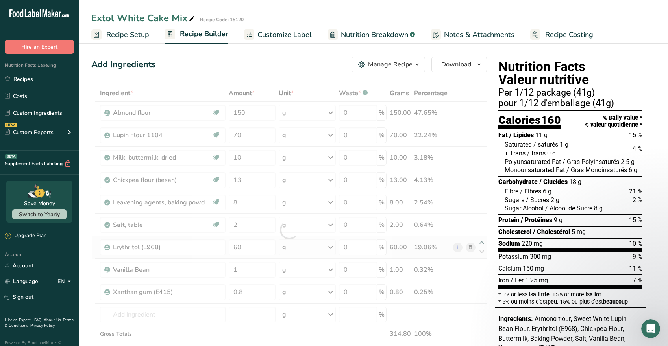
click at [481, 242] on div "Ingredient * Amount * Unit * Waste * .a-a{fill:#347362;}.b-a{fill:#fff;} Grams …" at bounding box center [289, 230] width 396 height 290
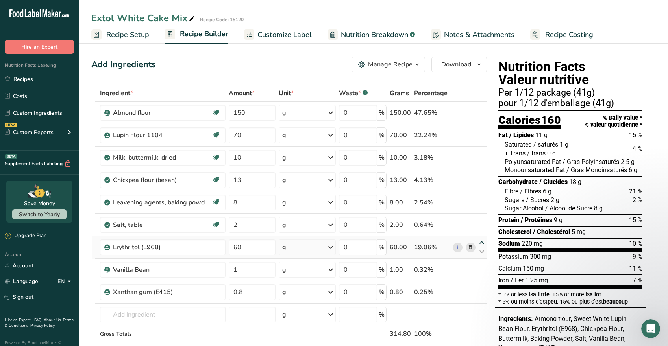
click at [482, 242] on icon at bounding box center [481, 243] width 9 height 6
type input "60"
type input "2"
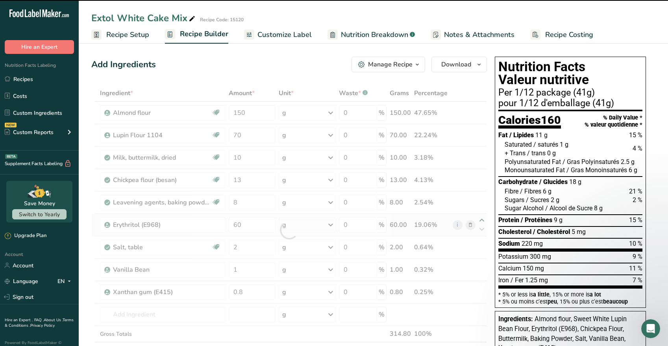
click at [482, 218] on div "Ingredient * Amount * Unit * Waste * .a-a{fill:#347362;}.b-a{fill:#fff;} Grams …" at bounding box center [289, 230] width 396 height 290
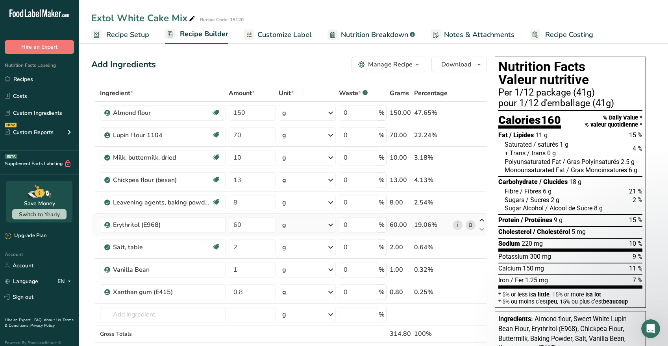
click at [481, 220] on icon at bounding box center [481, 221] width 9 height 6
type input "60"
type input "8"
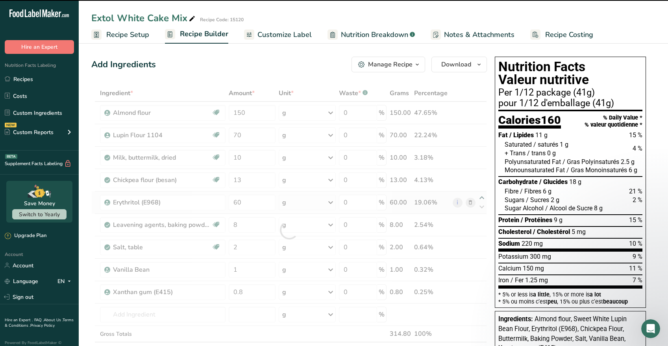
click at [482, 198] on div at bounding box center [289, 230] width 396 height 290
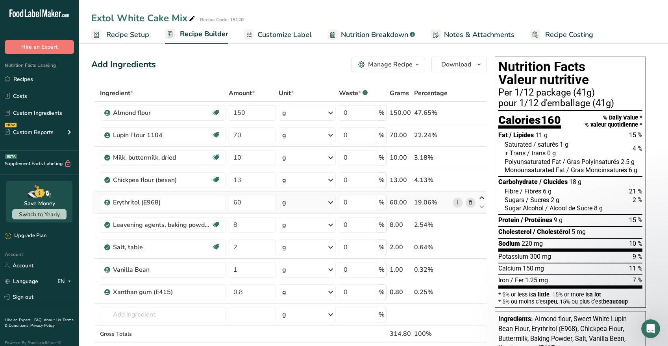
click at [482, 196] on icon at bounding box center [481, 198] width 9 height 6
type input "60"
type input "13"
click at [481, 175] on icon at bounding box center [481, 176] width 9 height 6
type input "60"
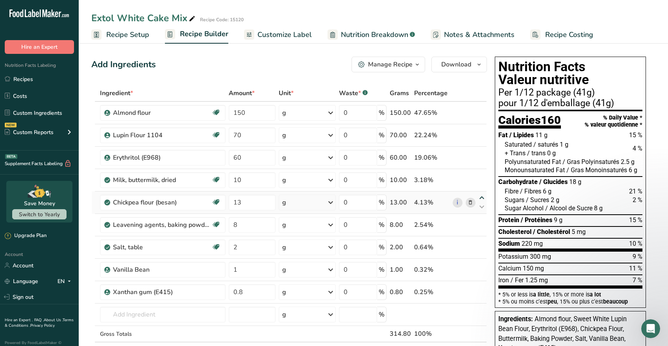
click at [482, 197] on icon at bounding box center [481, 198] width 9 height 6
type input "13"
type input "10"
click at [256, 248] on input "2" at bounding box center [252, 248] width 46 height 16
type input "3"
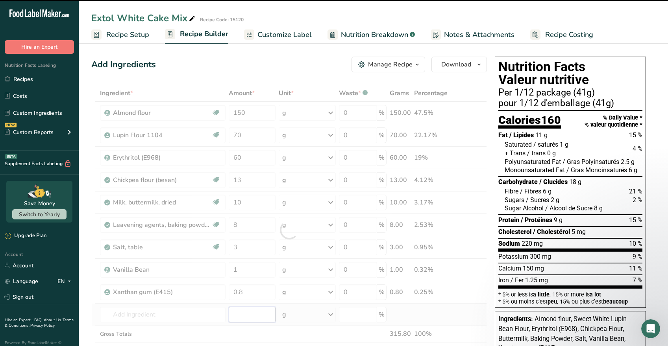
click at [250, 313] on div "Ingredient * Amount * Unit * Waste * .a-a{fill:#347362;}.b-a{fill:#fff;} Grams …" at bounding box center [289, 230] width 396 height 290
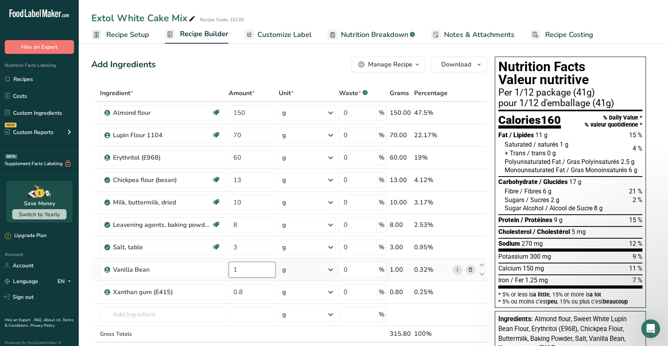
click at [253, 268] on input "1" at bounding box center [252, 270] width 46 height 16
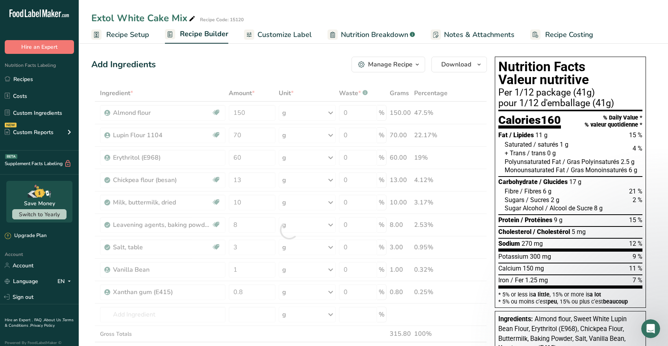
click at [418, 63] on icon "button" at bounding box center [417, 65] width 6 height 10
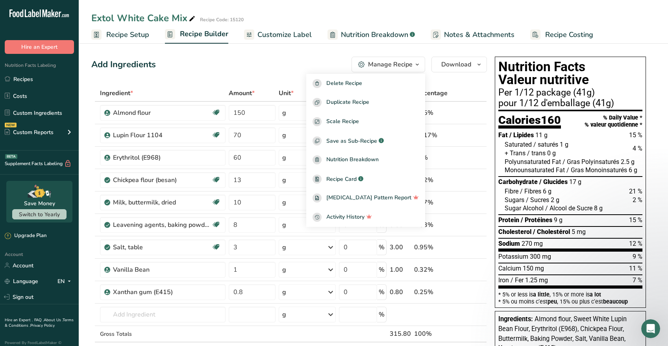
click at [327, 63] on div "Add Ingredients Manage Recipe Delete Recipe Duplicate Recipe Scale Recipe Save …" at bounding box center [289, 65] width 396 height 16
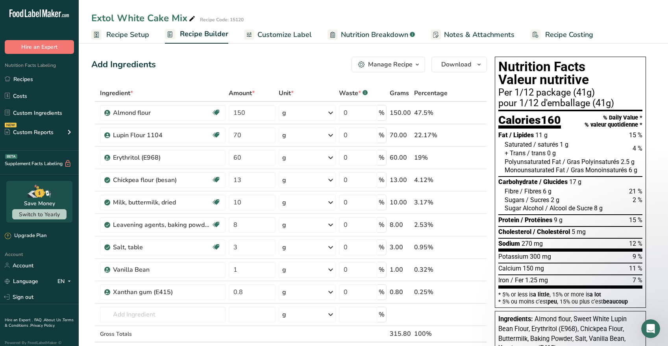
click at [567, 216] on div "Protein / Protéines 9 g 15 %" at bounding box center [570, 220] width 144 height 9
click at [142, 33] on span "Recipe Setup" at bounding box center [127, 35] width 43 height 11
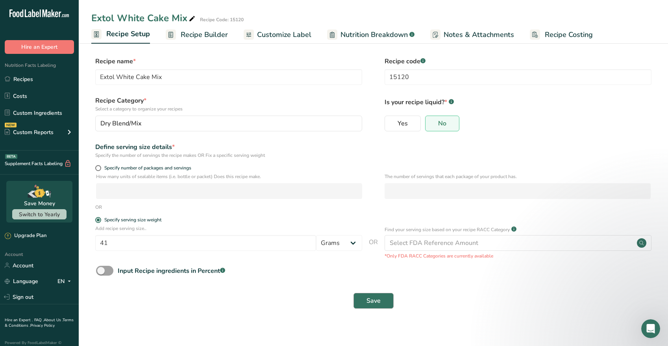
click at [374, 300] on span "Save" at bounding box center [373, 300] width 14 height 9
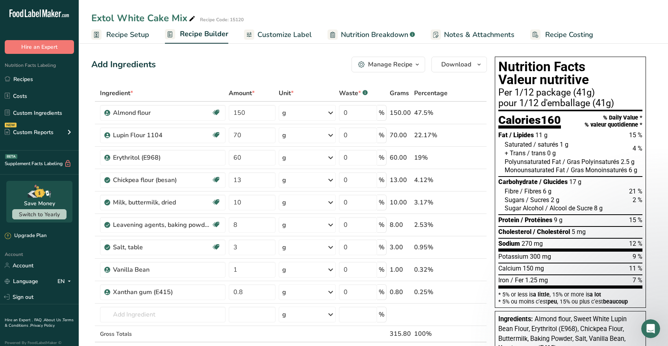
click at [272, 35] on span "Customize Label" at bounding box center [284, 35] width 54 height 11
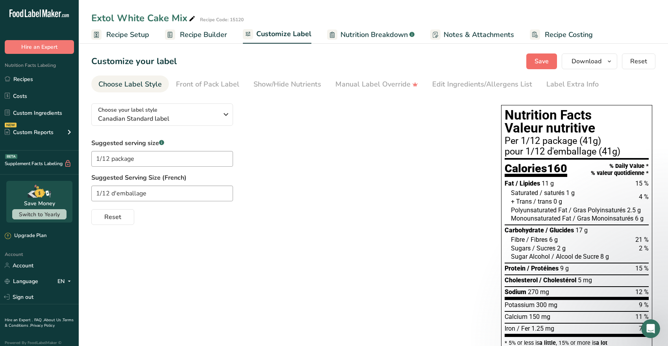
click at [541, 61] on span "Save" at bounding box center [542, 61] width 14 height 9
click at [217, 35] on span "Recipe Builder" at bounding box center [203, 35] width 47 height 11
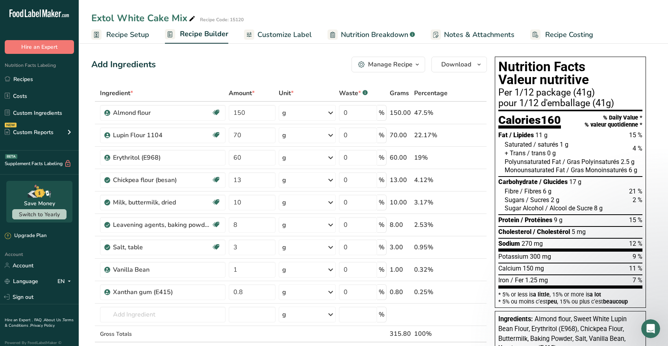
click at [141, 34] on span "Recipe Setup" at bounding box center [127, 35] width 43 height 11
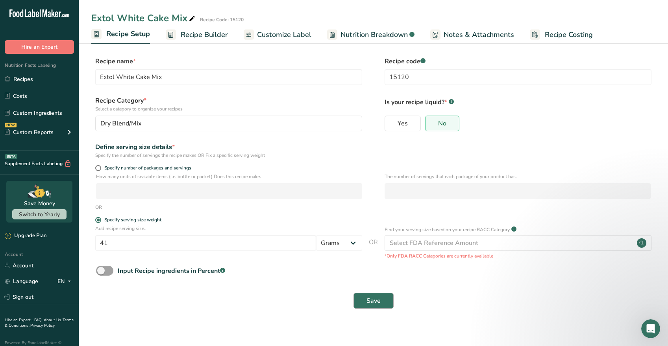
click at [374, 299] on span "Save" at bounding box center [373, 300] width 14 height 9
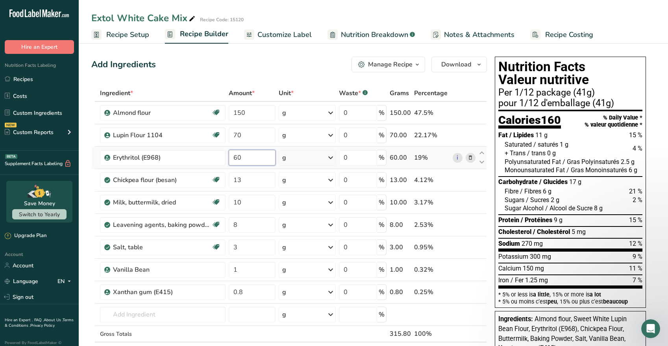
click at [239, 157] on input "60" at bounding box center [252, 158] width 46 height 16
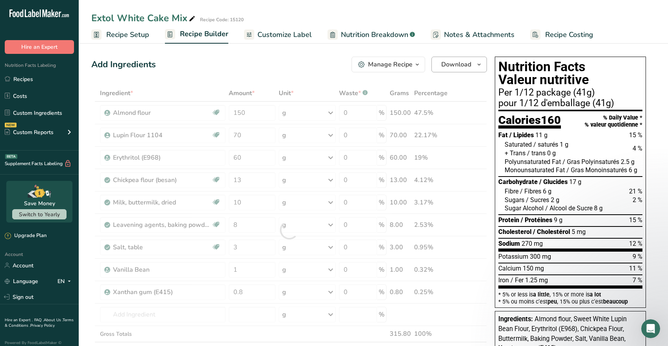
click at [452, 65] on span "Download" at bounding box center [456, 64] width 30 height 9
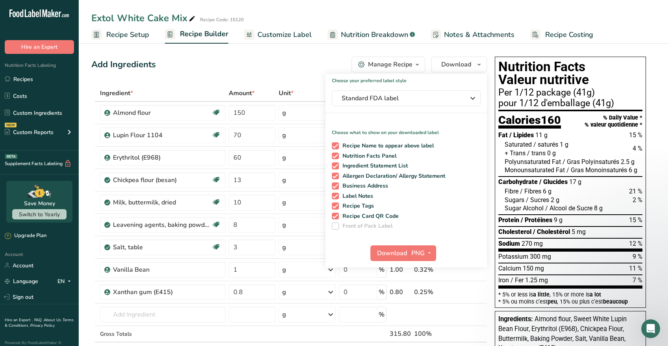
click at [364, 226] on span "Front of Pack Label" at bounding box center [366, 226] width 54 height 7
click at [336, 226] on span at bounding box center [335, 226] width 7 height 7
click at [338, 225] on span at bounding box center [335, 226] width 7 height 7
click at [468, 98] on icon "button" at bounding box center [472, 98] width 9 height 14
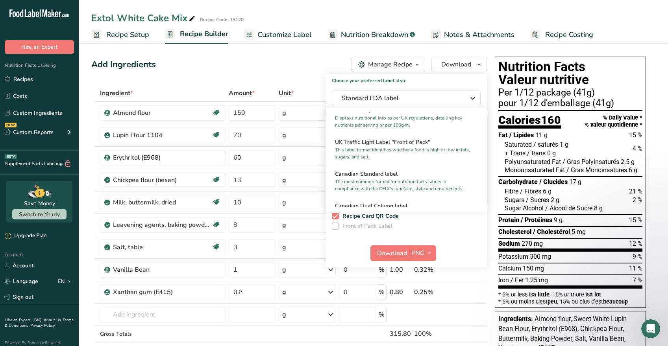
scroll to position [260, 0]
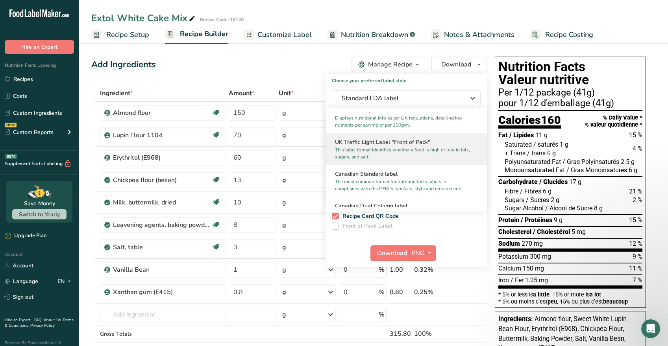
drag, startPoint x: 484, startPoint y: 122, endPoint x: 480, endPoint y: 157, distance: 36.0
click at [481, 157] on div "UK Traffic Light Label "Front of Pack" This label format identifies whether a f…" at bounding box center [406, 149] width 161 height 32
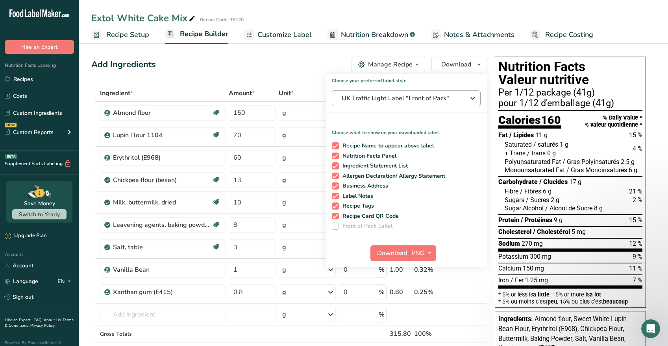
click at [472, 99] on icon "button" at bounding box center [472, 98] width 9 height 14
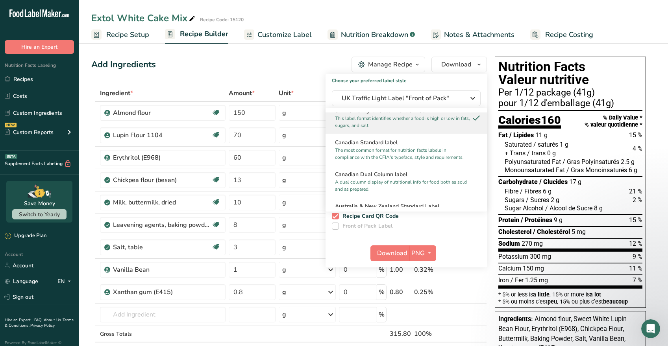
scroll to position [297, 0]
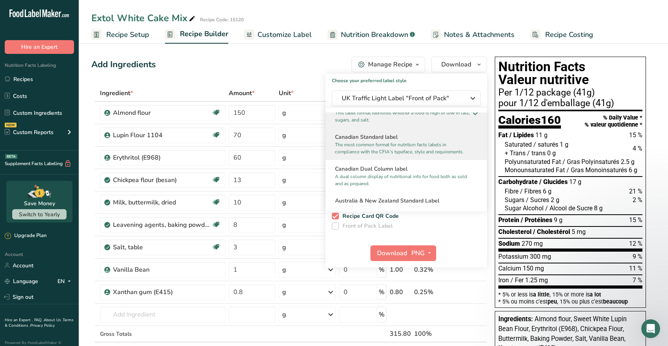
click at [391, 151] on p "The most common format for nutrition facts labels in compliance with the CFIA's…" at bounding box center [402, 148] width 135 height 14
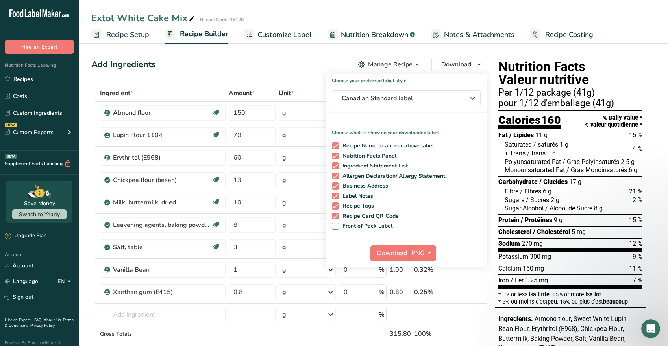
click at [544, 155] on span "/ trans" at bounding box center [536, 153] width 19 height 7
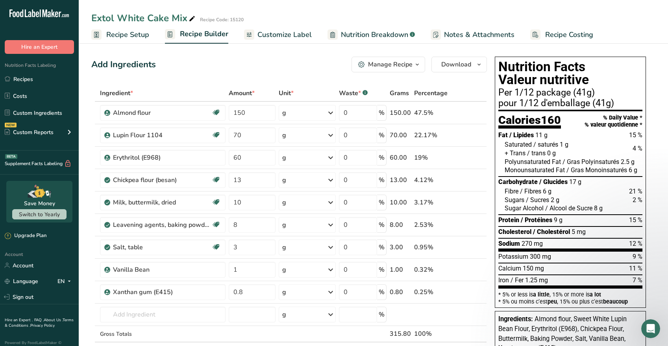
click at [284, 35] on span "Customize Label" at bounding box center [284, 35] width 54 height 11
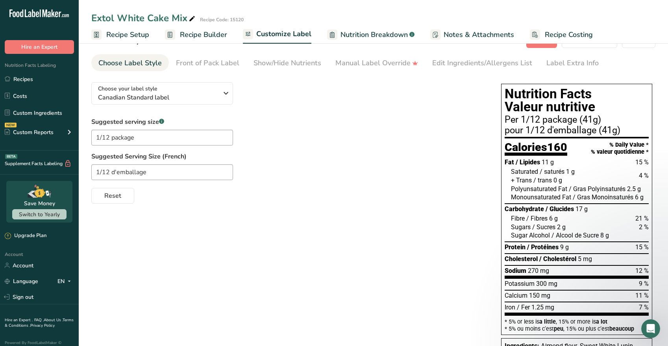
scroll to position [100, 0]
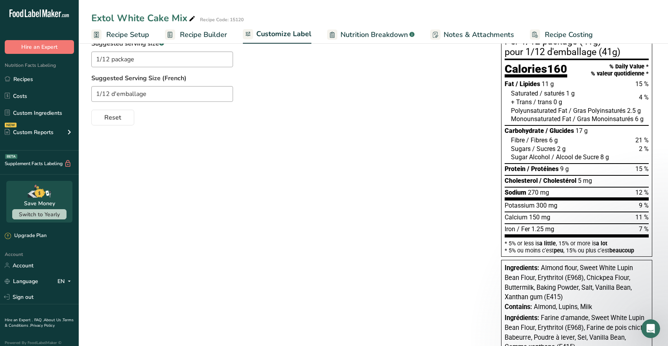
click at [349, 35] on span "Nutrition Breakdown" at bounding box center [373, 35] width 67 height 11
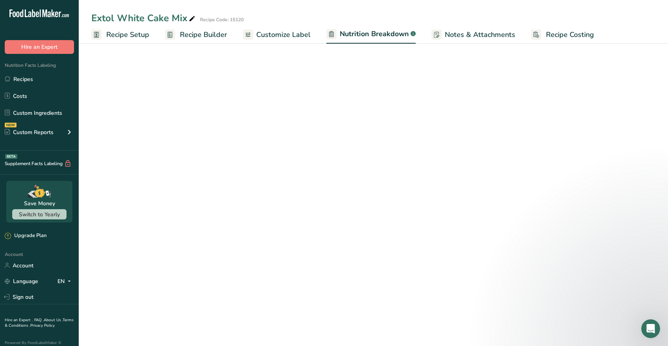
select select "Calories"
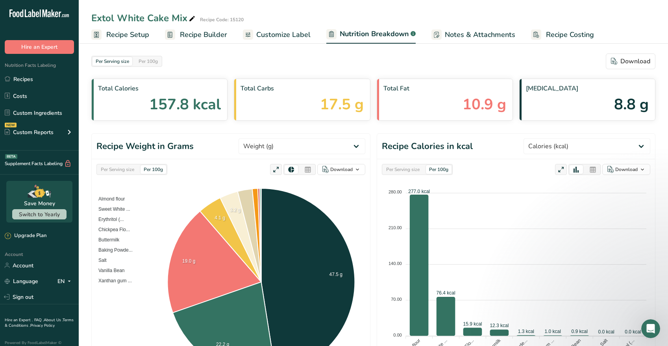
click at [303, 33] on span "Customize Label" at bounding box center [283, 35] width 54 height 11
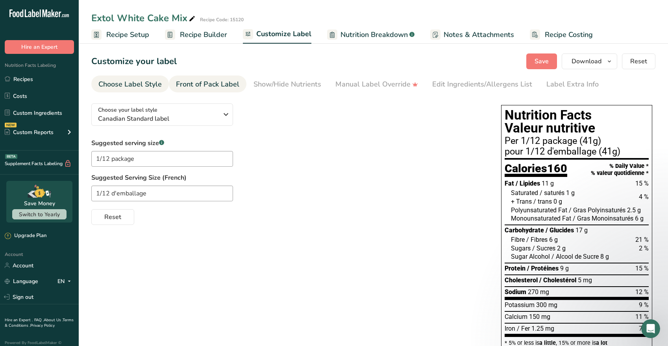
click at [233, 85] on div "Front of Pack Label" at bounding box center [207, 84] width 63 height 11
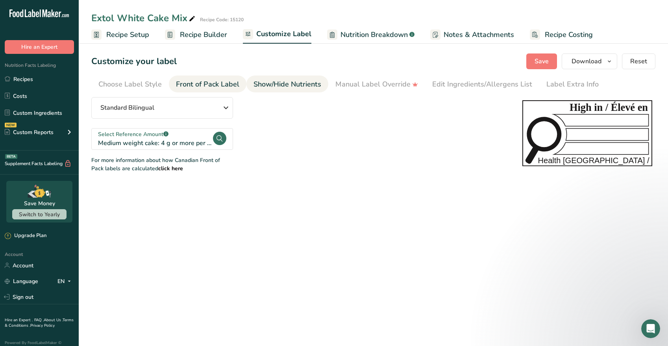
click at [272, 83] on div "Show/Hide Nutrients" at bounding box center [287, 84] width 68 height 11
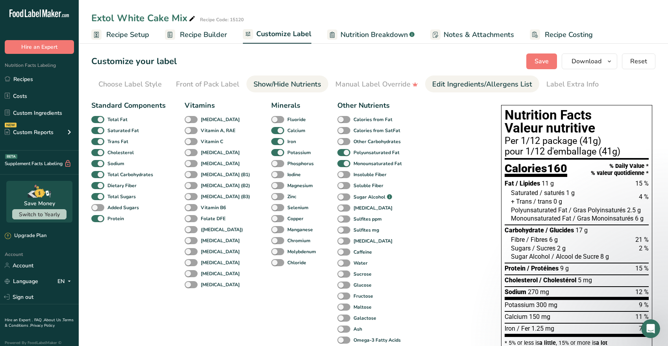
click at [469, 86] on div "Edit Ingredients/Allergens List" at bounding box center [482, 84] width 100 height 11
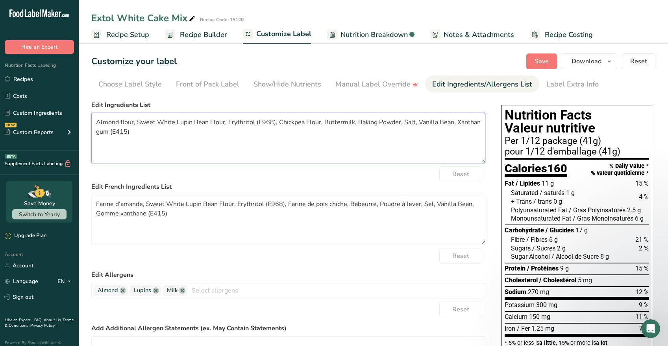
drag, startPoint x: 174, startPoint y: 122, endPoint x: 135, endPoint y: 122, distance: 38.6
click at [135, 122] on textarea "Almond flour, Sweet White Lupin Bean Flour, Erythritol (E968), Chickpea Flour, …" at bounding box center [288, 138] width 394 height 50
drag, startPoint x: 169, startPoint y: 123, endPoint x: 159, endPoint y: 124, distance: 9.5
click at [159, 124] on textarea "[PERSON_NAME], Lupin Bean Flour, Erythritol (E968), Chickpea Flour, Buttermilk,…" at bounding box center [288, 138] width 394 height 50
drag, startPoint x: 159, startPoint y: 124, endPoint x: 155, endPoint y: 124, distance: 4.7
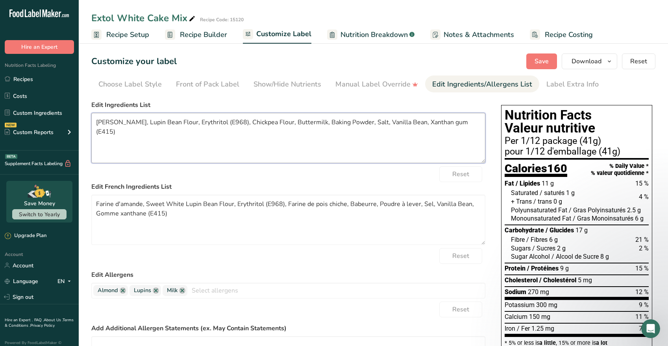
click at [155, 124] on textarea "[PERSON_NAME], Lupin Bean Flour, Erythritol (E968), Chickpea Flour, Buttermilk,…" at bounding box center [288, 138] width 394 height 50
drag, startPoint x: 167, startPoint y: 122, endPoint x: 154, endPoint y: 120, distance: 13.9
click at [154, 120] on textarea "[PERSON_NAME], Lupin Bean Flour, Erythritol (E968), Chickpea Flour, Buttermilk,…" at bounding box center [288, 138] width 394 height 50
drag, startPoint x: 217, startPoint y: 123, endPoint x: 200, endPoint y: 124, distance: 16.9
click at [200, 124] on textarea "[PERSON_NAME], Lupin Flour, Erythritol (E968), Chickpea Flour, Buttermilk, Baki…" at bounding box center [288, 138] width 394 height 50
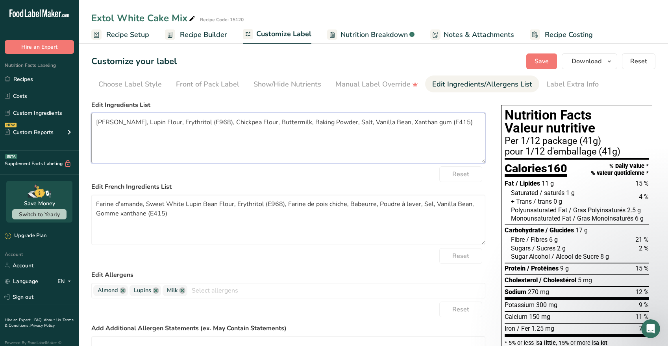
click at [200, 124] on textarea "[PERSON_NAME], Lupin Flour, Erythritol (E968), Chickpea Flour, Buttermilk, Baki…" at bounding box center [288, 138] width 394 height 50
type textarea "[PERSON_NAME], Lupin Flour, Erythritol (E968), Chickpea Flour, Buttermilk, Baki…"
drag, startPoint x: 283, startPoint y: 203, endPoint x: 264, endPoint y: 205, distance: 19.0
click at [264, 205] on textarea "Farine d'amande, Sweet White Lupin Bean Flour, Erythritol (E968), Farine de poi…" at bounding box center [288, 220] width 394 height 50
click at [143, 214] on textarea "Farine d'amande, Sweet White Lupin Bean Flour, Erythritol, Farine de pois chich…" at bounding box center [288, 220] width 394 height 50
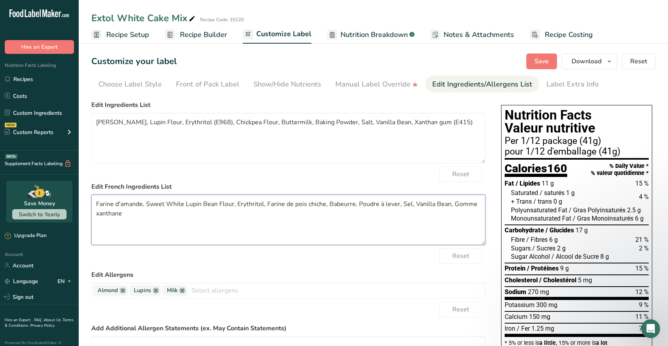
drag, startPoint x: 161, startPoint y: 218, endPoint x: 201, endPoint y: 224, distance: 39.7
click at [201, 224] on textarea "Farine d'amande, Sweet White Lupin Bean Flour, Erythritol, Farine de pois chich…" at bounding box center [288, 220] width 394 height 50
drag, startPoint x: 183, startPoint y: 205, endPoint x: 146, endPoint y: 205, distance: 36.6
click at [146, 205] on textarea "Farine d'amande, Sweet White Lupin Bean Flour, Erythritol, Farine de pois chich…" at bounding box center [288, 220] width 394 height 50
drag, startPoint x: 179, startPoint y: 207, endPoint x: 164, endPoint y: 207, distance: 15.0
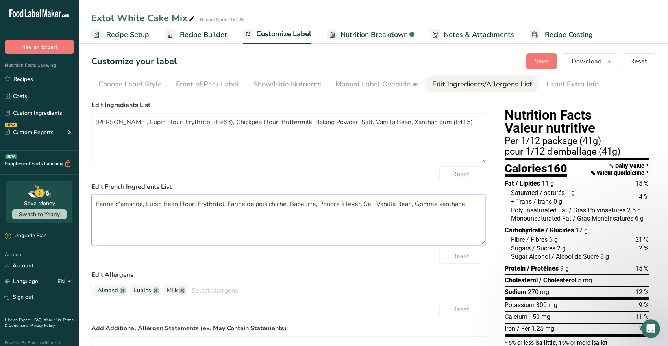
click at [164, 207] on textarea "Farine d'amande, Lupin Bean Flour, Erythritol, Farine de pois chiche, Babeurre,…" at bounding box center [288, 220] width 394 height 50
type textarea "Farine d'amande, [PERSON_NAME], Erythritol, Farine de pois chiche, Babeurre, Po…"
click at [396, 123] on textarea "[PERSON_NAME], Lupin Flour, Erythritol (E968), Chickpea Flour, Buttermilk, Baki…" at bounding box center [288, 138] width 394 height 50
drag, startPoint x: 478, startPoint y: 122, endPoint x: 487, endPoint y: 122, distance: 9.1
click at [478, 122] on textarea "[PERSON_NAME], Lupin Flour, Erythritol (E968), Chickpea Flour, Buttermilk, Baki…" at bounding box center [288, 138] width 394 height 50
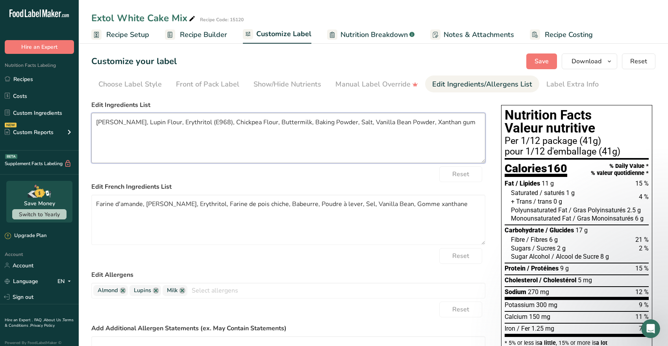
click at [217, 121] on textarea "[PERSON_NAME], Lupin Flour, Erythritol (E968), Chickpea Flour, Buttermilk, Baki…" at bounding box center [288, 138] width 394 height 50
drag, startPoint x: 193, startPoint y: 123, endPoint x: 444, endPoint y: 123, distance: 251.1
click at [446, 123] on textarea "[PERSON_NAME], Lupin Flour, Erythritol, Chickpea Flour, Buttermilk, Baking Powd…" at bounding box center [288, 138] width 394 height 50
type textarea "[PERSON_NAME], Lupin Flour, Erythritol, Chickpea Flour, Buttermilk, Baking Powd…"
drag, startPoint x: 96, startPoint y: 205, endPoint x: 451, endPoint y: 203, distance: 355.4
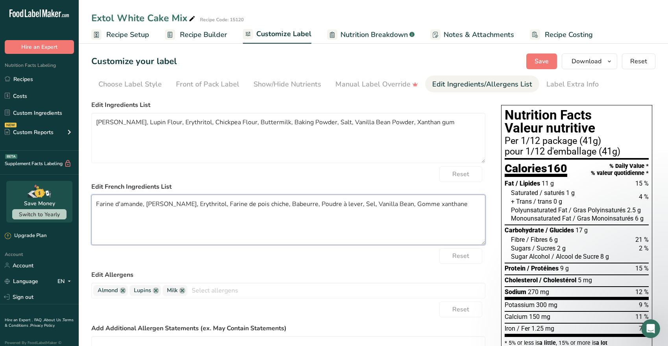
click at [451, 203] on textarea "Farine d'amande, [PERSON_NAME], Erythritol, Farine de pois chiche, Babeurre, Po…" at bounding box center [288, 220] width 394 height 50
paste textarea "farine de lupin, érythritol, farine de pois chiche, babeurre, levure chimique, …"
drag, startPoint x: 452, startPoint y: 203, endPoint x: 456, endPoint y: 204, distance: 4.4
click at [452, 203] on textarea "Farine d'amande, [PERSON_NAME], érythritol, farine de pois chiche, babeurre, le…" at bounding box center [288, 220] width 394 height 50
click at [359, 204] on textarea "Farine d'amande, [PERSON_NAME], érythritol, farine de pois chiche, babeurre, le…" at bounding box center [288, 220] width 394 height 50
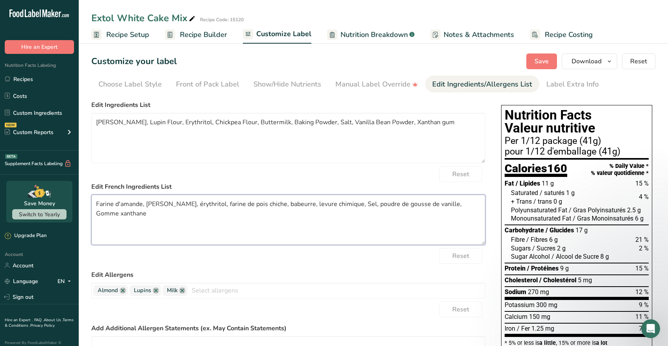
click at [372, 207] on textarea "Farine d'amande, [PERSON_NAME], érythritol, farine de pois chiche, babeurre, le…" at bounding box center [288, 220] width 394 height 50
drag, startPoint x: 311, startPoint y: 205, endPoint x: 316, endPoint y: 206, distance: 4.7
click at [311, 206] on textarea "Farine d'amande, [PERSON_NAME], érythritol, farine de pois chiche, babeurre, le…" at bounding box center [288, 220] width 394 height 50
click at [283, 205] on textarea "Farine d'amande, [PERSON_NAME], érythritol, farine de pois chiche, babeurre, Le…" at bounding box center [288, 220] width 394 height 50
click at [221, 204] on textarea "Farine d'amande, [PERSON_NAME], érythritol, farine de pois chiche, Babeurre, Le…" at bounding box center [288, 220] width 394 height 50
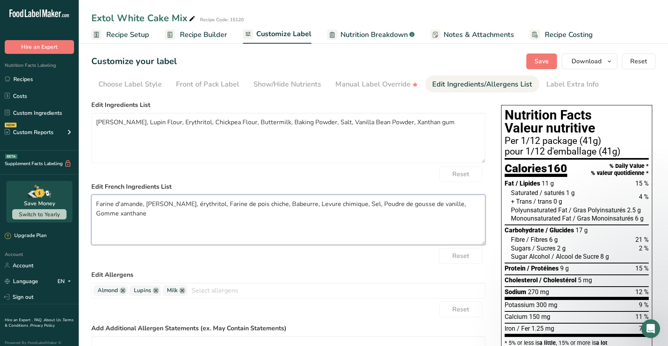
click at [189, 204] on textarea "Farine d'amande, [PERSON_NAME], érythritol, Farine de pois chiche, Babeurre, Le…" at bounding box center [288, 220] width 394 height 50
click at [149, 204] on textarea "Farine d'amande, [PERSON_NAME], érythritol, Farine de pois chiche, Babeurre, Le…" at bounding box center [288, 220] width 394 height 50
drag, startPoint x: 195, startPoint y: 204, endPoint x: 190, endPoint y: 205, distance: 5.4
click at [190, 205] on textarea "Farine d'amande, [PERSON_NAME], érythritol, Farine de pois chiche, Babeurre, Le…" at bounding box center [288, 220] width 394 height 50
drag, startPoint x: 216, startPoint y: 203, endPoint x: 191, endPoint y: 205, distance: 26.1
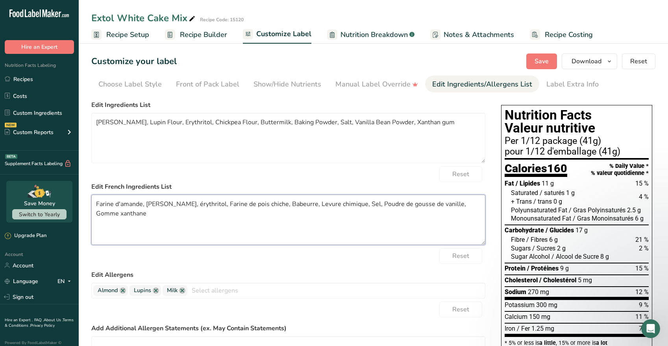
click at [191, 205] on textarea "Farine d'amande, [PERSON_NAME], érythritol, Farine de pois chiche, Babeurre, Le…" at bounding box center [288, 220] width 394 height 50
drag, startPoint x: 665, startPoint y: 266, endPoint x: 211, endPoint y: 202, distance: 457.9
click at [211, 202] on textarea "Farine d'amande, [PERSON_NAME], érythritol, Farine de pois chiche, Babeurre, Le…" at bounding box center [288, 220] width 394 height 50
drag, startPoint x: 215, startPoint y: 204, endPoint x: 191, endPoint y: 206, distance: 23.4
click at [191, 206] on textarea "Farine d'amande, [PERSON_NAME], érythritol, Farine de pois chiche, Babeurre, Le…" at bounding box center [288, 220] width 394 height 50
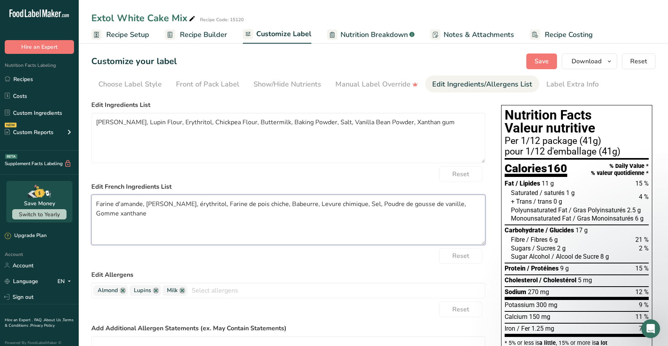
paste textarea
click at [235, 220] on textarea "Farine d'amande, [PERSON_NAME], Érythritol, Farine de pois chiche, Babeurre, Le…" at bounding box center [288, 220] width 394 height 50
drag, startPoint x: 235, startPoint y: 220, endPoint x: 214, endPoint y: 218, distance: 20.5
click at [214, 218] on textarea "Farine d'amande, [PERSON_NAME], Érythritol, Farine de pois chiche, Babeurre, Le…" at bounding box center [288, 220] width 394 height 50
type textarea "Farine d'amande, [PERSON_NAME], Érythritol, Farine de pois chiche, Babeurre, Le…"
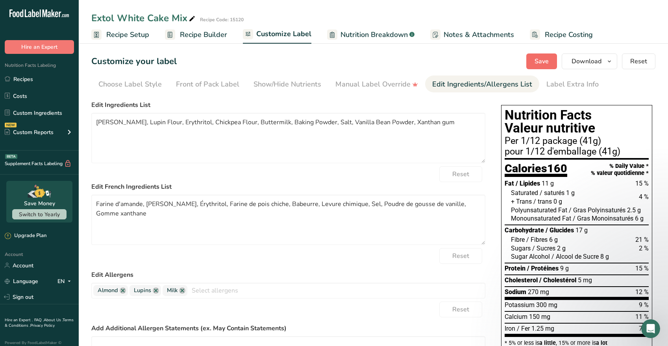
click at [540, 60] on span "Save" at bounding box center [542, 61] width 14 height 9
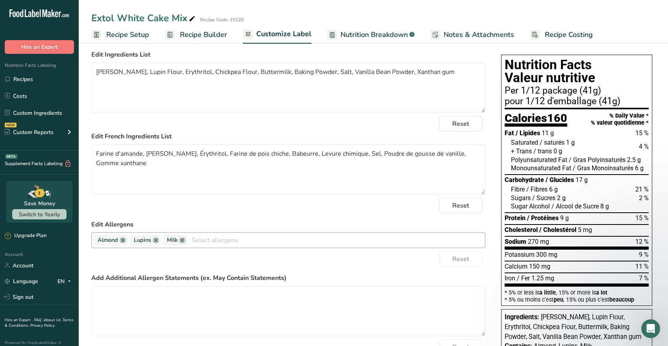
scroll to position [49, 0]
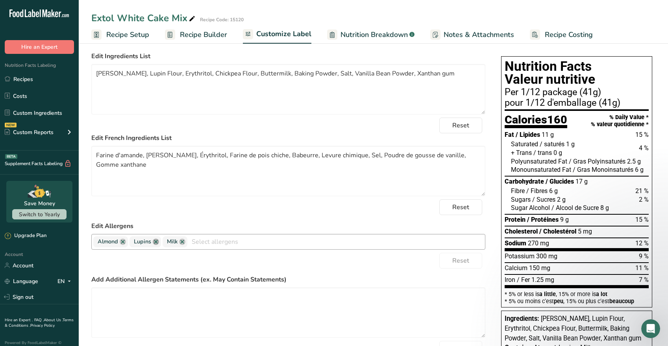
click at [155, 242] on link at bounding box center [156, 242] width 6 height 6
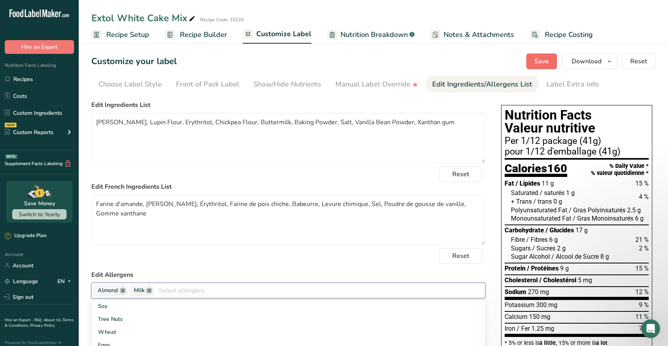
click at [542, 63] on span "Save" at bounding box center [542, 61] width 14 height 9
click at [205, 35] on span "Recipe Builder" at bounding box center [203, 35] width 47 height 11
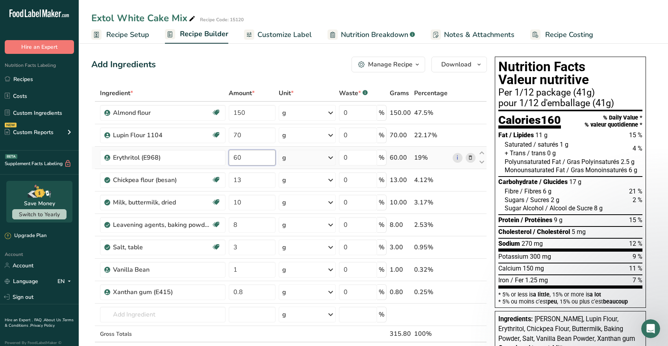
click at [254, 160] on input "60" at bounding box center [252, 158] width 46 height 16
click at [237, 157] on input "60" at bounding box center [252, 158] width 46 height 16
type input "70"
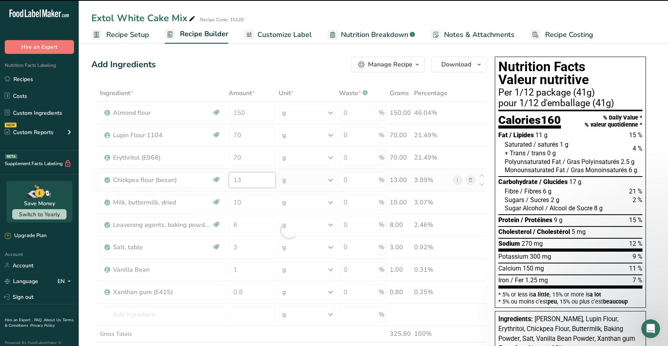
click at [255, 181] on div "Ingredient * Amount * Unit * Waste * .a-a{fill:#347362;}.b-a{fill:#fff;} Grams …" at bounding box center [289, 230] width 396 height 290
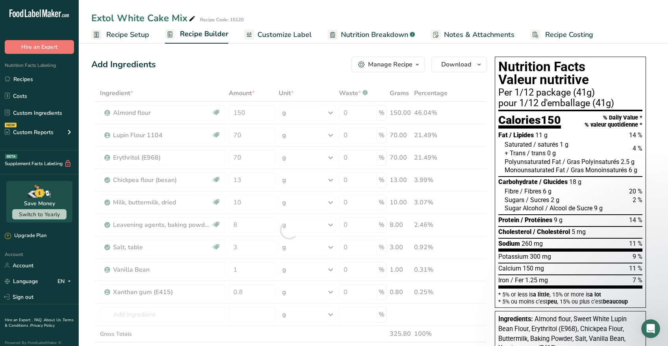
click at [281, 35] on span "Customize Label" at bounding box center [284, 35] width 54 height 11
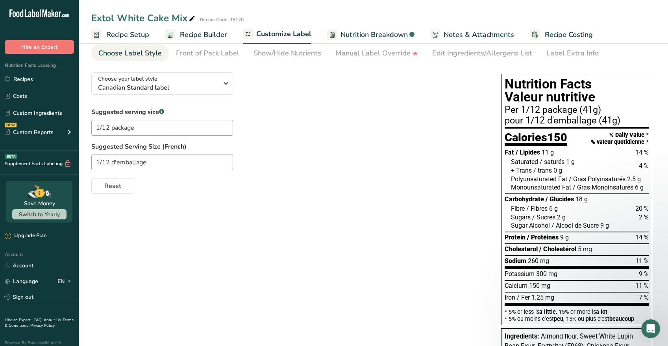
scroll to position [22, 0]
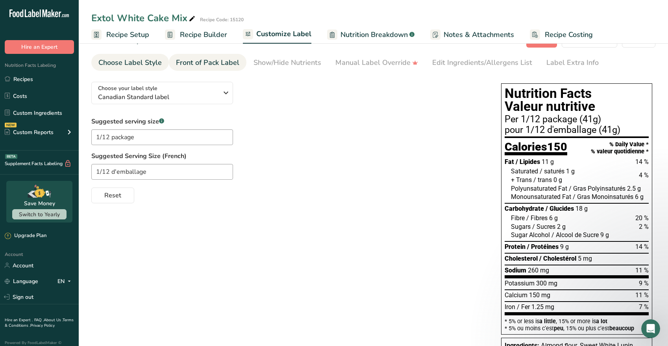
click at [195, 64] on div "Front of Pack Label" at bounding box center [207, 62] width 63 height 11
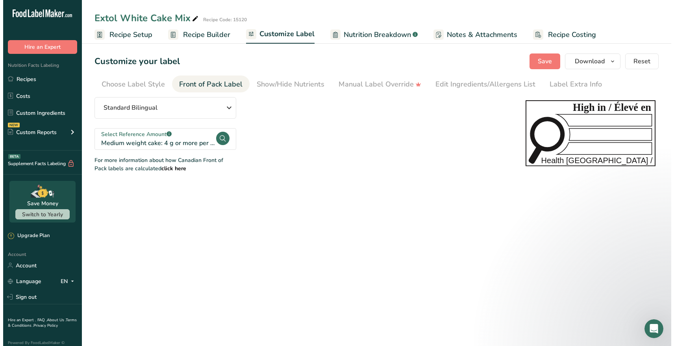
scroll to position [0, 0]
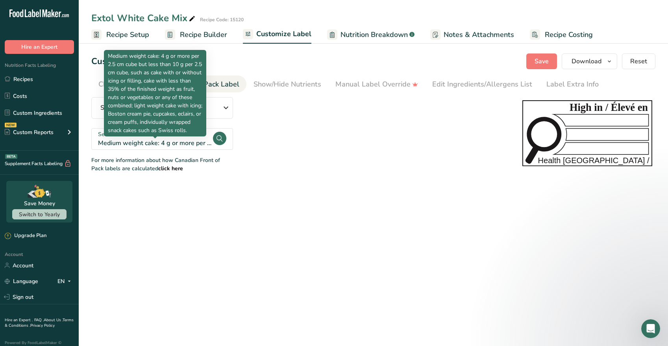
click at [183, 143] on div "Medium weight cake: 4 g or more per 2.5 cm cube but less than 10 g per 2.5 cm c…" at bounding box center [155, 143] width 114 height 9
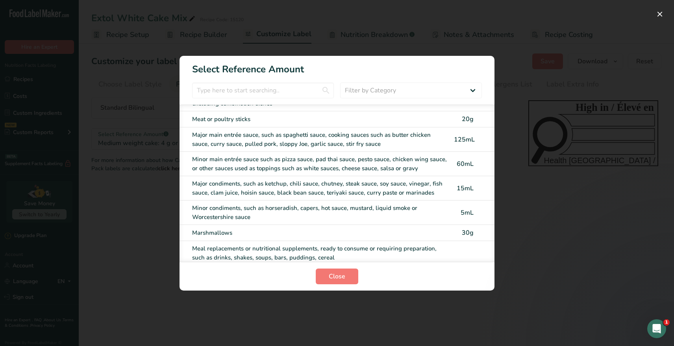
scroll to position [2300, 0]
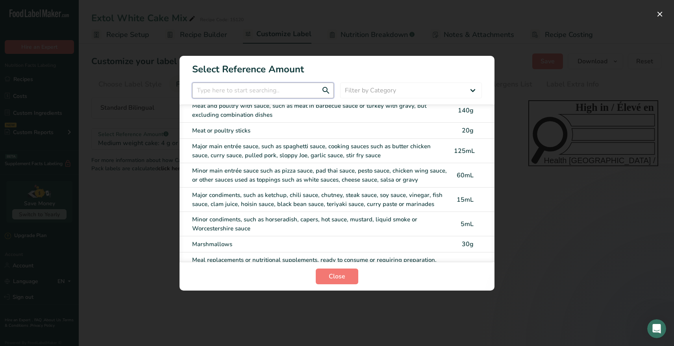
click at [226, 89] on input "FOP Category Selection Modal" at bounding box center [263, 91] width 142 height 16
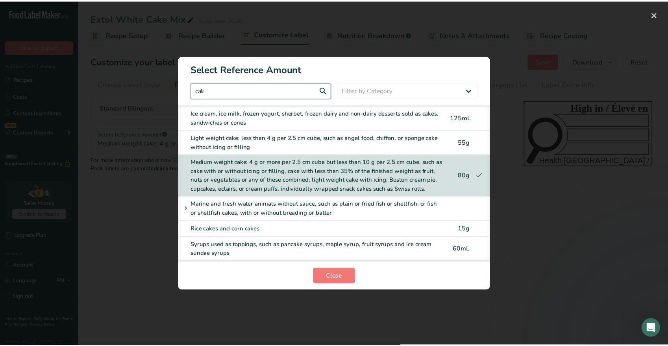
scroll to position [109, 0]
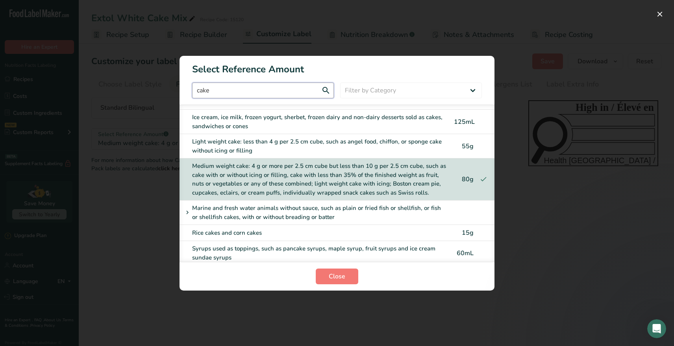
click at [327, 91] on input "cake" at bounding box center [263, 91] width 142 height 16
click at [326, 91] on input "cake" at bounding box center [263, 91] width 142 height 16
type input "cake"
click at [311, 181] on div "Medium weight cake: 4 g or more per 2.5 cm cube but less than 10 g per 2.5 cm c…" at bounding box center [320, 179] width 257 height 35
click at [274, 91] on input "cake" at bounding box center [263, 91] width 142 height 16
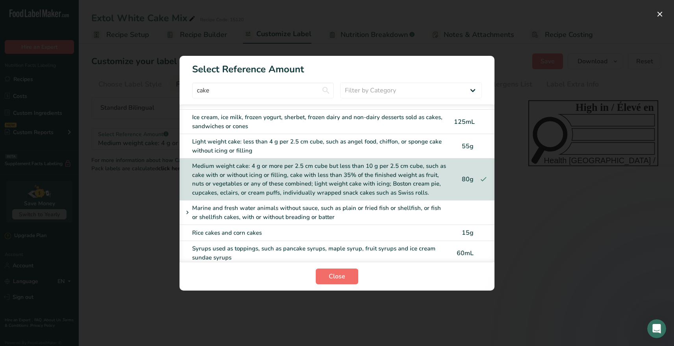
click at [334, 278] on span "Close" at bounding box center [337, 276] width 17 height 9
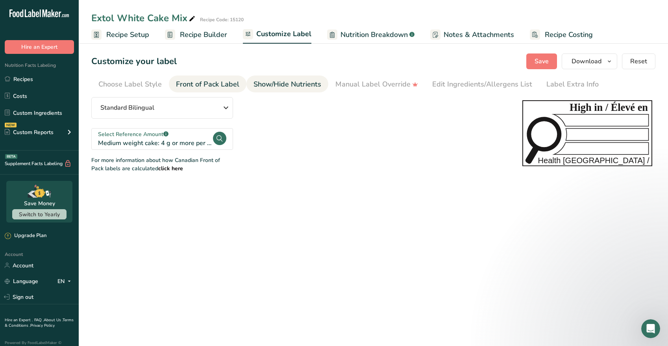
click at [266, 85] on div "Show/Hide Nutrients" at bounding box center [287, 84] width 68 height 11
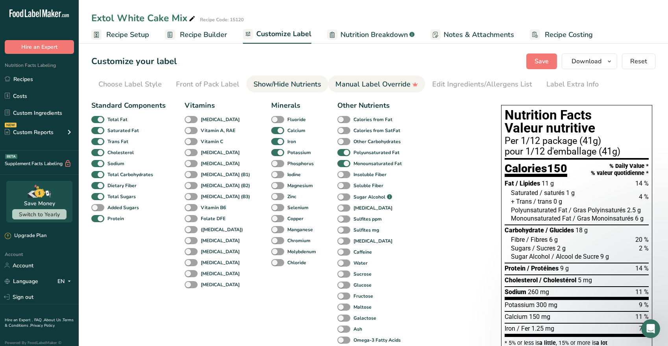
click at [365, 84] on div "Manual Label Override" at bounding box center [376, 84] width 83 height 11
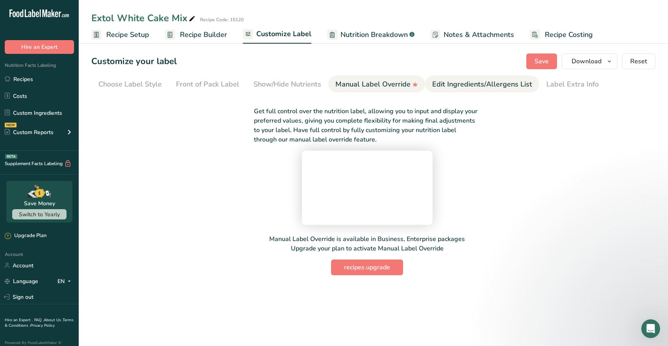
click at [440, 84] on div "Edit Ingredients/Allergens List" at bounding box center [482, 84] width 100 height 11
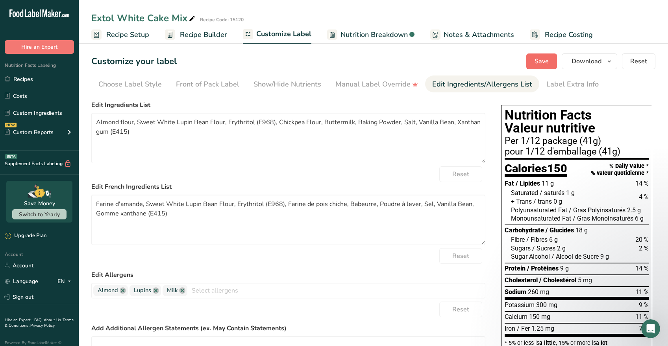
click at [544, 62] on span "Save" at bounding box center [542, 61] width 14 height 9
drag, startPoint x: 174, startPoint y: 215, endPoint x: 151, endPoint y: 215, distance: 22.8
click at [151, 215] on textarea "Farine d'amande, Sweet White Lupin Bean Flour, Erythritol (E968), Farine de poi…" at bounding box center [288, 220] width 394 height 50
drag, startPoint x: 205, startPoint y: 217, endPoint x: 227, endPoint y: 213, distance: 21.9
click at [227, 213] on textarea "Farine d'amande, Sweet White Lupin Bean Flour, Erythritol (E968), Farine de poi…" at bounding box center [288, 220] width 394 height 50
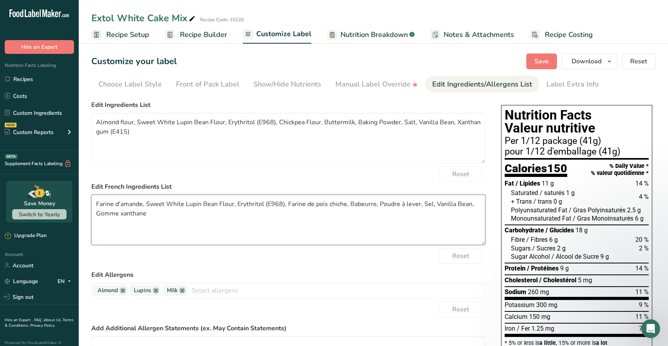
drag, startPoint x: 282, startPoint y: 205, endPoint x: 286, endPoint y: 205, distance: 4.3
click at [283, 205] on textarea "Farine d'amande, Sweet White Lupin Bean Flour, Erythritol (E968), Farine de poi…" at bounding box center [288, 220] width 394 height 50
click at [298, 223] on textarea "Farine d'amande, Sweet White Lupin Bean Flour, Erythritol, Farine de pois chich…" at bounding box center [288, 220] width 394 height 50
type textarea "Farine d'amande, Sweet White Lupin Bean Flour, Erythritol, Farine de pois chich…"
drag, startPoint x: 425, startPoint y: 157, endPoint x: 545, endPoint y: 62, distance: 153.3
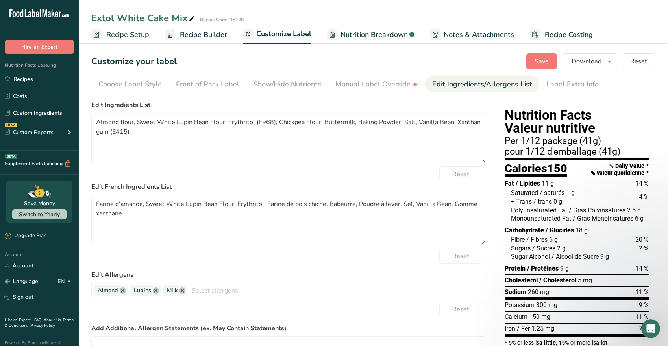
click at [545, 62] on span "Save" at bounding box center [542, 61] width 14 height 9
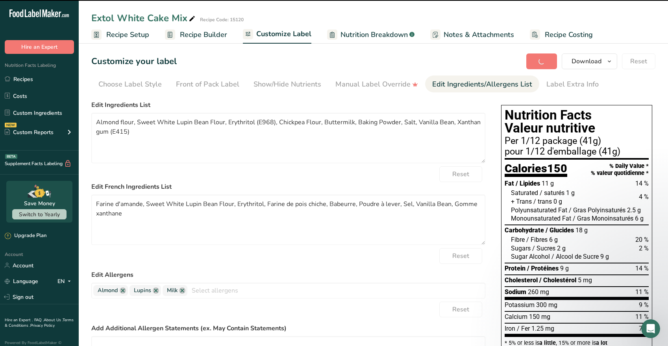
click at [546, 59] on div "Save Download Choose what to show on your downloaded label Recipe Name to appea…" at bounding box center [590, 62] width 129 height 16
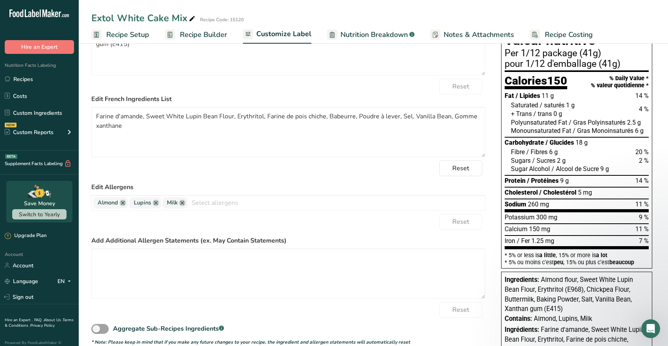
scroll to position [0, 0]
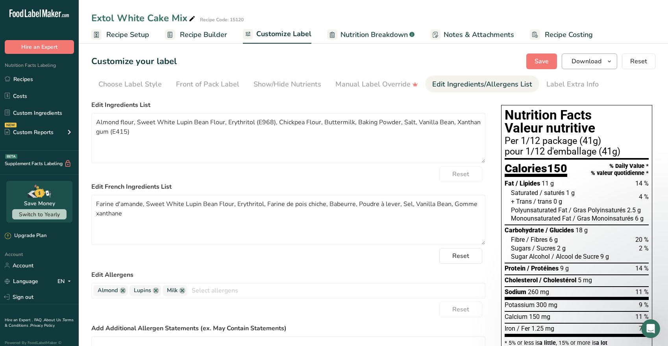
click at [577, 61] on span "Download" at bounding box center [587, 61] width 30 height 9
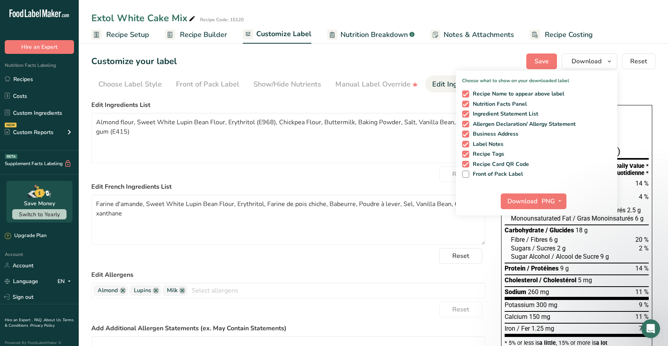
click at [366, 32] on span "Nutrition Breakdown" at bounding box center [373, 35] width 67 height 11
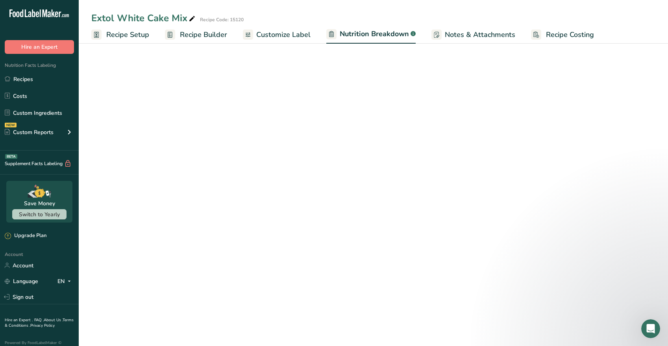
select select "Calories"
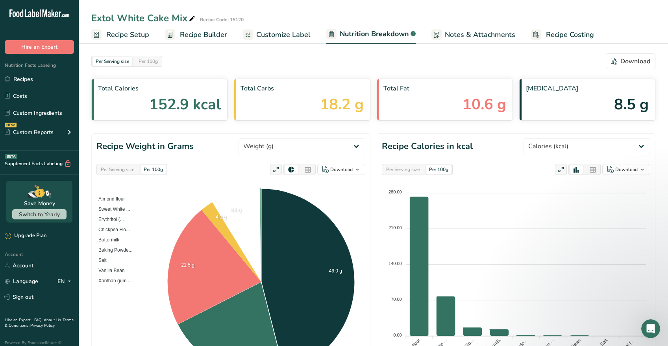
click at [287, 34] on span "Customize Label" at bounding box center [283, 35] width 54 height 11
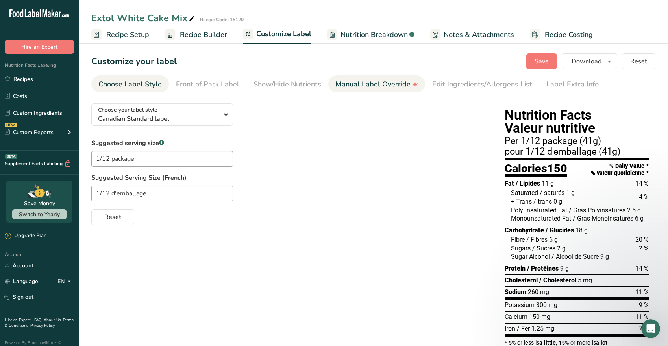
click at [352, 81] on div "Manual Label Override" at bounding box center [376, 84] width 83 height 11
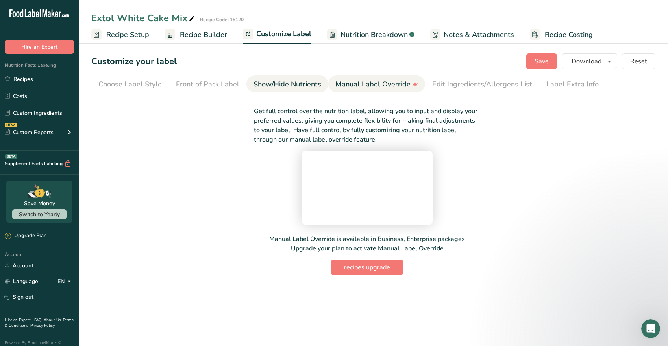
click at [318, 80] on div "Show/Hide Nutrients" at bounding box center [287, 84] width 68 height 11
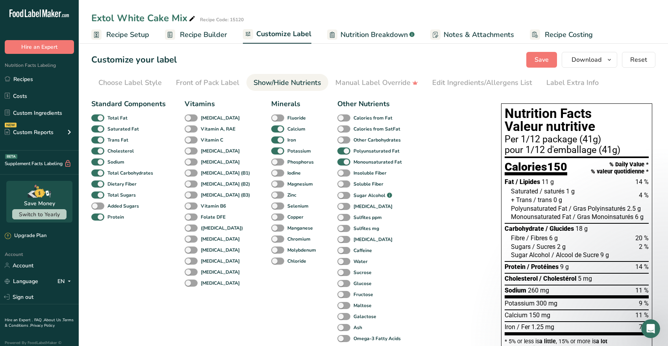
scroll to position [3, 0]
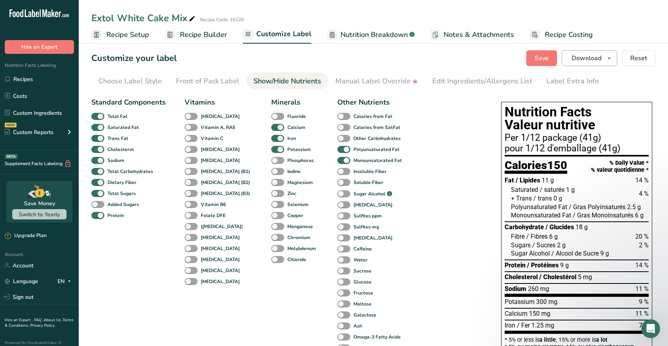
click at [608, 58] on icon "button" at bounding box center [609, 59] width 6 height 10
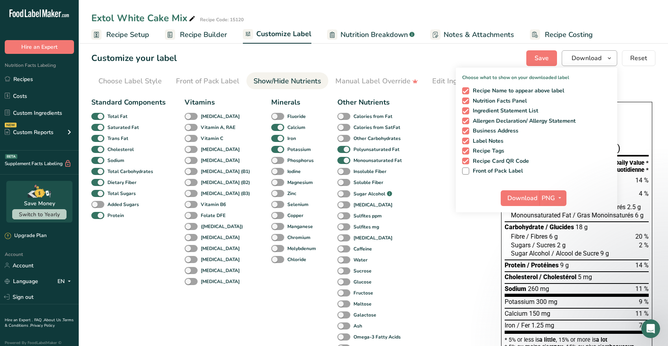
click at [608, 58] on icon "button" at bounding box center [609, 59] width 6 height 10
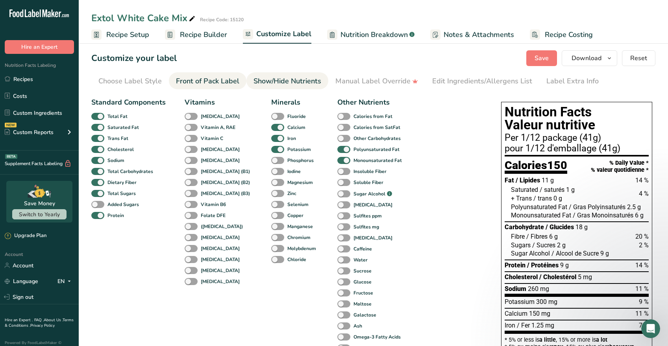
click at [198, 81] on div "Front of Pack Label" at bounding box center [207, 81] width 63 height 11
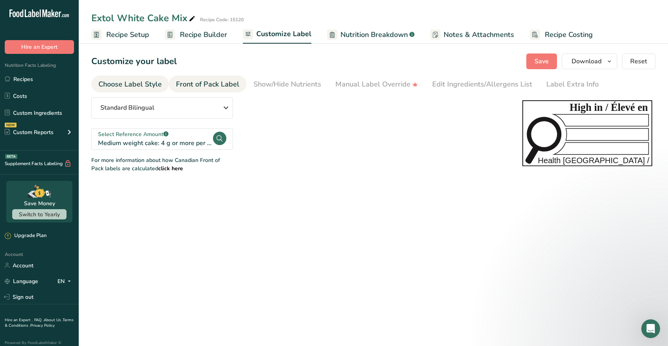
click at [151, 87] on div "Choose Label Style" at bounding box center [129, 84] width 63 height 11
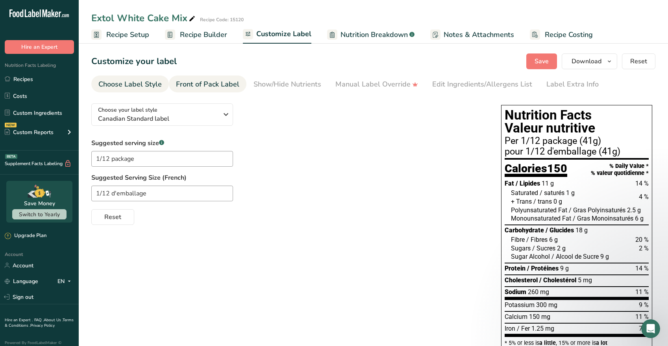
click at [211, 83] on div "Front of Pack Label" at bounding box center [207, 84] width 63 height 11
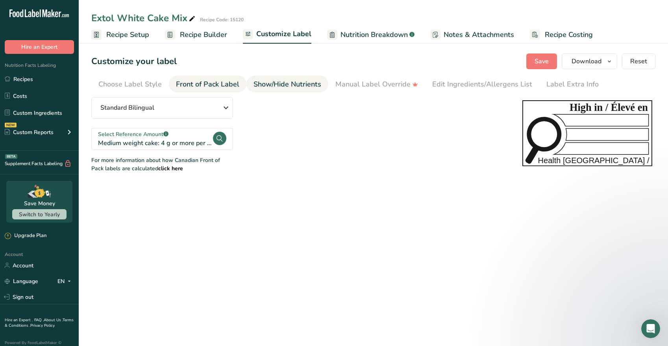
click at [278, 85] on div "Show/Hide Nutrients" at bounding box center [287, 84] width 68 height 11
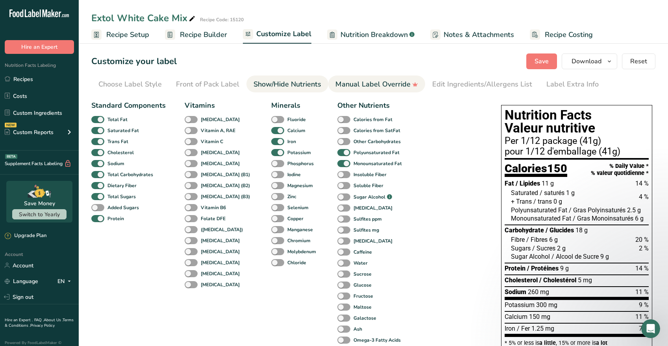
click at [351, 81] on div "Manual Label Override" at bounding box center [376, 84] width 83 height 11
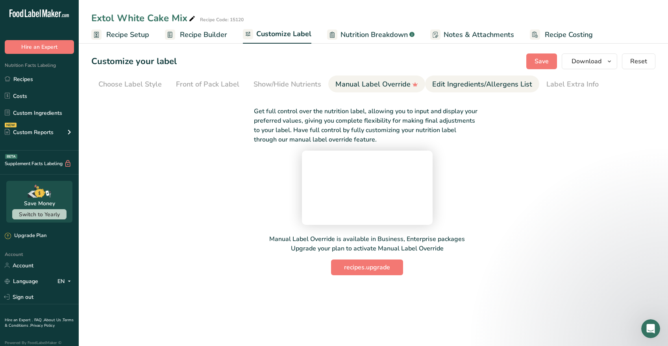
click at [469, 85] on div "Edit Ingredients/Allergens List" at bounding box center [482, 84] width 100 height 11
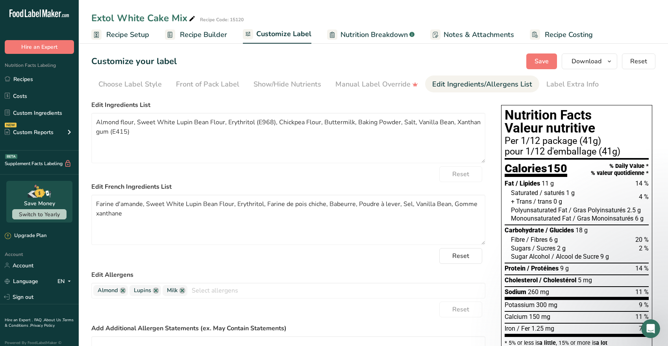
click at [210, 36] on span "Recipe Builder" at bounding box center [203, 35] width 47 height 11
